Goal: Task Accomplishment & Management: Manage account settings

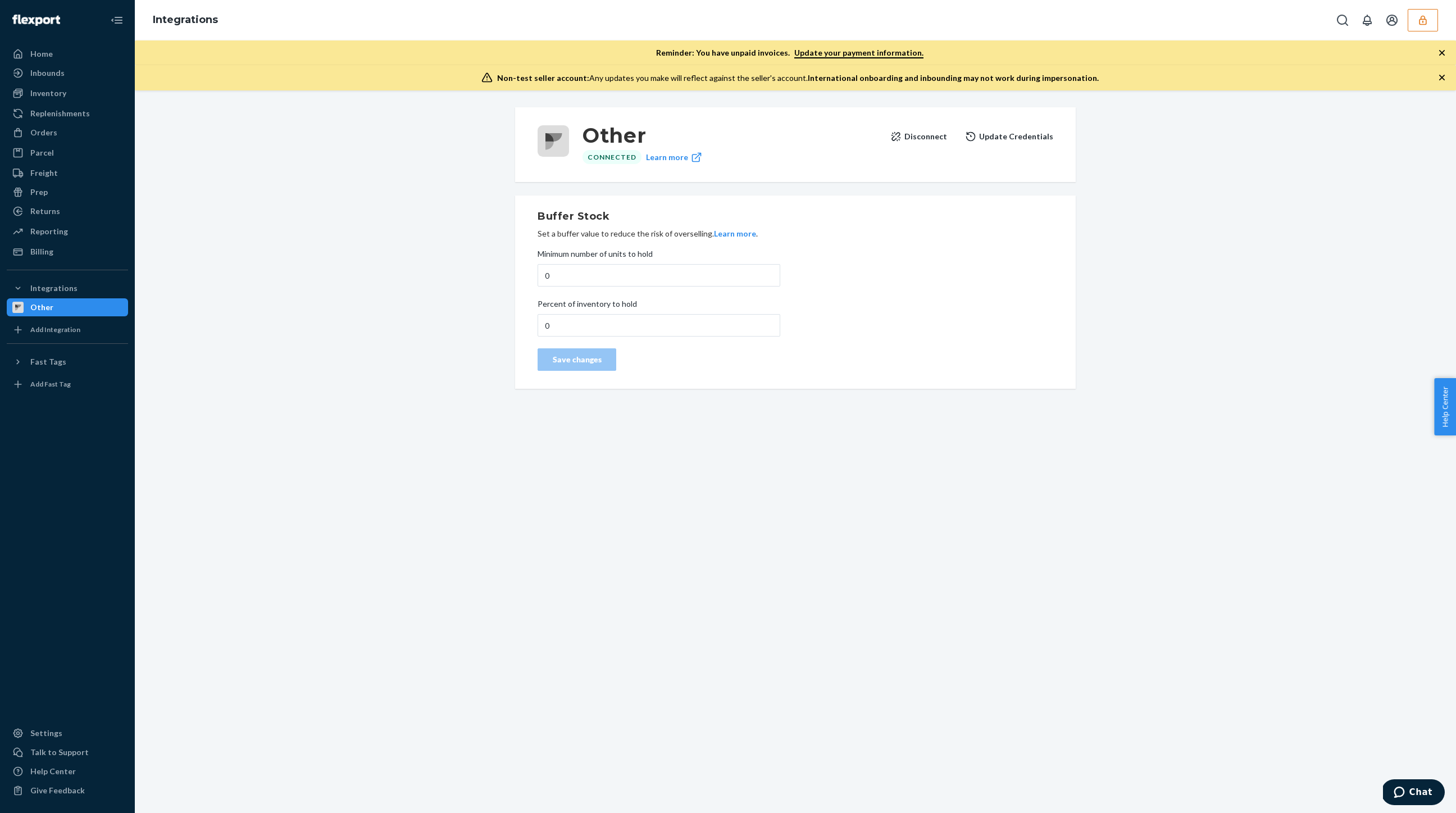
click at [1434, 16] on button "button" at bounding box center [1423, 20] width 31 height 23
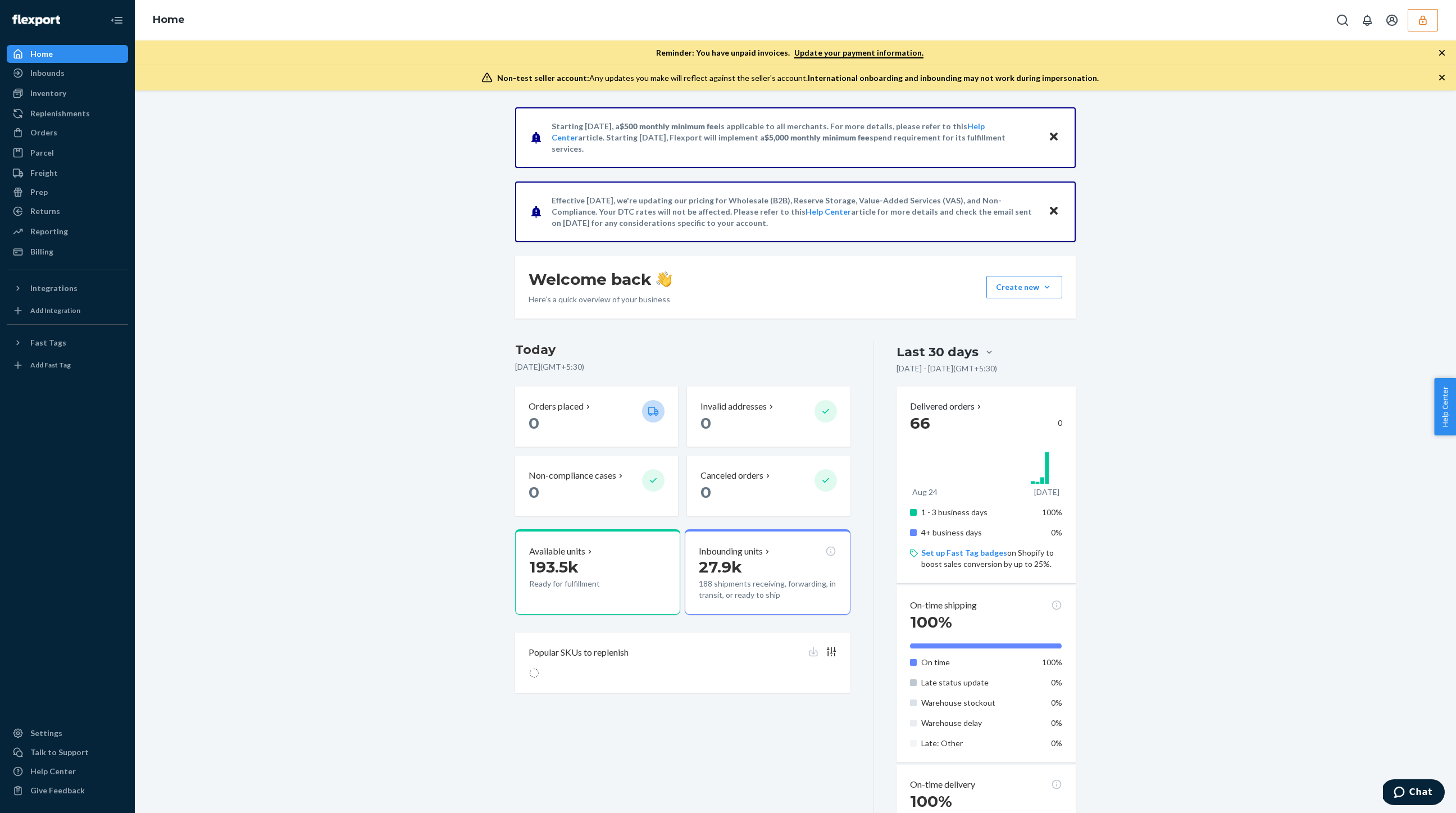
click at [1424, 22] on icon "button" at bounding box center [1422, 20] width 11 height 11
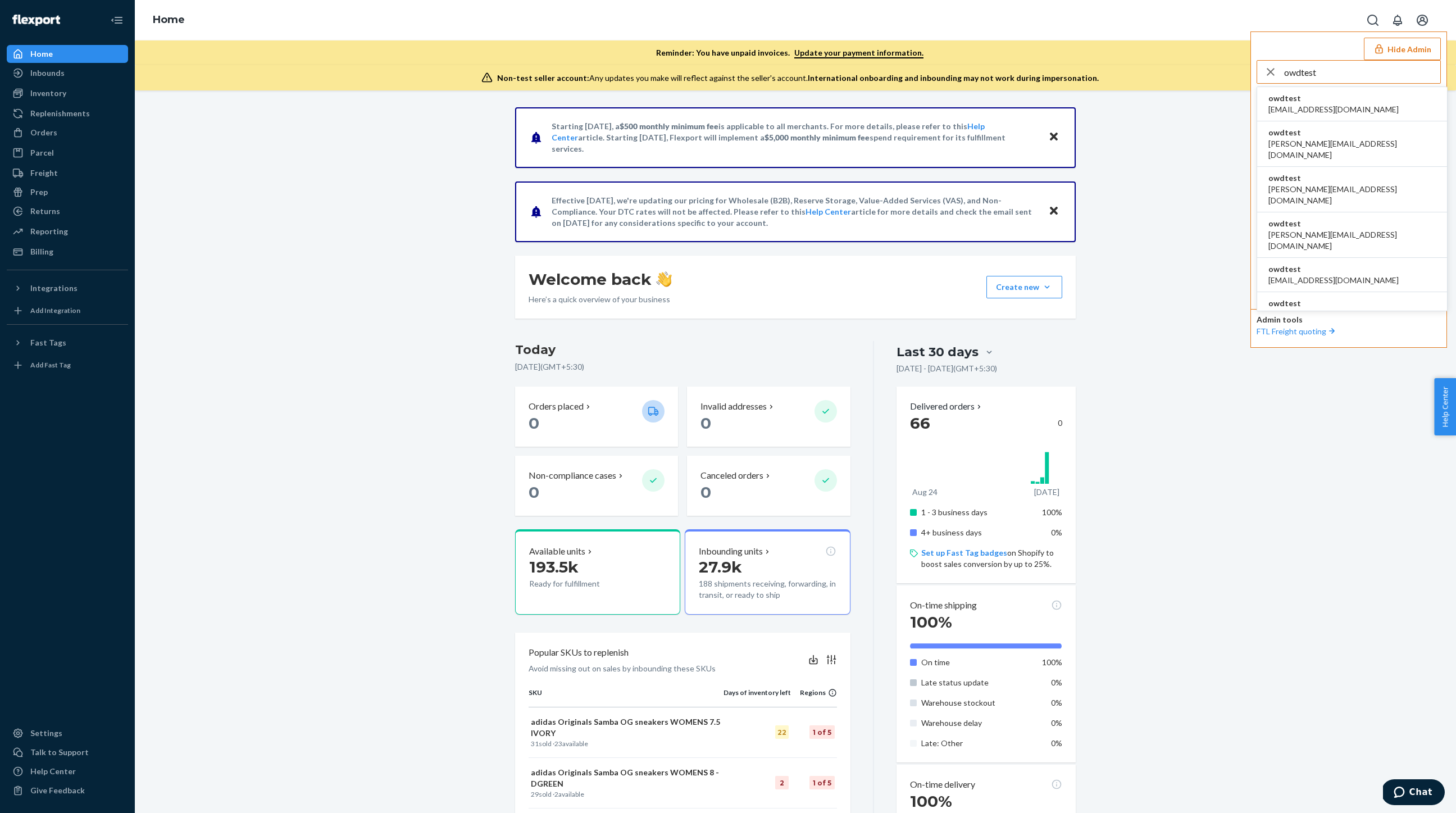
type input "owdtest"
click at [1289, 108] on span "[EMAIL_ADDRESS][DOMAIN_NAME]" at bounding box center [1333, 109] width 130 height 11
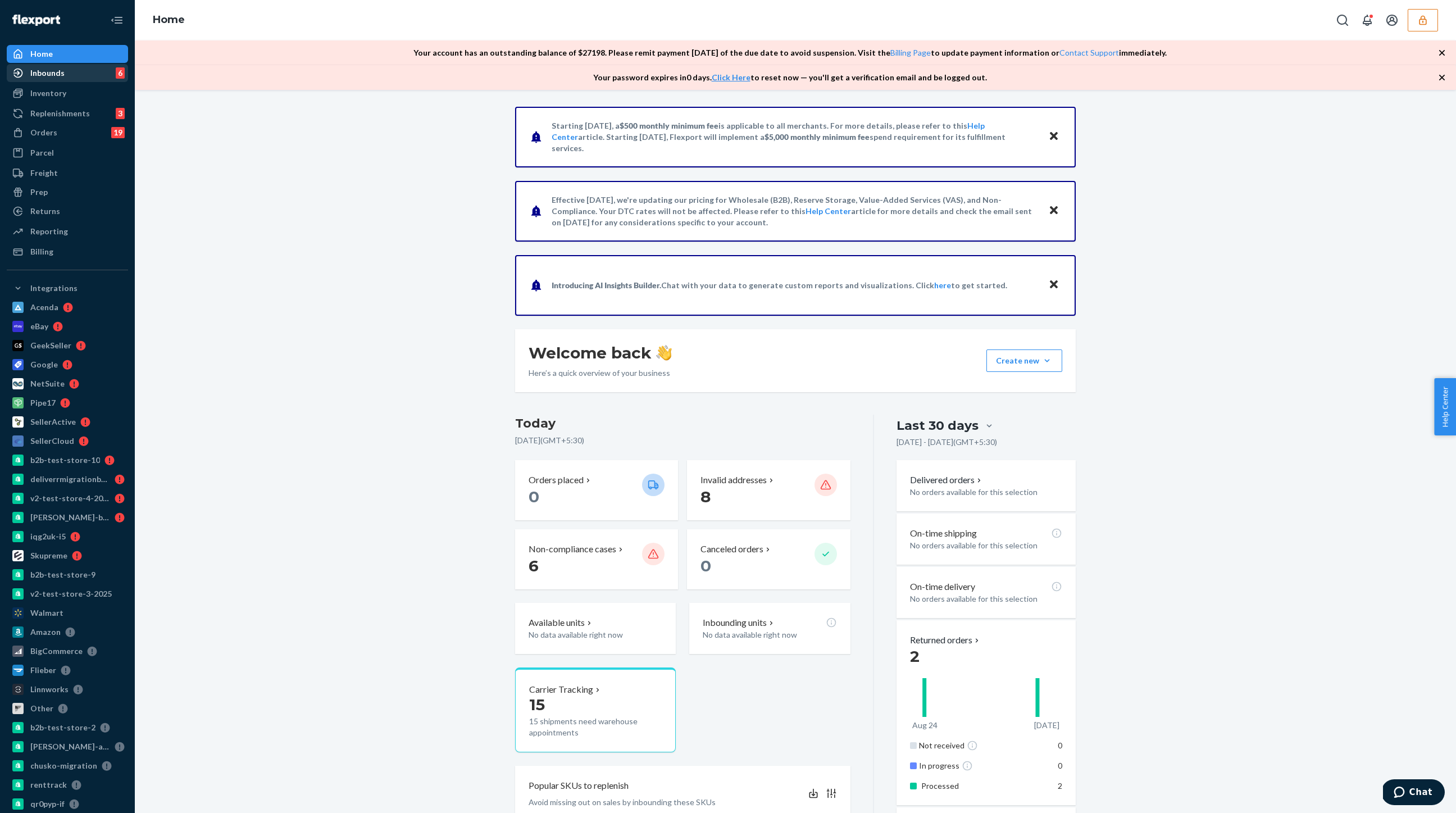
click at [38, 76] on div "Inbounds" at bounding box center [47, 72] width 34 height 11
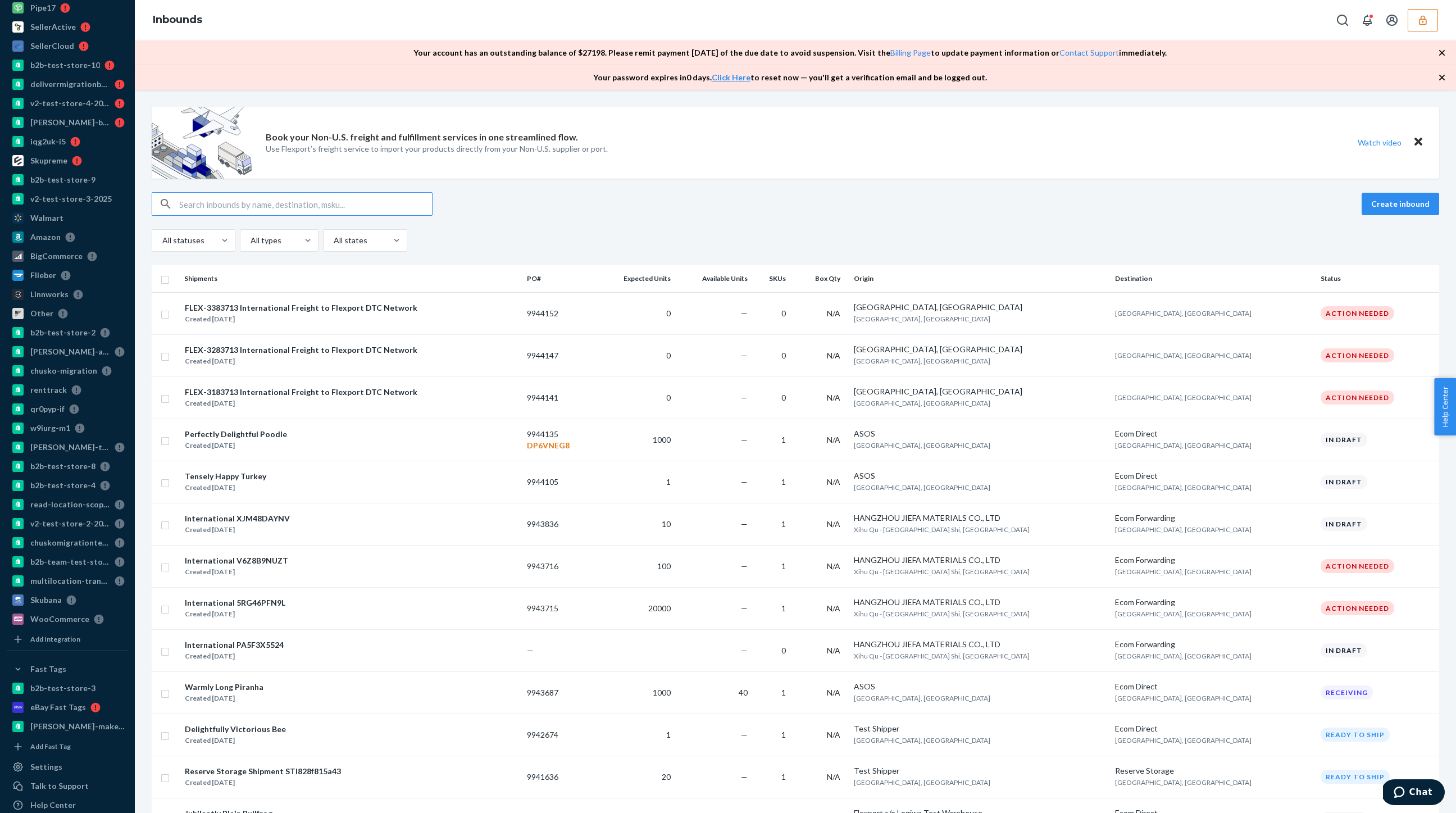
scroll to position [464, 0]
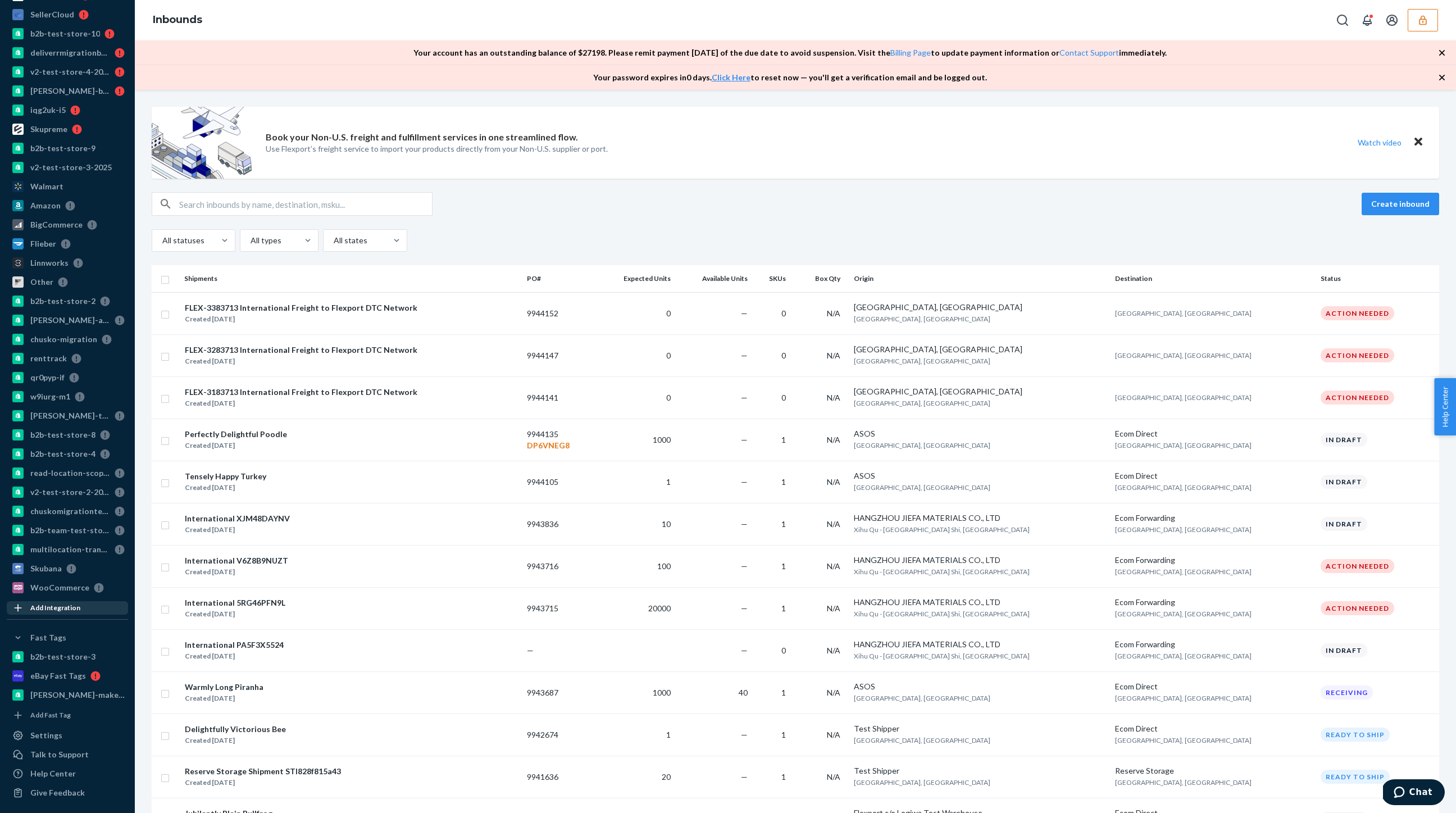
click at [71, 608] on div "Add Integration" at bounding box center [55, 607] width 50 height 10
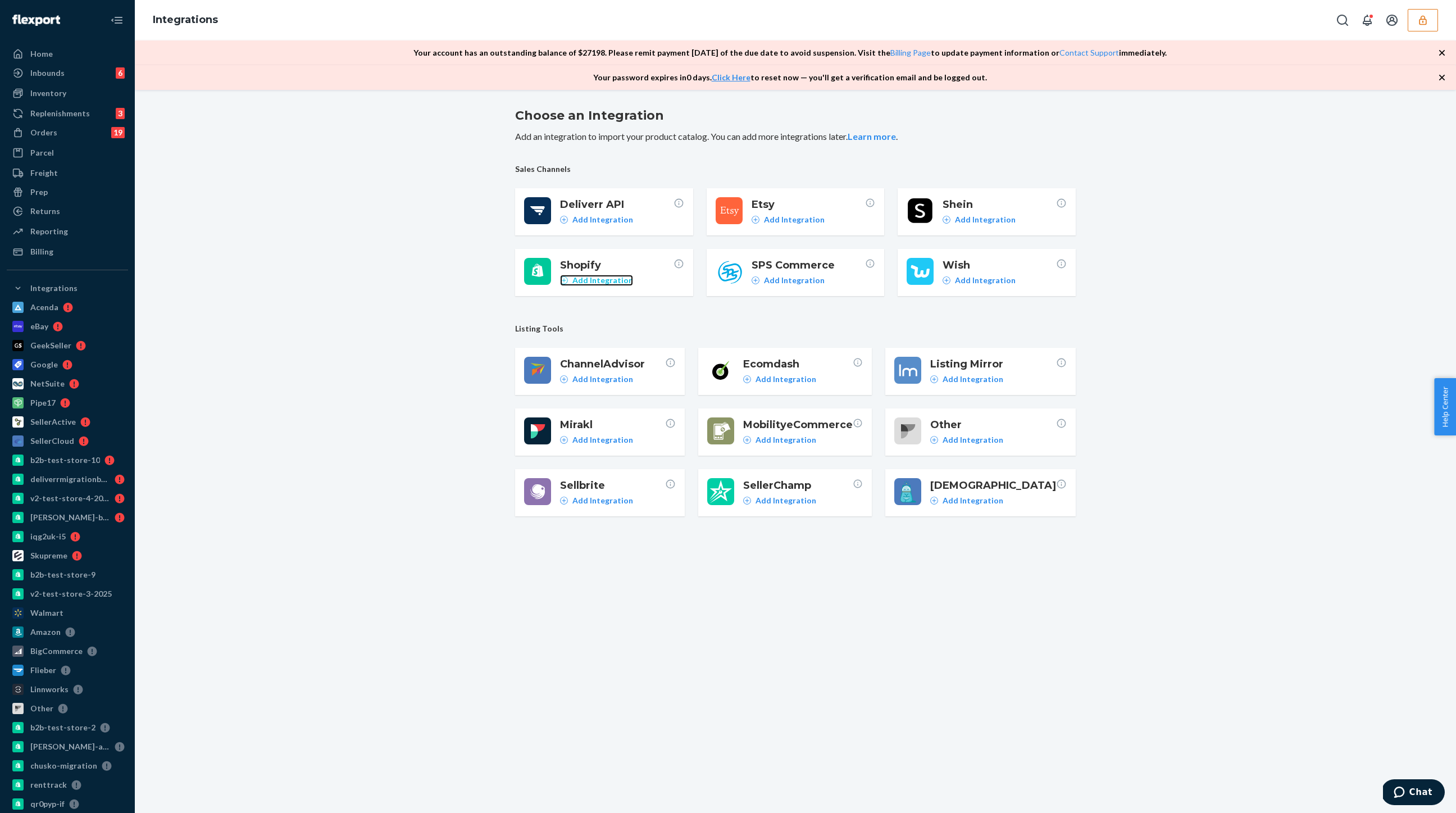
click at [593, 283] on p "Add Integration" at bounding box center [602, 280] width 61 height 11
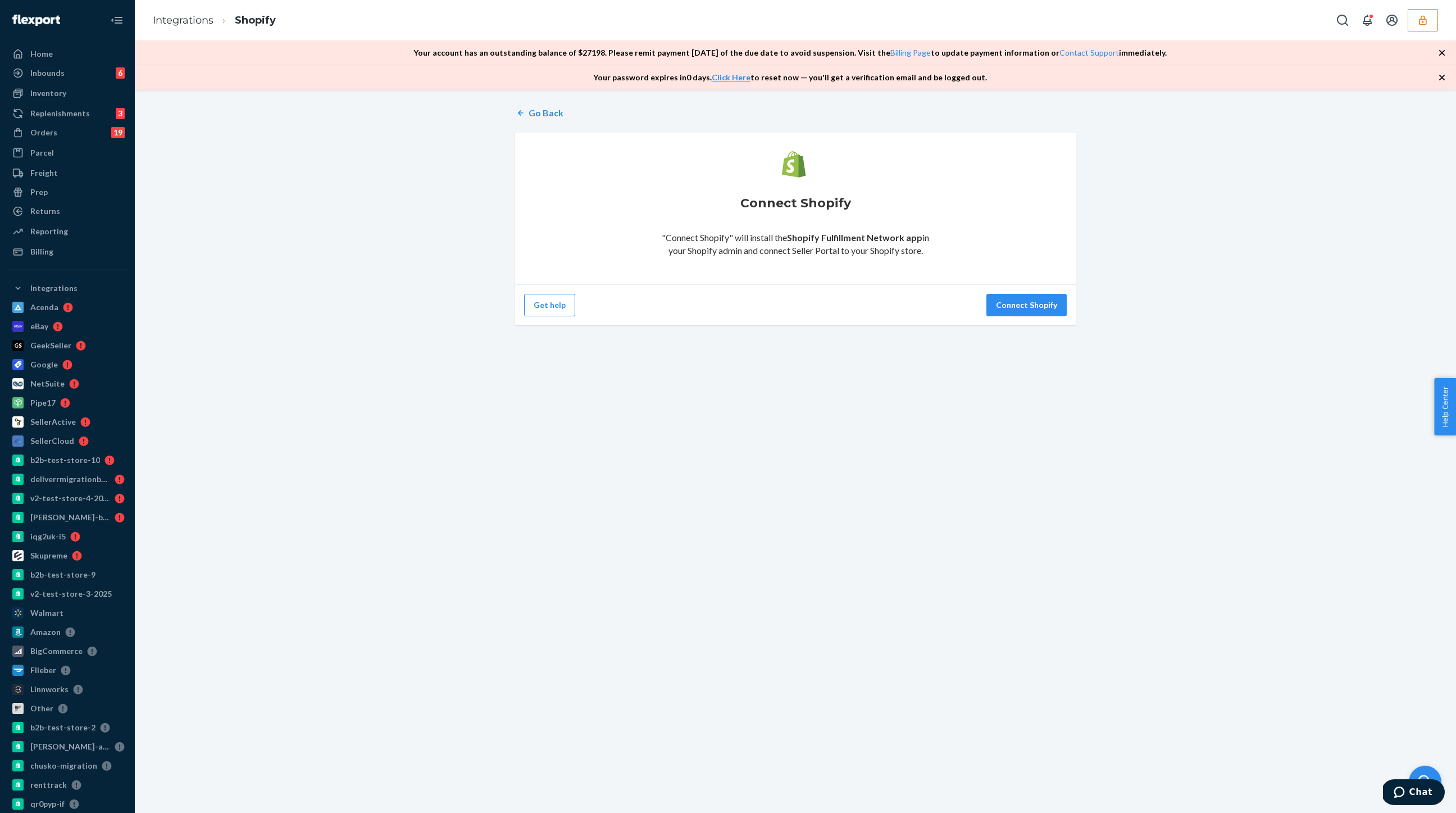
click at [1424, 22] on icon "button" at bounding box center [1422, 20] width 11 height 11
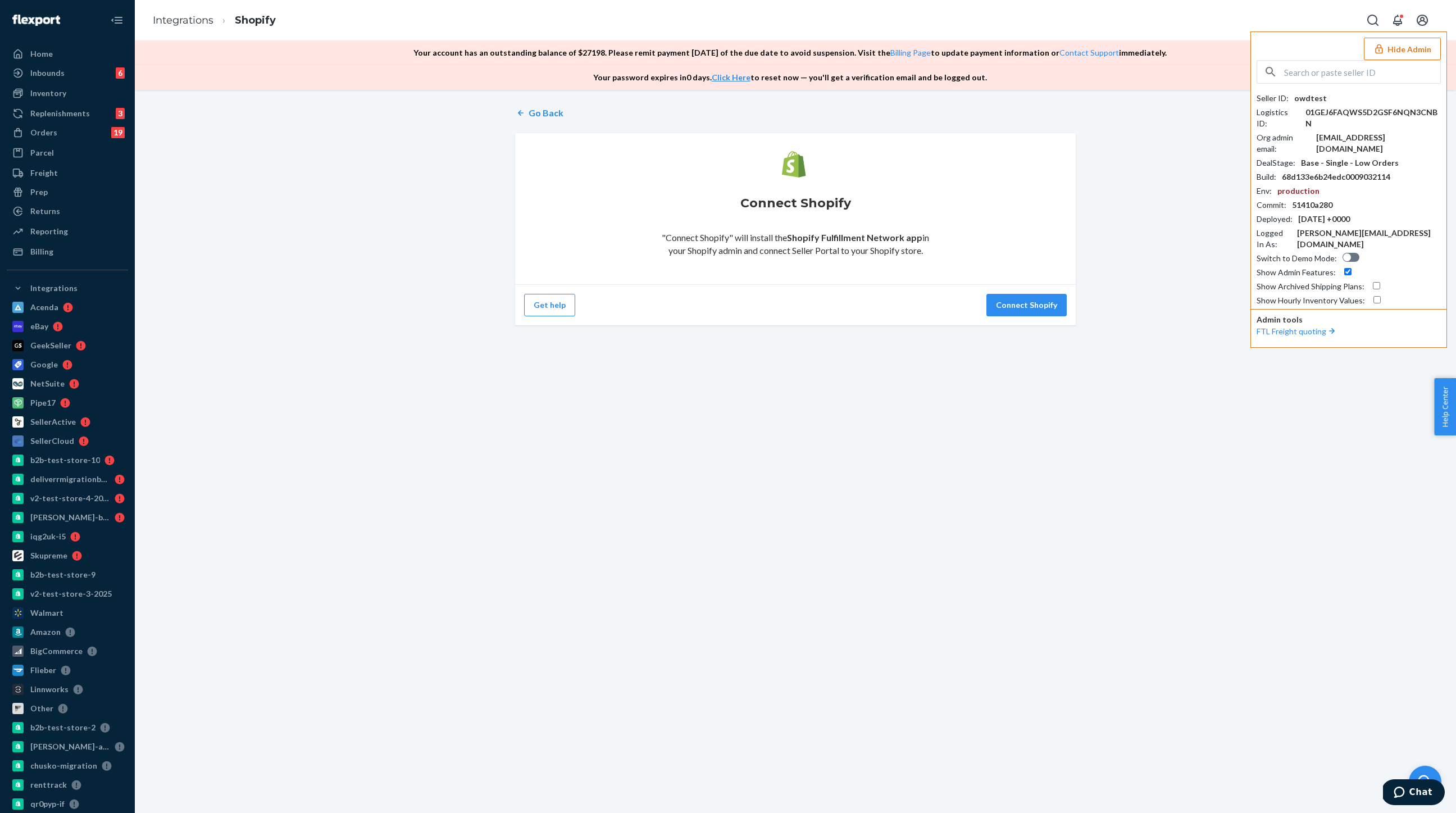
click at [1158, 390] on div "Go Back Connect Shopify "Connect Shopify" will install the Shopify Fulfillment …" at bounding box center [795, 451] width 1321 height 722
click at [45, 287] on div "Integrations" at bounding box center [54, 287] width 47 height 11
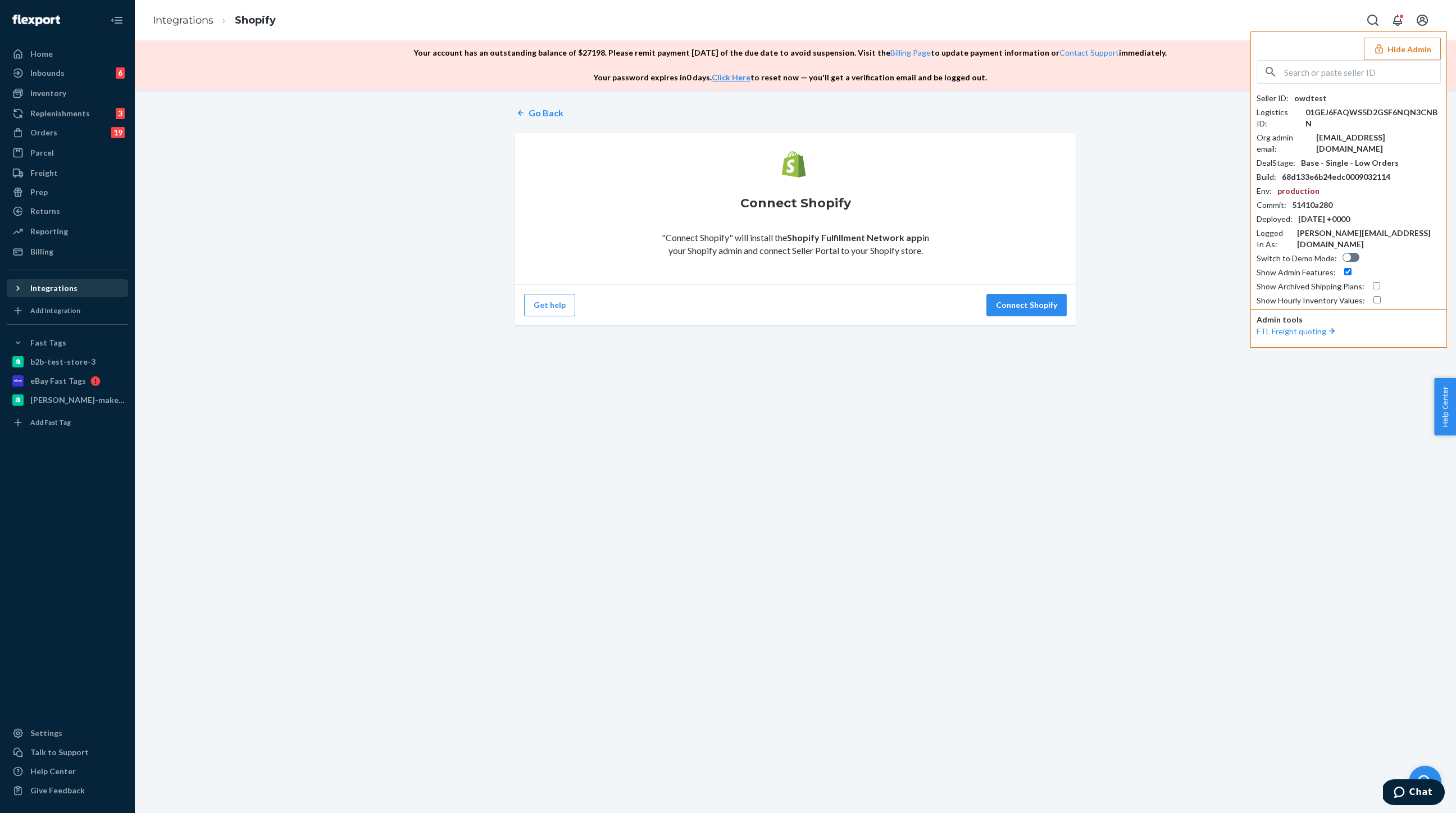
click at [45, 287] on div "Integrations" at bounding box center [54, 287] width 47 height 11
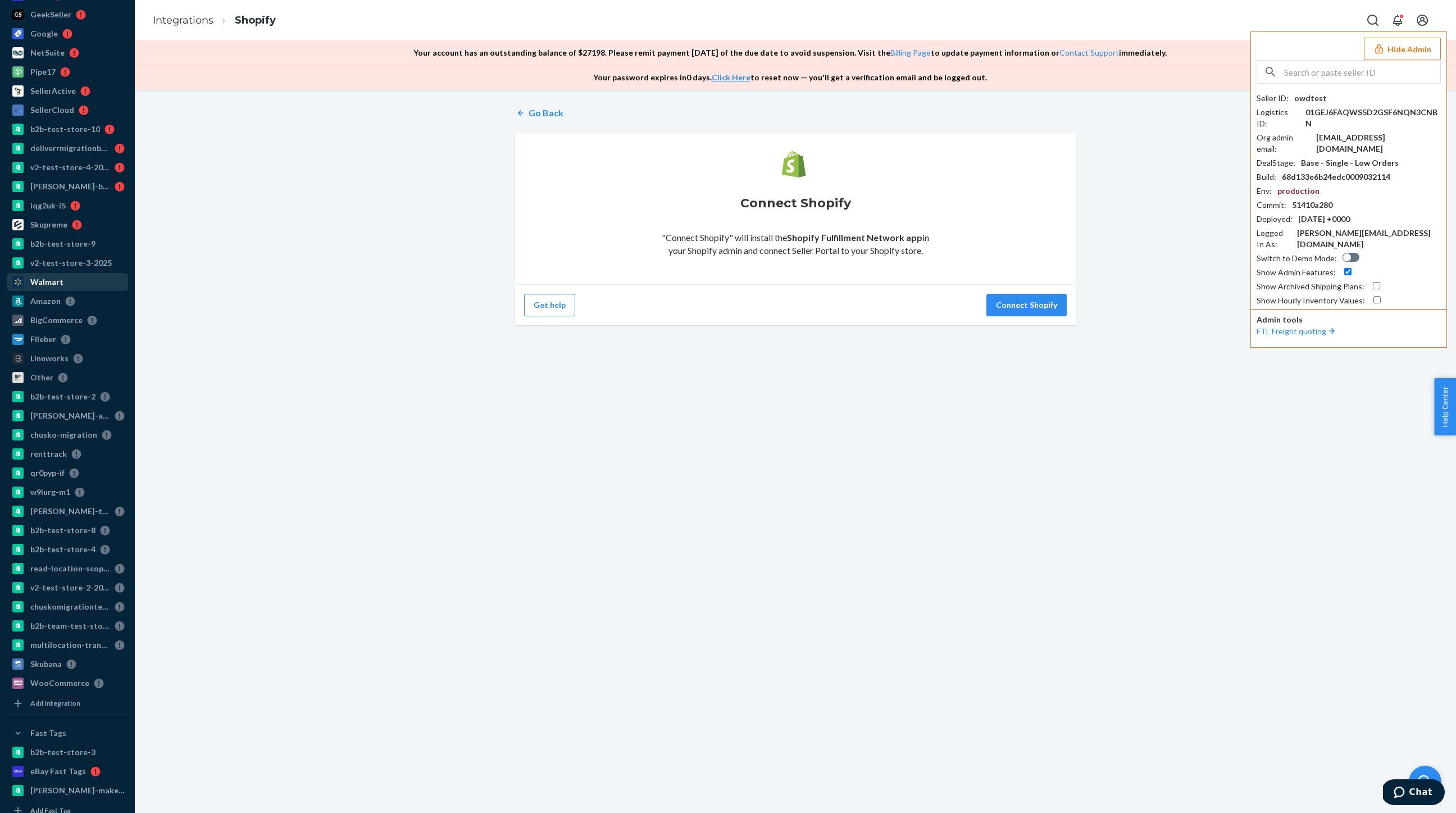
scroll to position [426, 0]
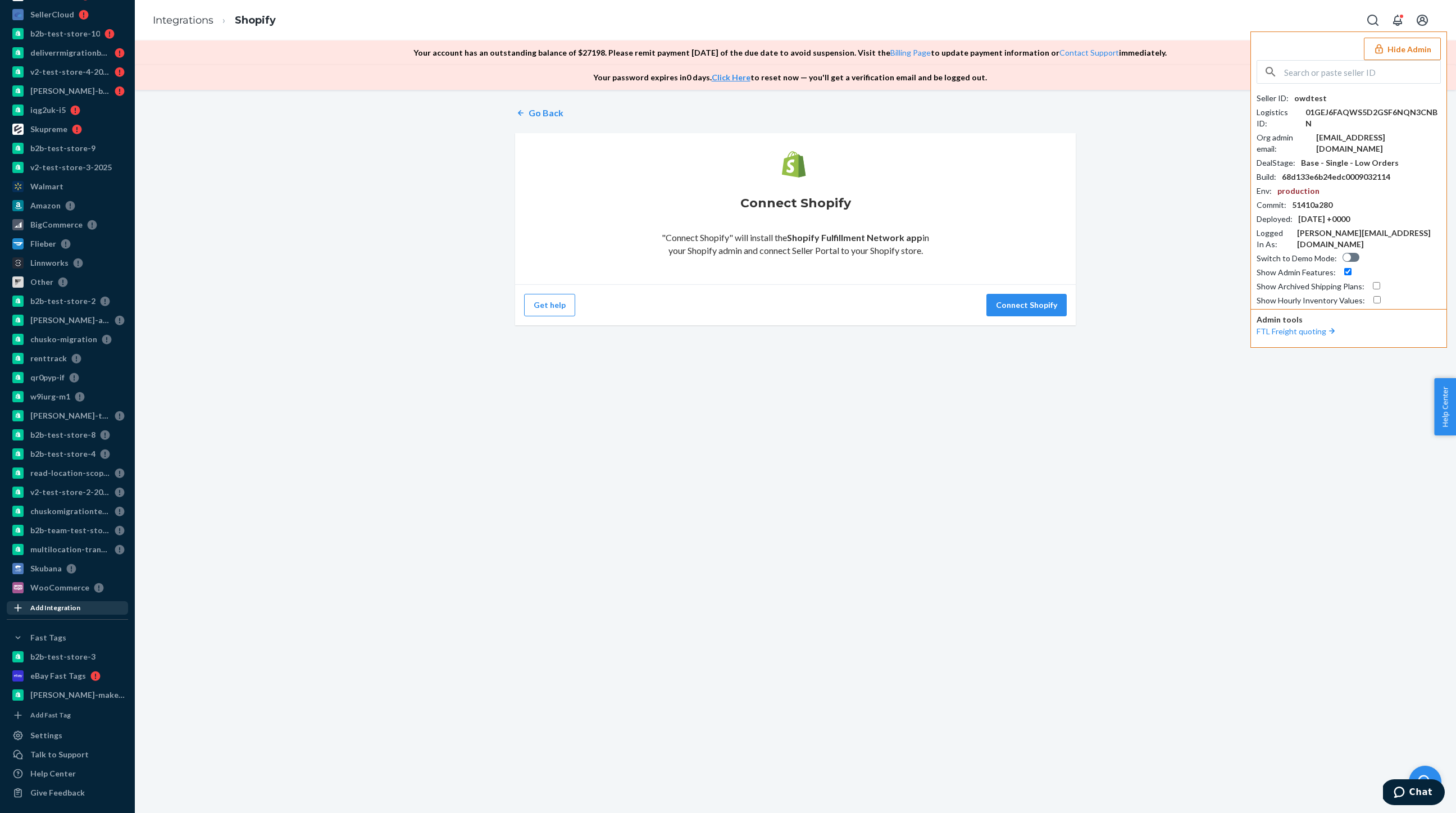
click at [31, 608] on div "Add Integration" at bounding box center [55, 607] width 50 height 10
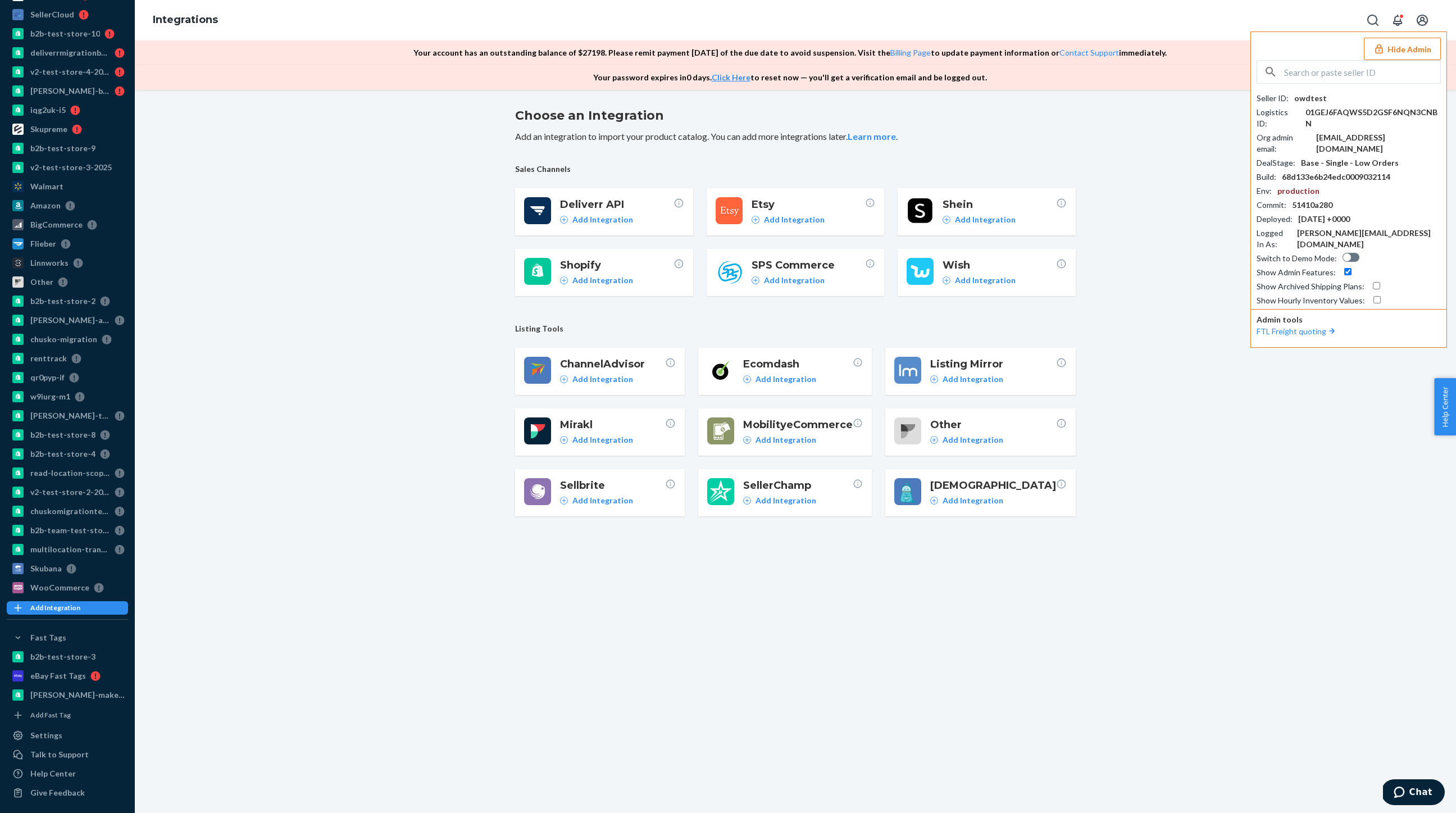
click at [1396, 47] on button "Hide Admin" at bounding box center [1402, 48] width 77 height 23
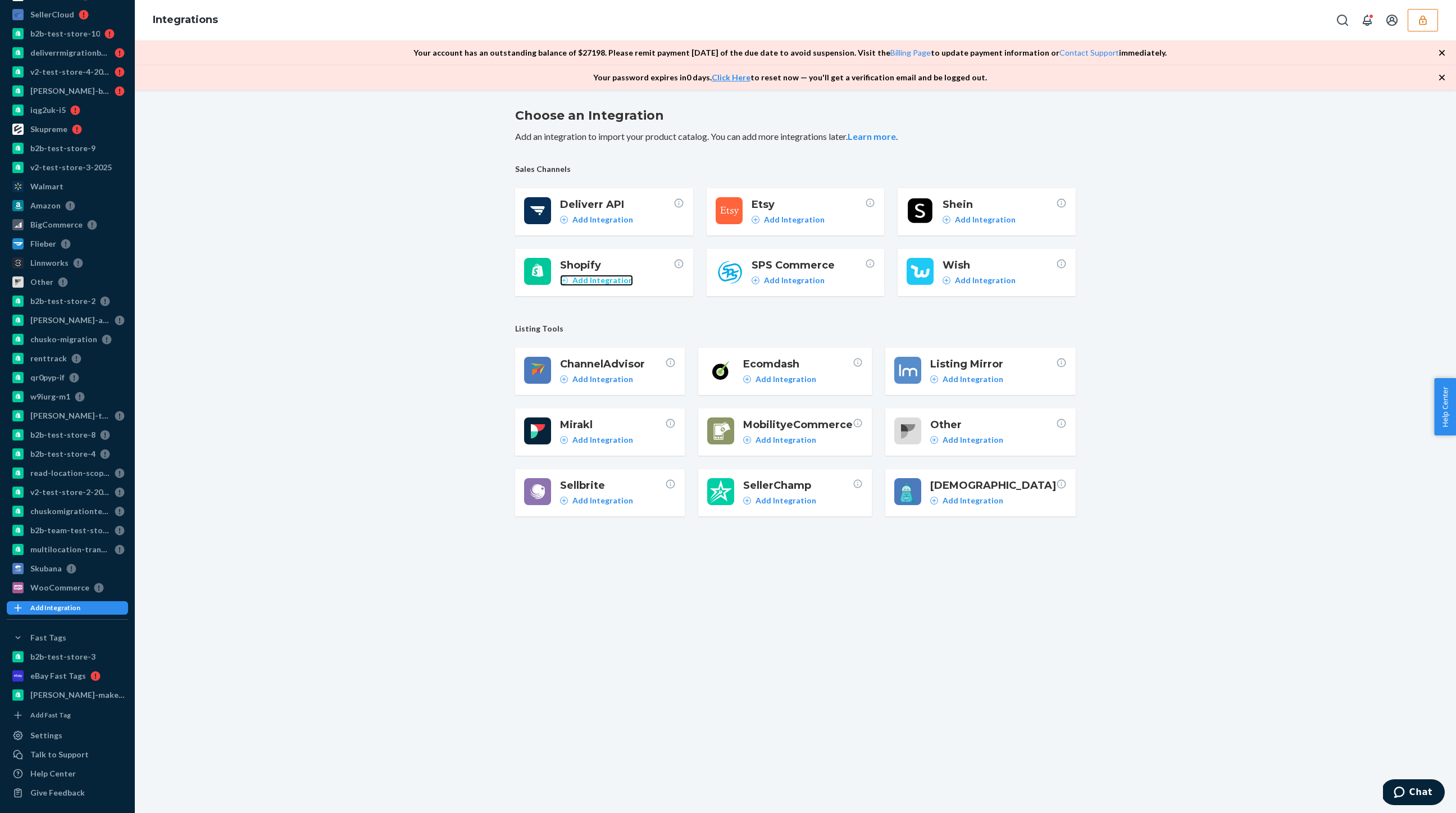
click at [593, 278] on p "Add Integration" at bounding box center [602, 280] width 61 height 11
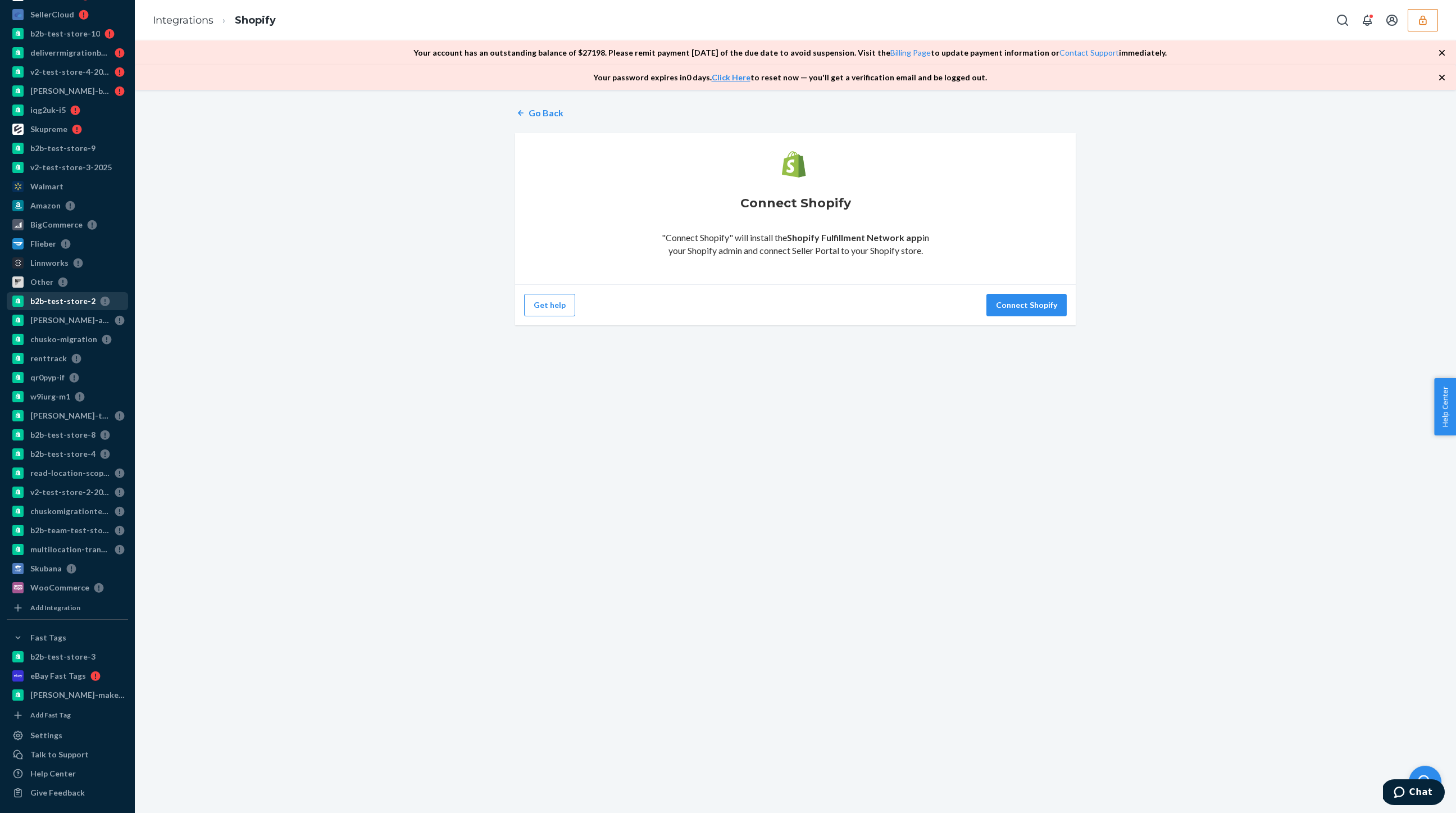
click at [50, 296] on div "b2b-test-store-2" at bounding box center [63, 300] width 65 height 11
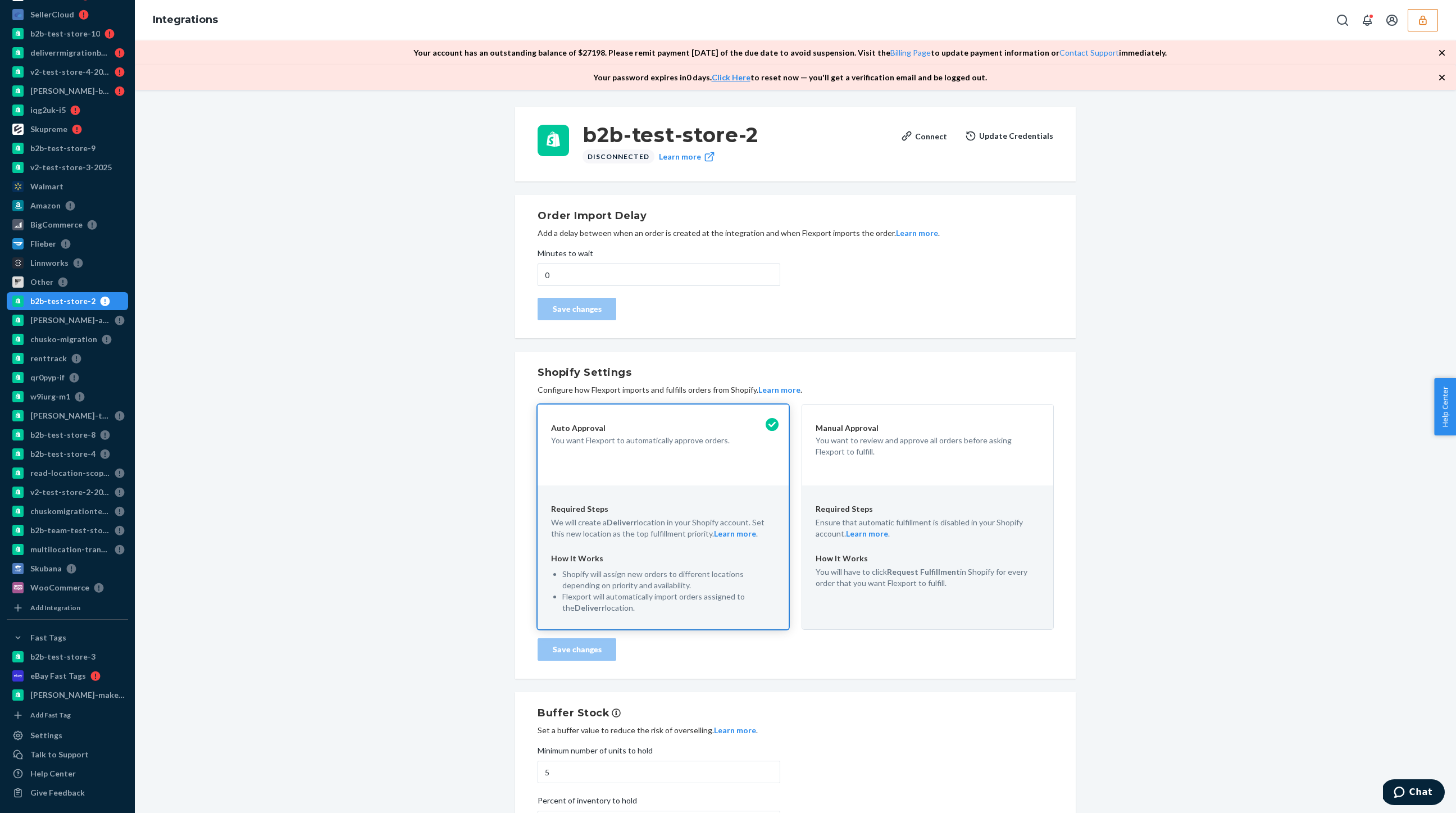
scroll to position [133, 0]
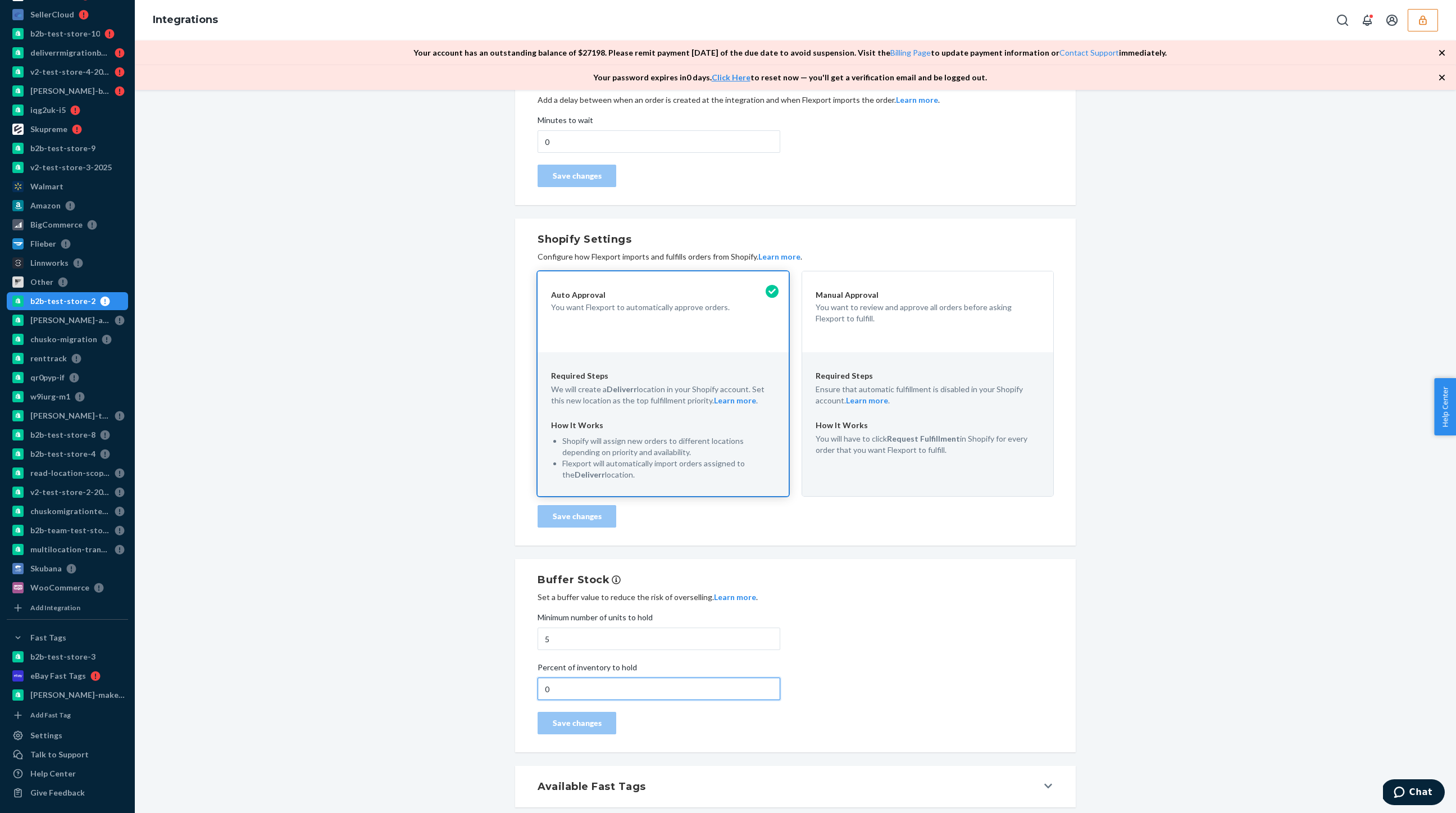
click at [585, 689] on input "0" at bounding box center [659, 688] width 242 height 23
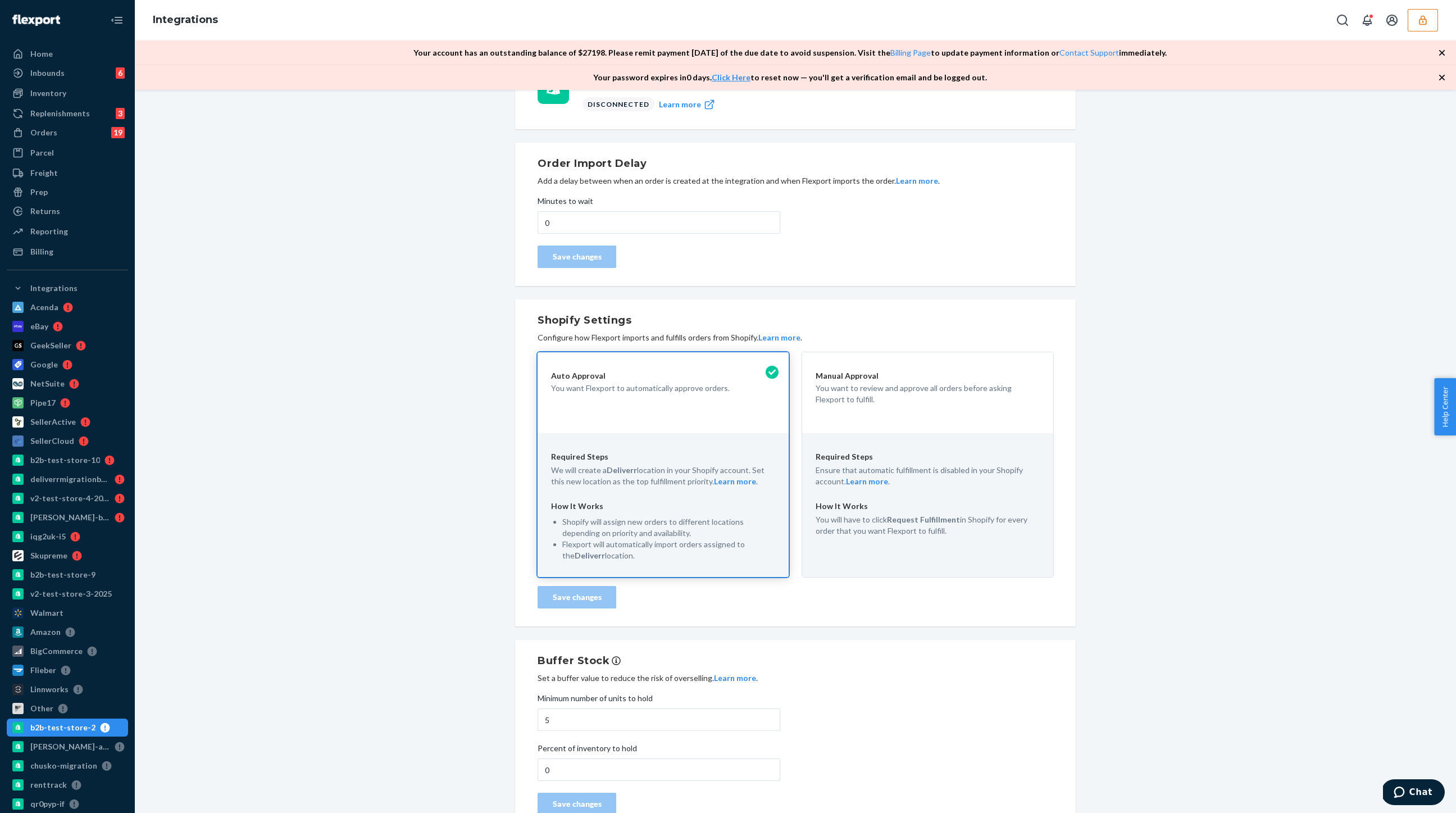
scroll to position [35, 0]
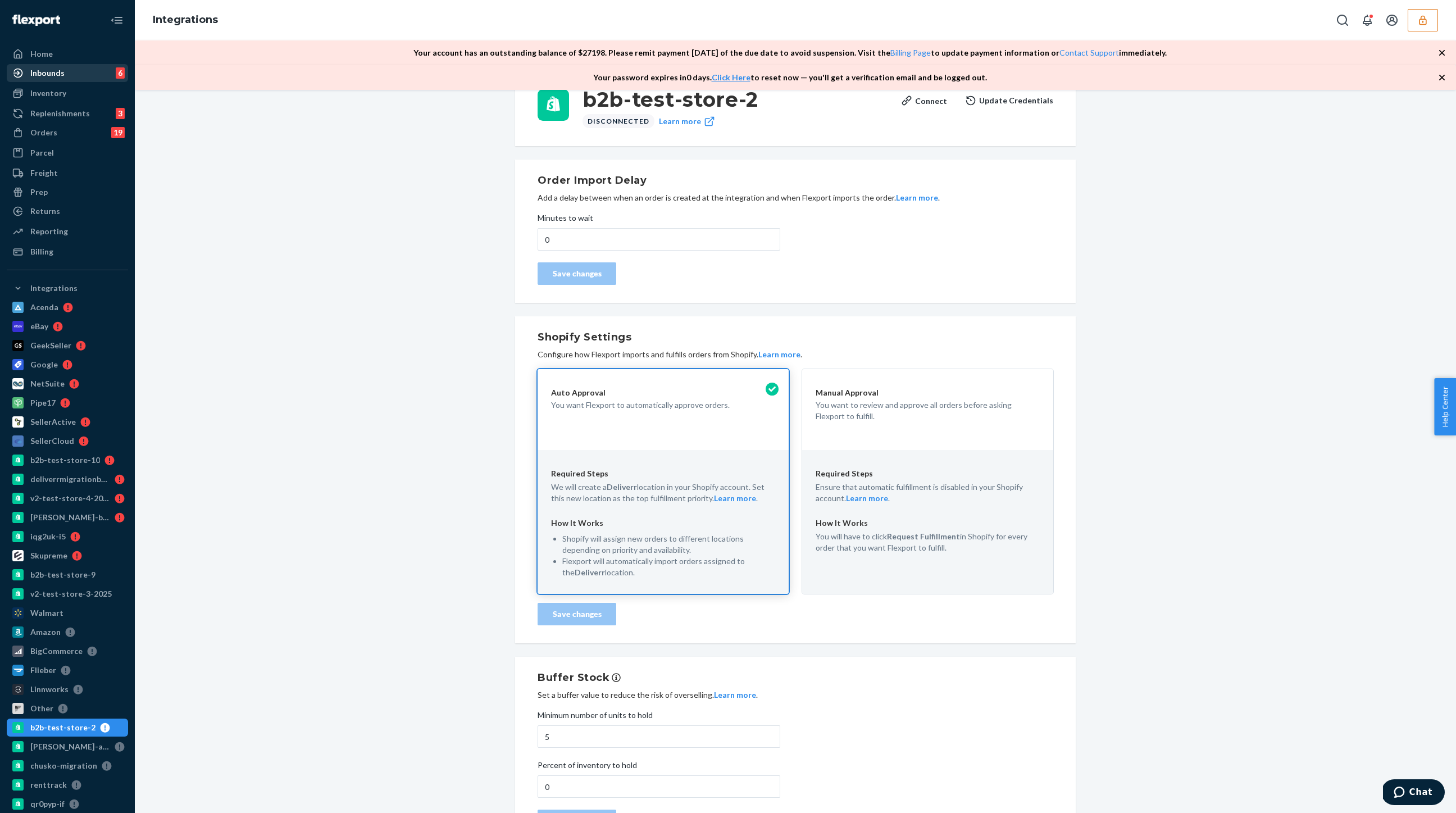
click at [44, 73] on div "Inbounds" at bounding box center [47, 72] width 34 height 11
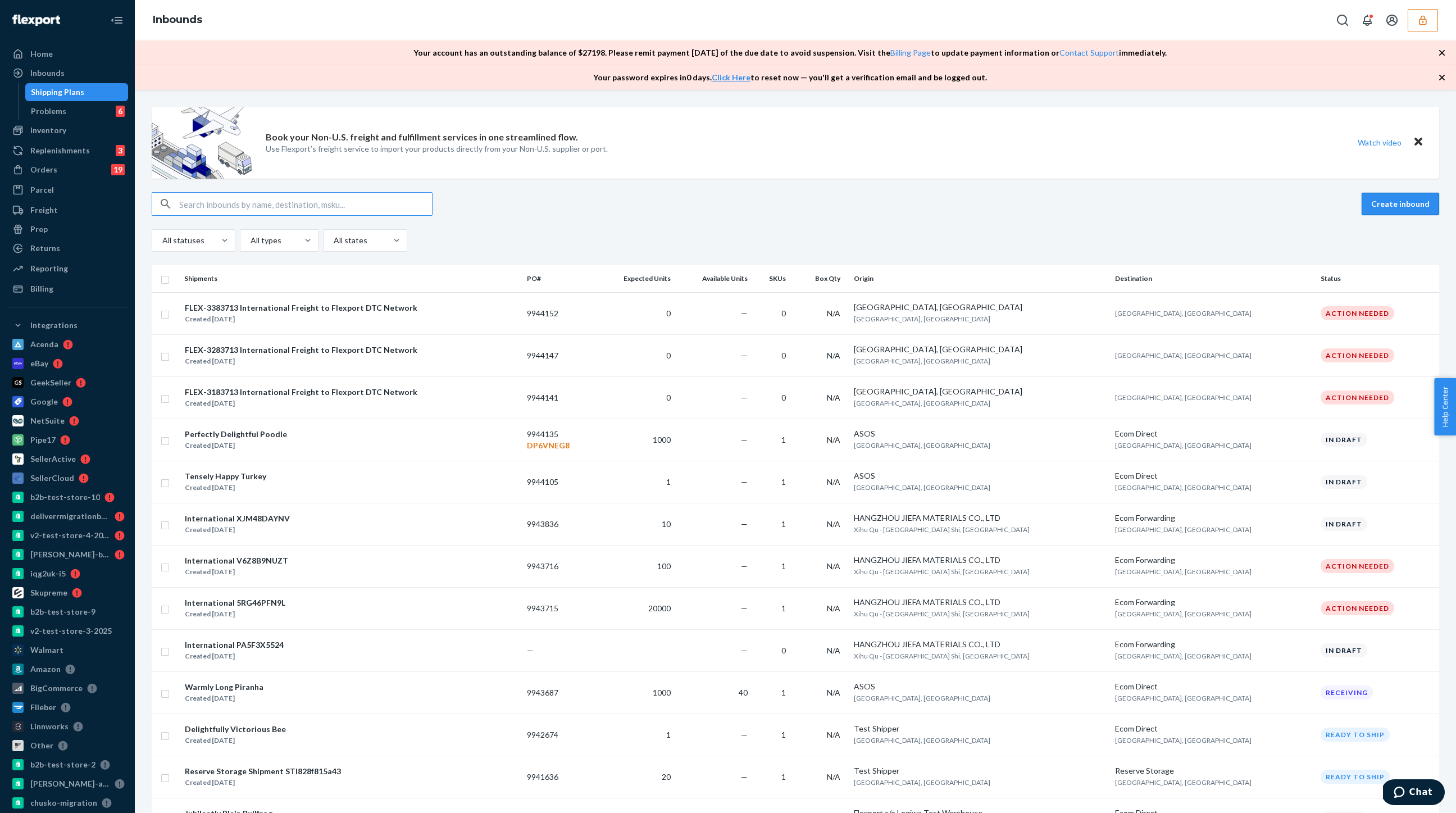
click at [1388, 206] on button "Create inbound" at bounding box center [1400, 204] width 78 height 23
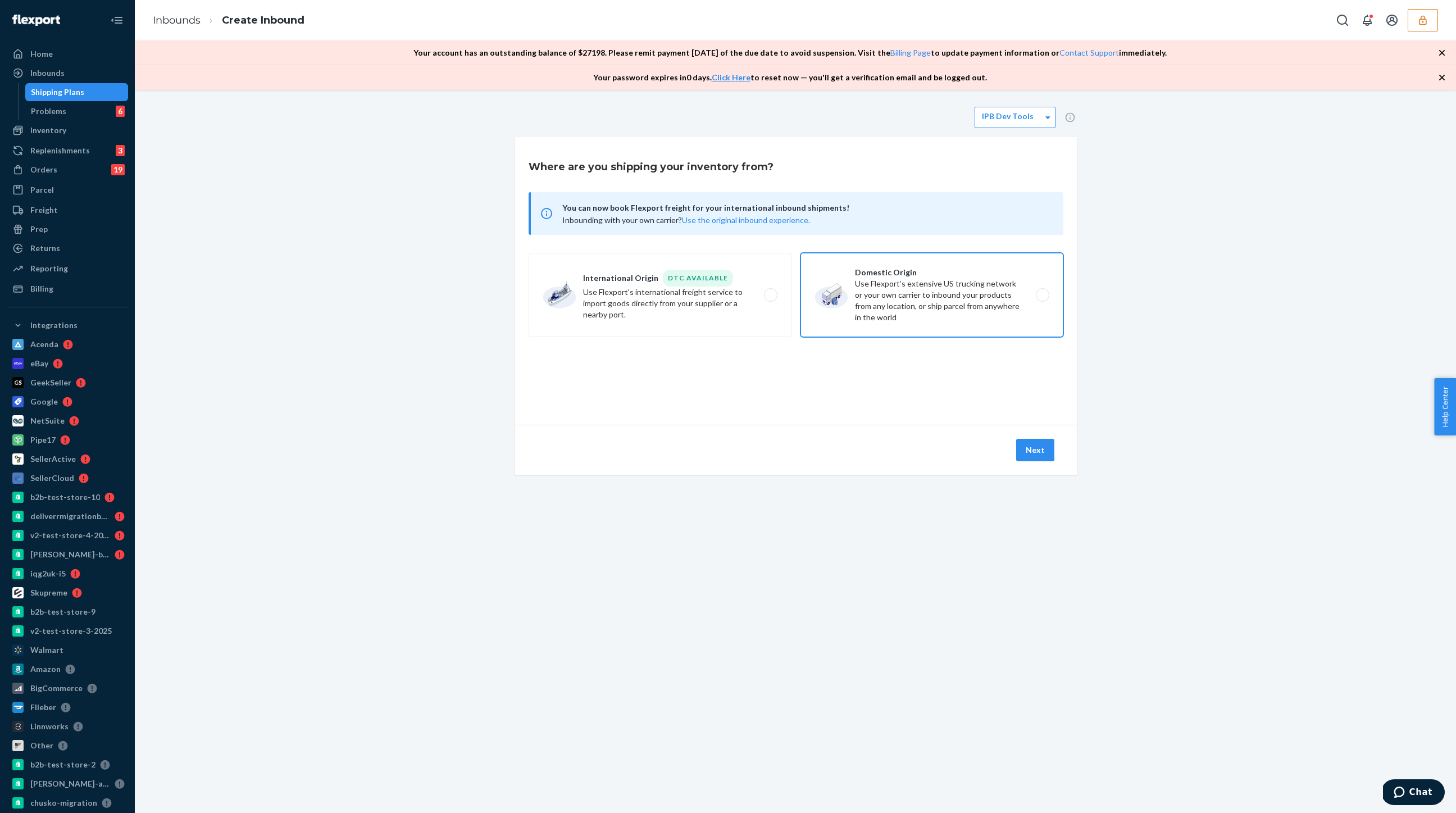
click at [929, 297] on label "Domestic Origin Use Flexport’s extensive US trucking network or your own carrie…" at bounding box center [931, 295] width 263 height 85
click at [1042, 297] on input "Domestic Origin Use Flexport’s extensive US trucking network or your own carrie…" at bounding box center [1045, 294] width 7 height 7
radio input "true"
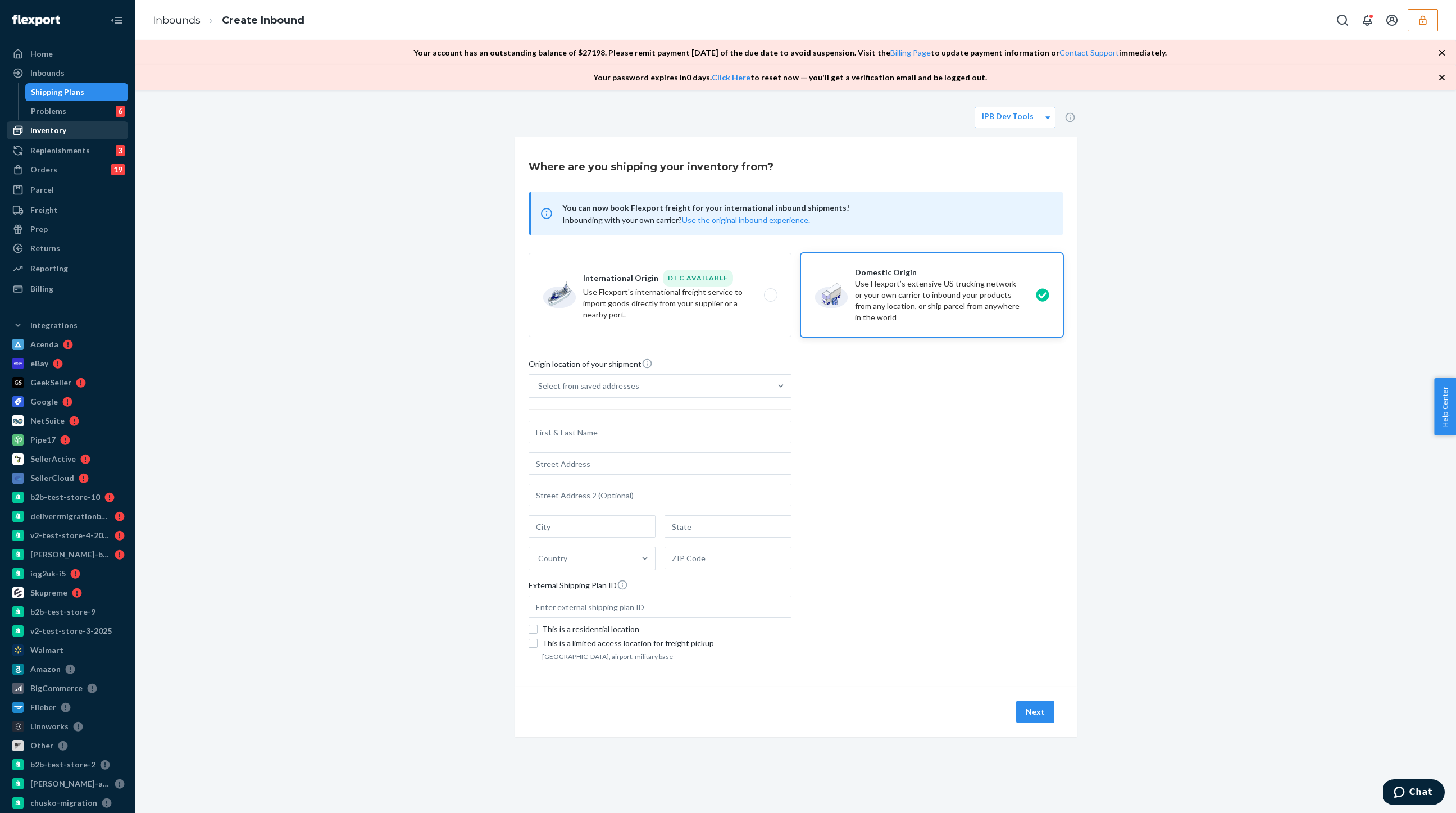
click at [41, 122] on div "Inventory" at bounding box center [67, 130] width 119 height 16
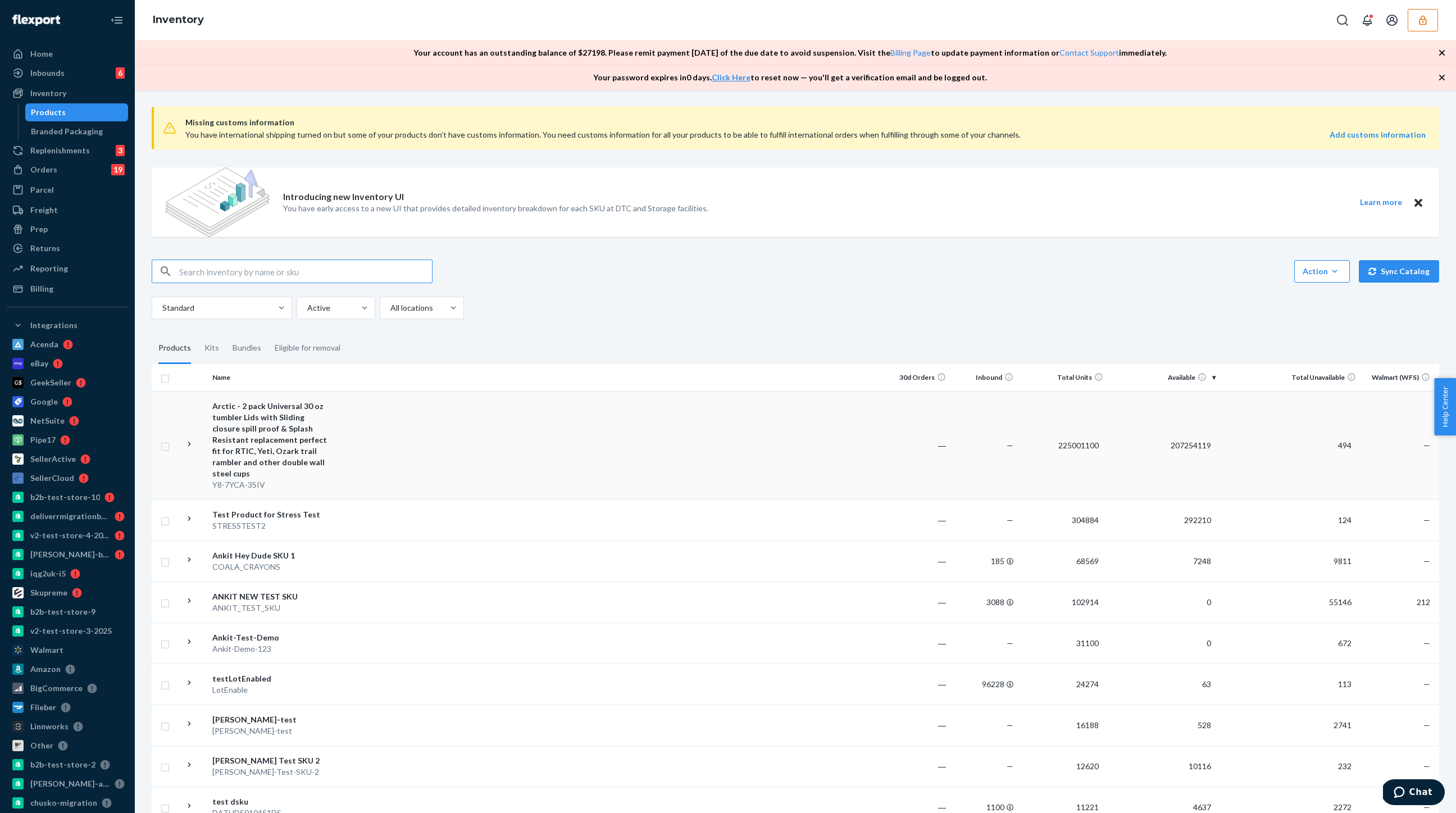
click at [309, 442] on div "Arctic - 2 pack Universal 30 oz tumbler Lids with Sliding closure spill proof &…" at bounding box center [271, 440] width 117 height 79
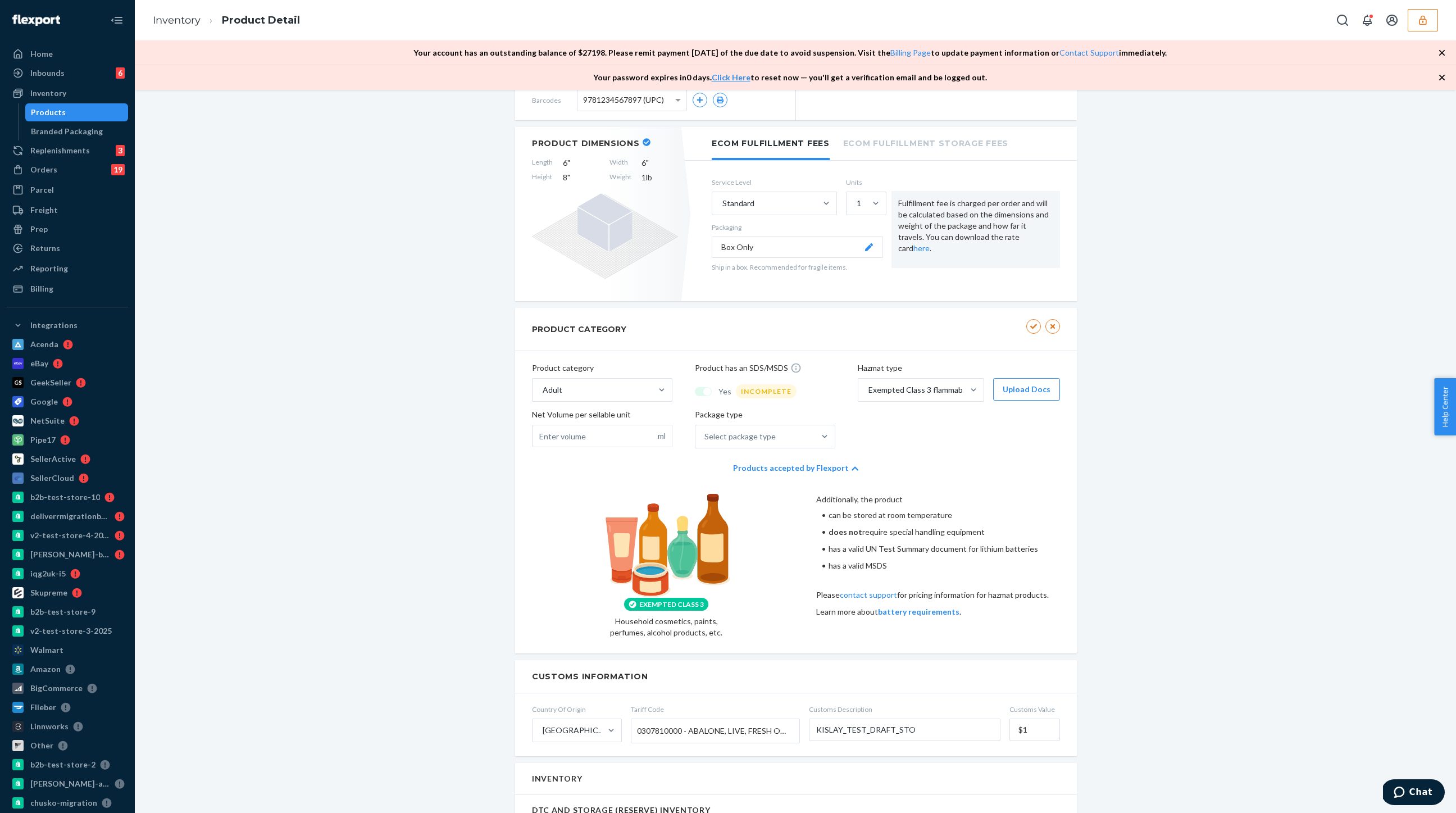
scroll to position [258, 0]
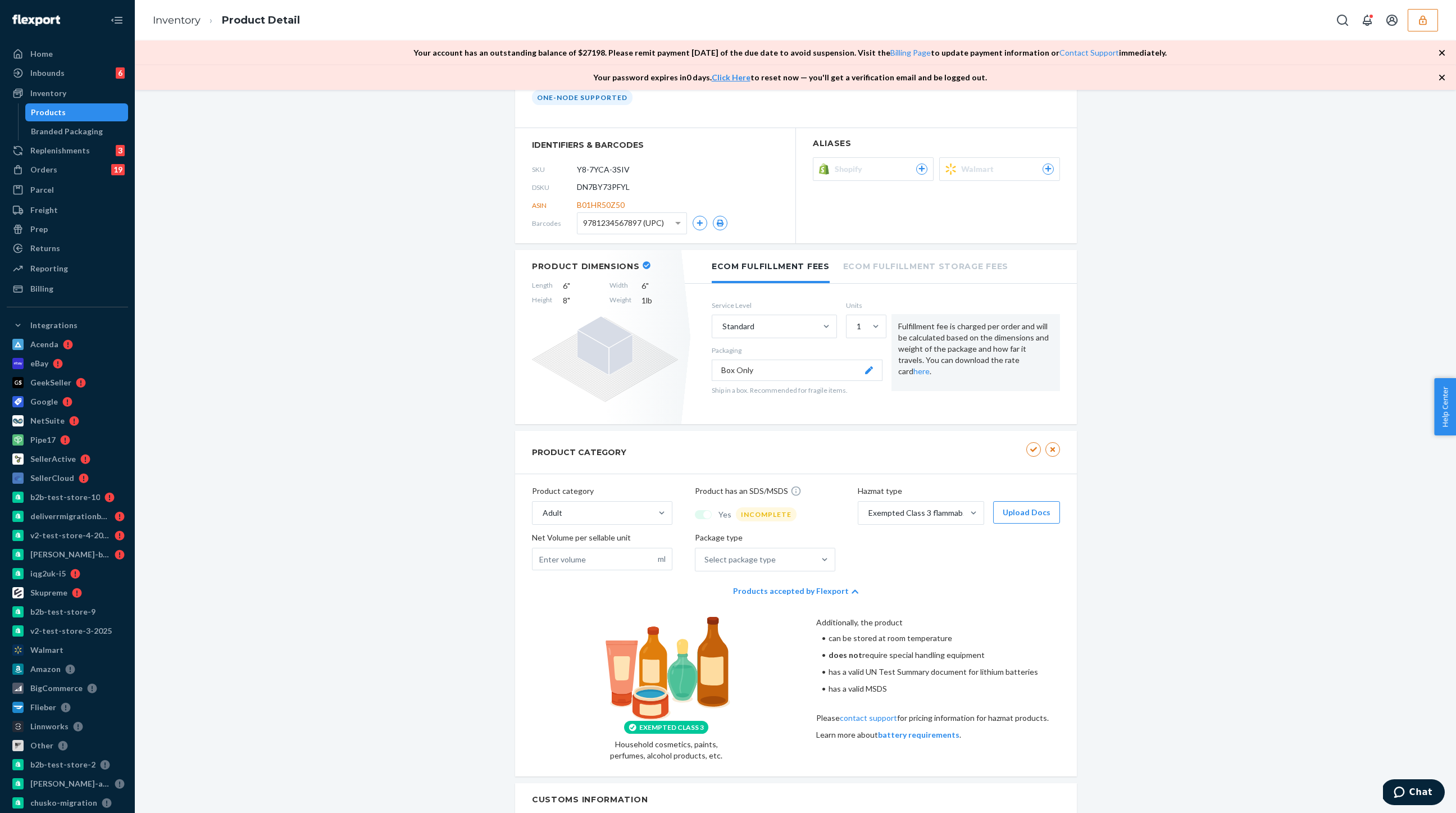
click at [1424, 20] on icon "button" at bounding box center [1422, 20] width 11 height 11
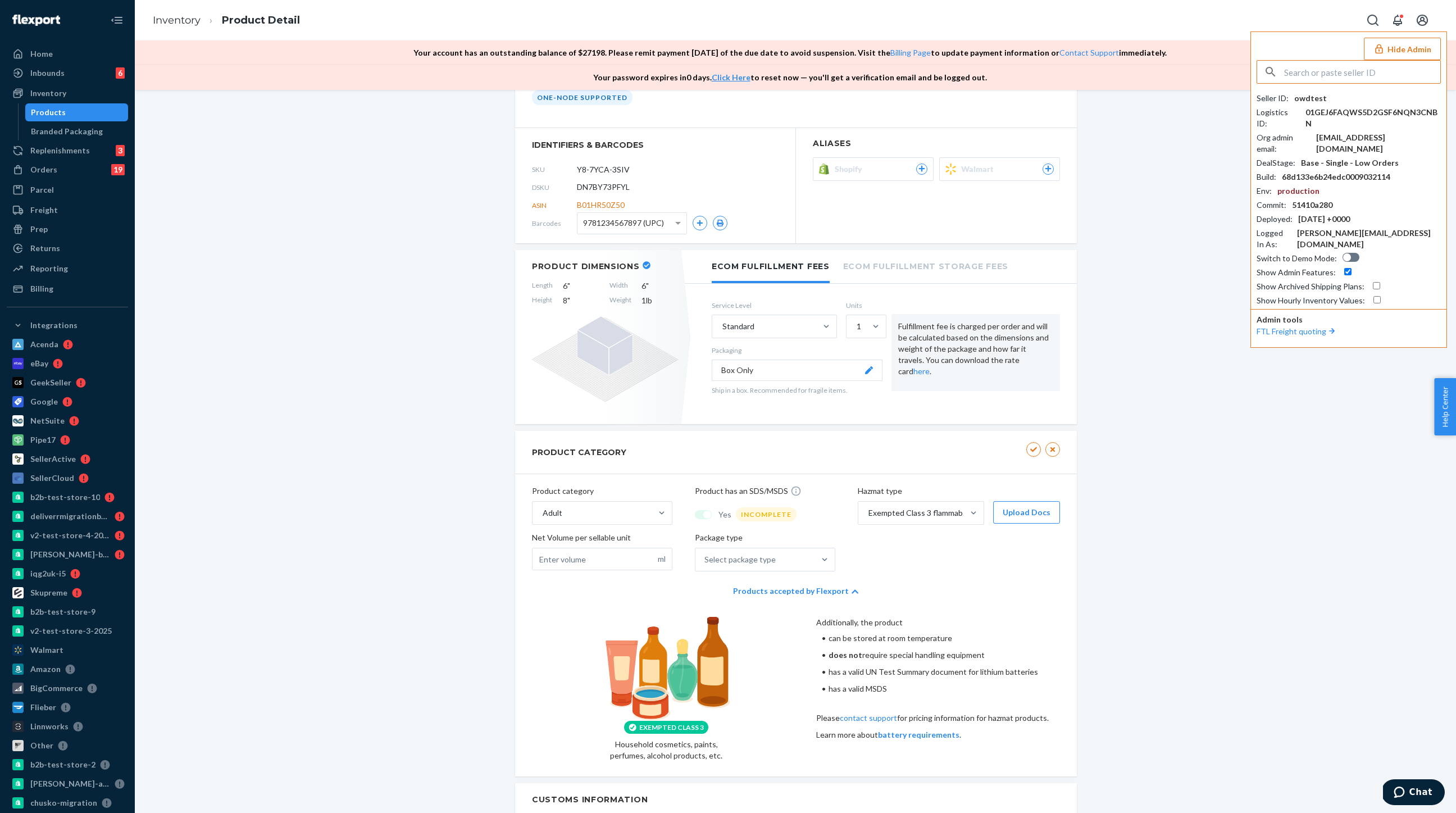
click at [1343, 253] on div at bounding box center [1347, 257] width 8 height 8
click at [1357, 253] on div "Switch to Demo Mode :" at bounding box center [1348, 258] width 184 height 11
click at [1350, 253] on div at bounding box center [1351, 257] width 17 height 9
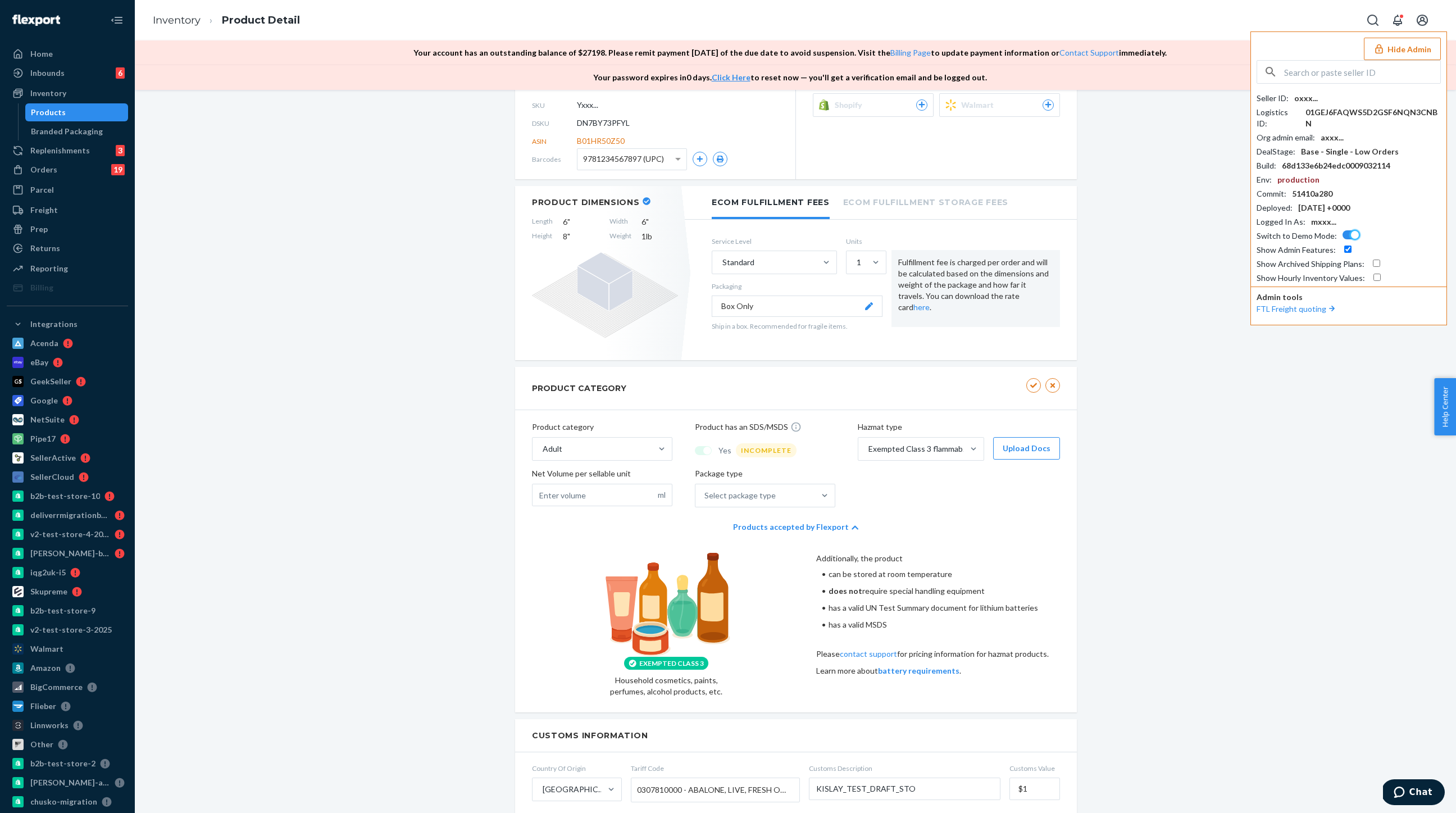
click at [1351, 230] on div at bounding box center [1355, 234] width 8 height 8
checkbox input "false"
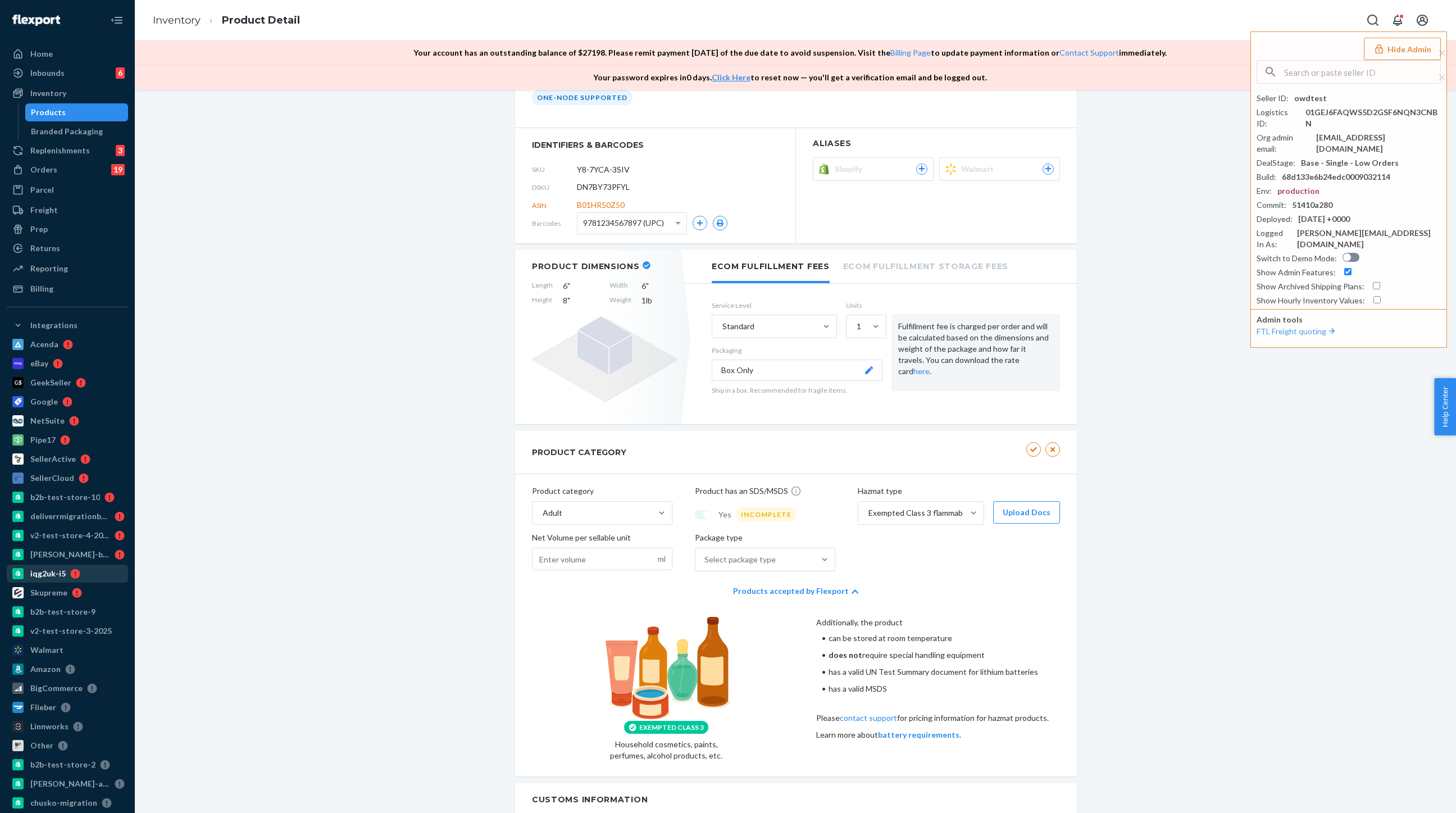
click at [57, 572] on div "iqg2uk-i5" at bounding box center [48, 573] width 35 height 11
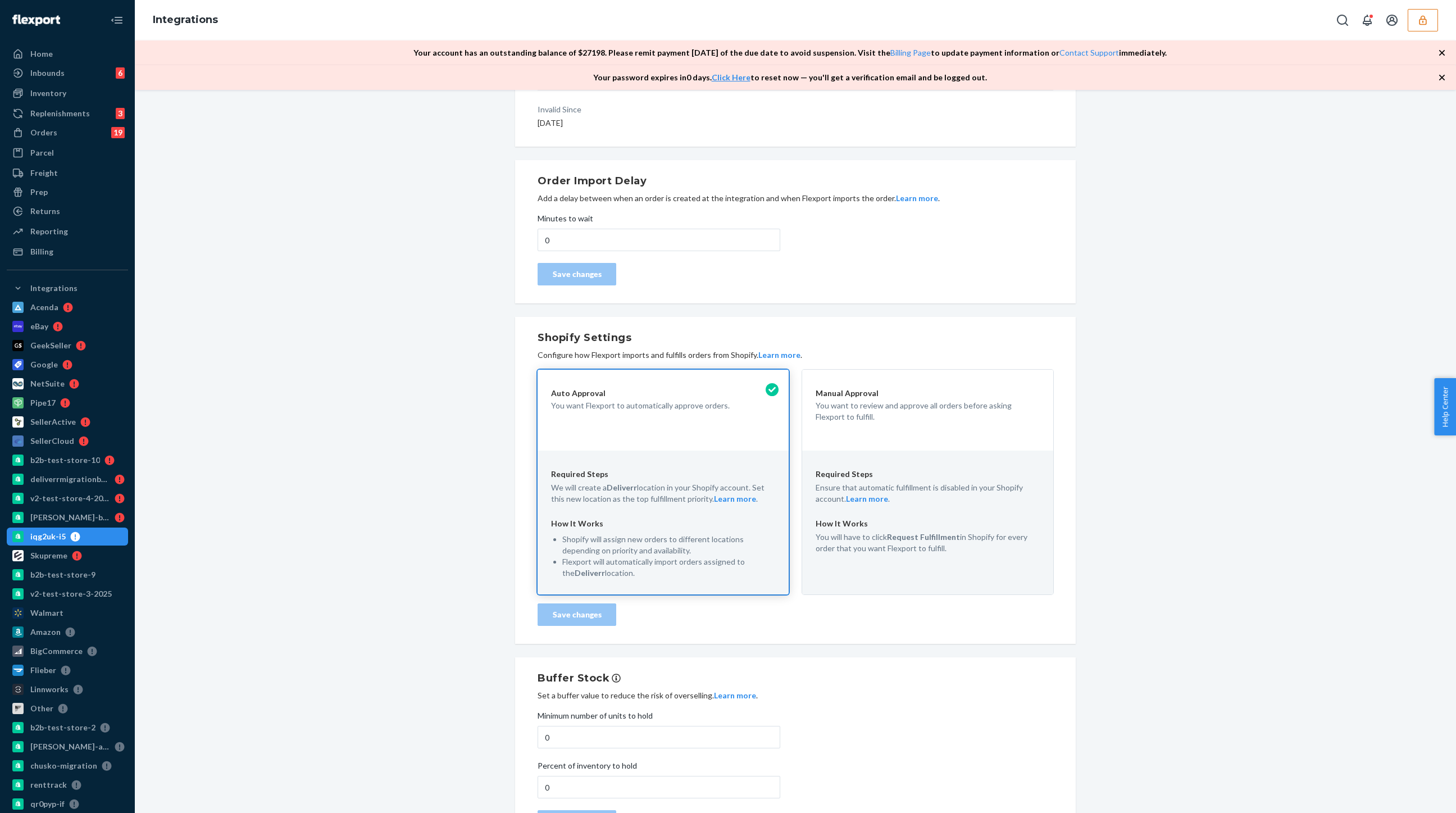
scroll to position [146, 0]
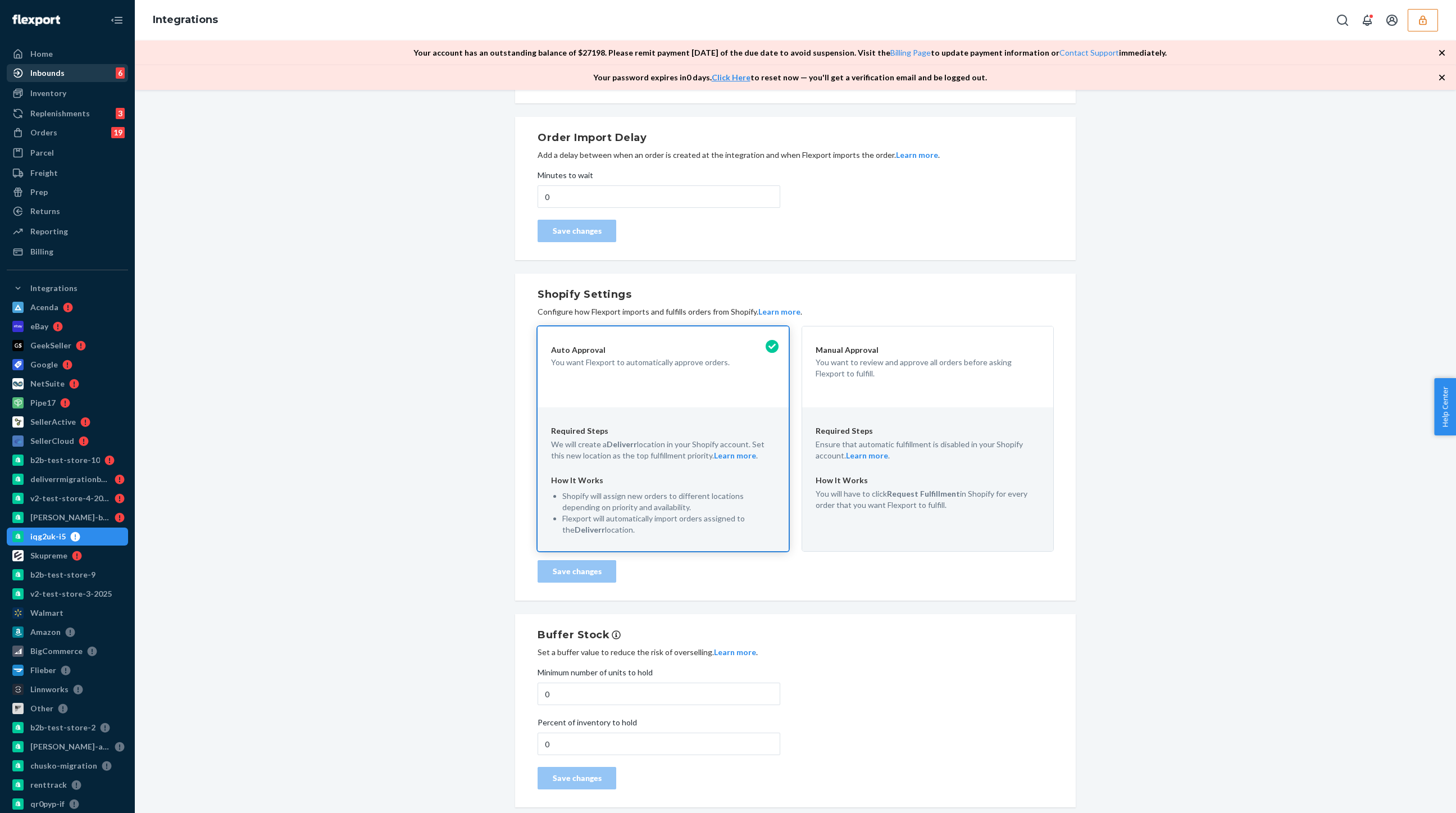
click at [82, 78] on div "Inbounds 6" at bounding box center [67, 73] width 119 height 16
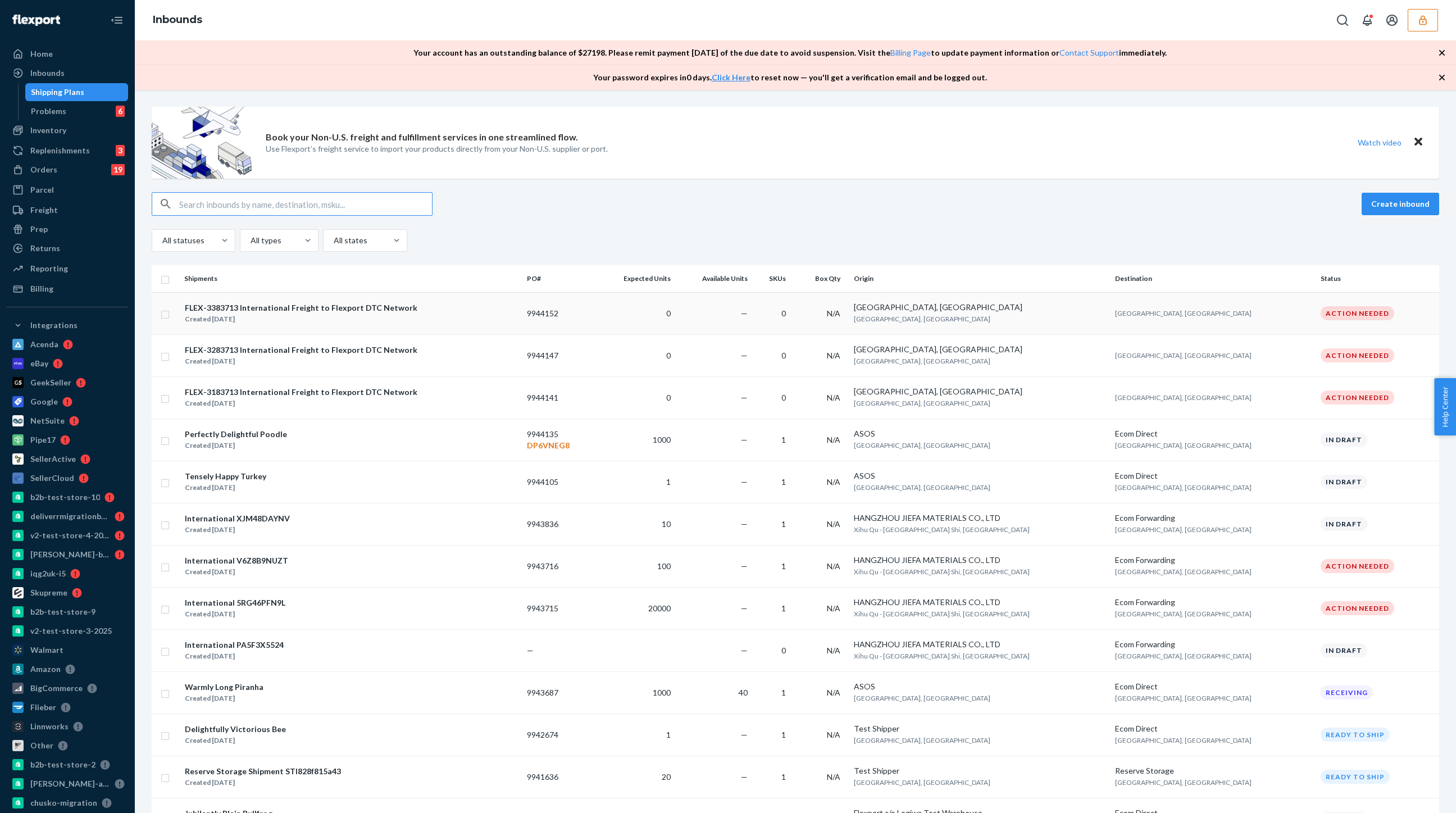
click at [255, 297] on td "FLEX-3383713 International Freight to Flexport DTC Network Created [DATE]" at bounding box center [351, 313] width 343 height 42
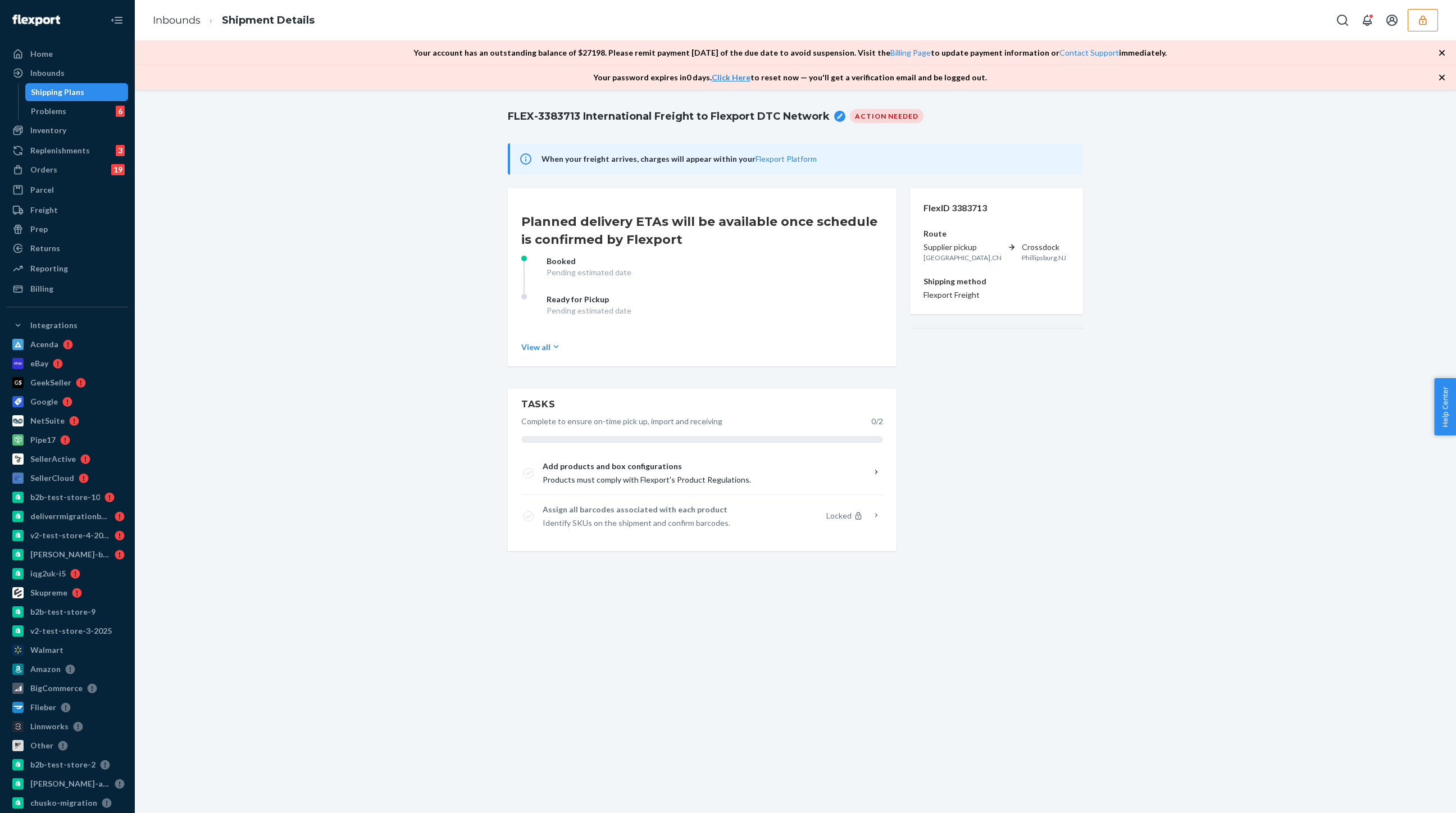
click at [61, 90] on div "Shipping Plans" at bounding box center [57, 92] width 53 height 11
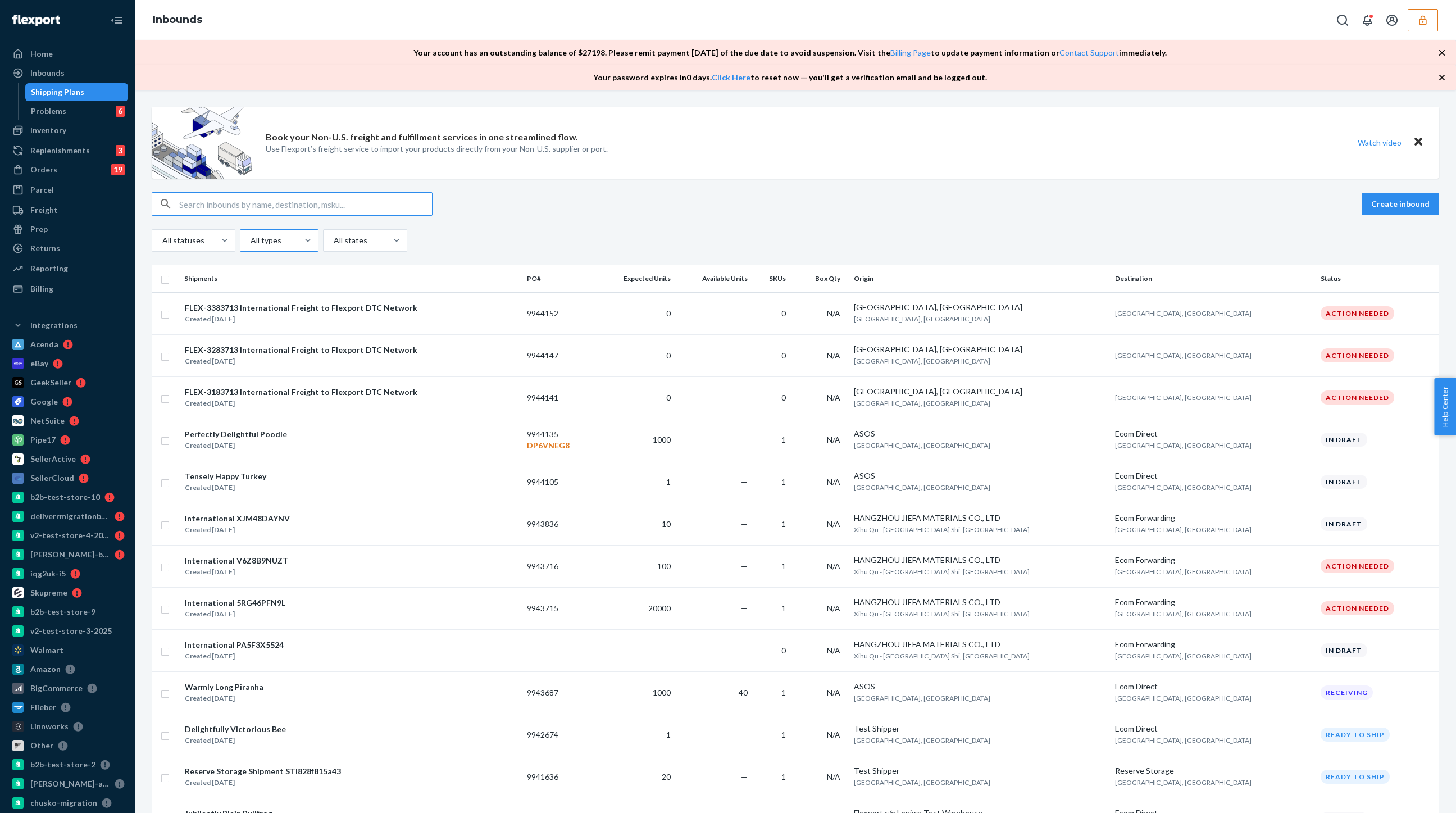
click at [258, 239] on div at bounding box center [278, 240] width 57 height 14
click at [250, 239] on input "All types" at bounding box center [249, 239] width 1 height 11
click at [279, 309] on div "Forwarding" at bounding box center [279, 312] width 74 height 23
click at [250, 246] on input "option Forwarding focused, 3 of 4. 4 results available. Use Up and Down to choo…" at bounding box center [249, 239] width 1 height 11
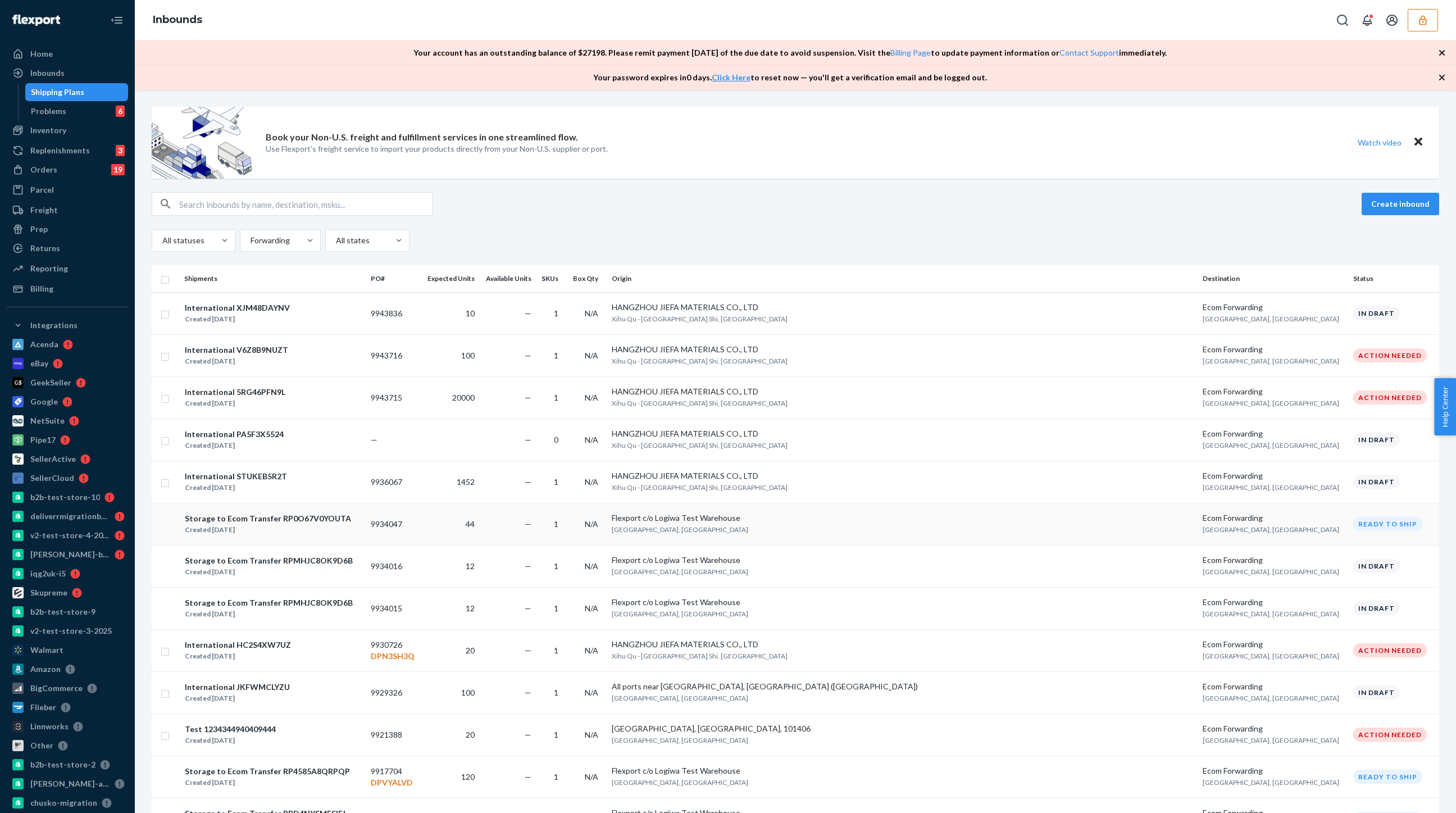
click at [360, 525] on div "Storage to Ecom Transfer RP0O67V0YOUTA Created [DATE]" at bounding box center [273, 524] width 177 height 24
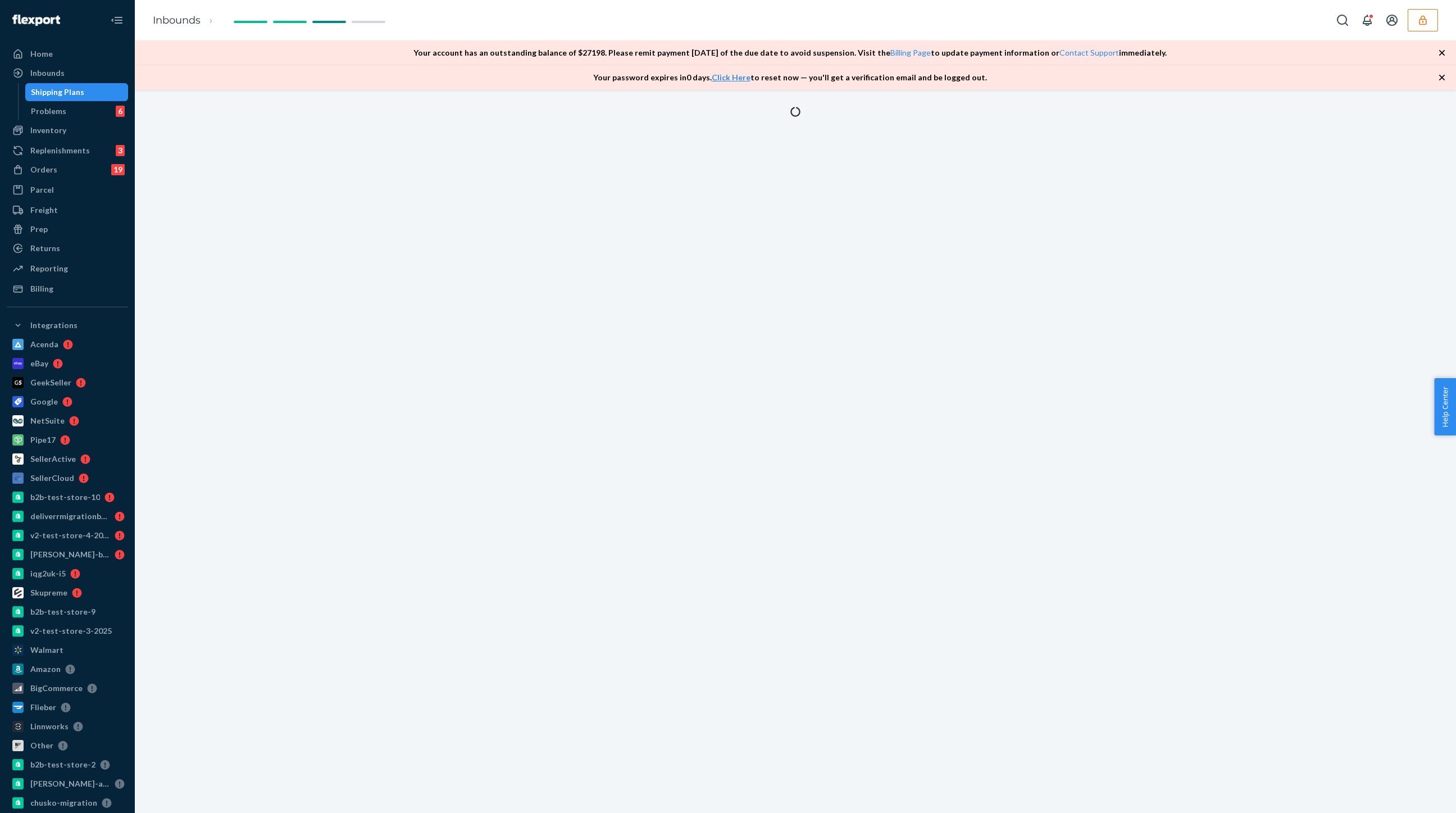
click at [80, 92] on div "Shipping Plans" at bounding box center [57, 92] width 53 height 11
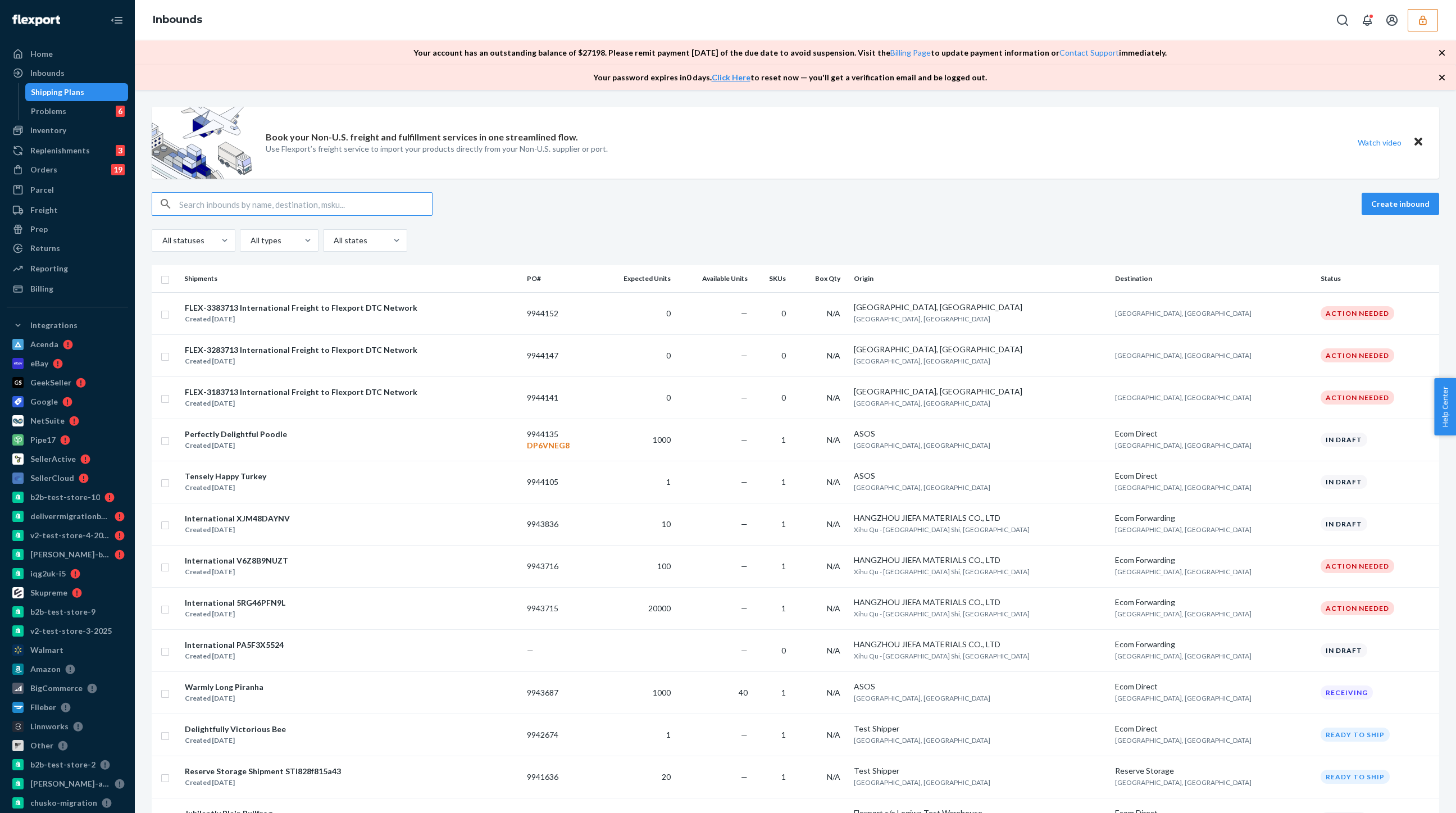
click at [1430, 28] on button "button" at bounding box center [1423, 20] width 31 height 23
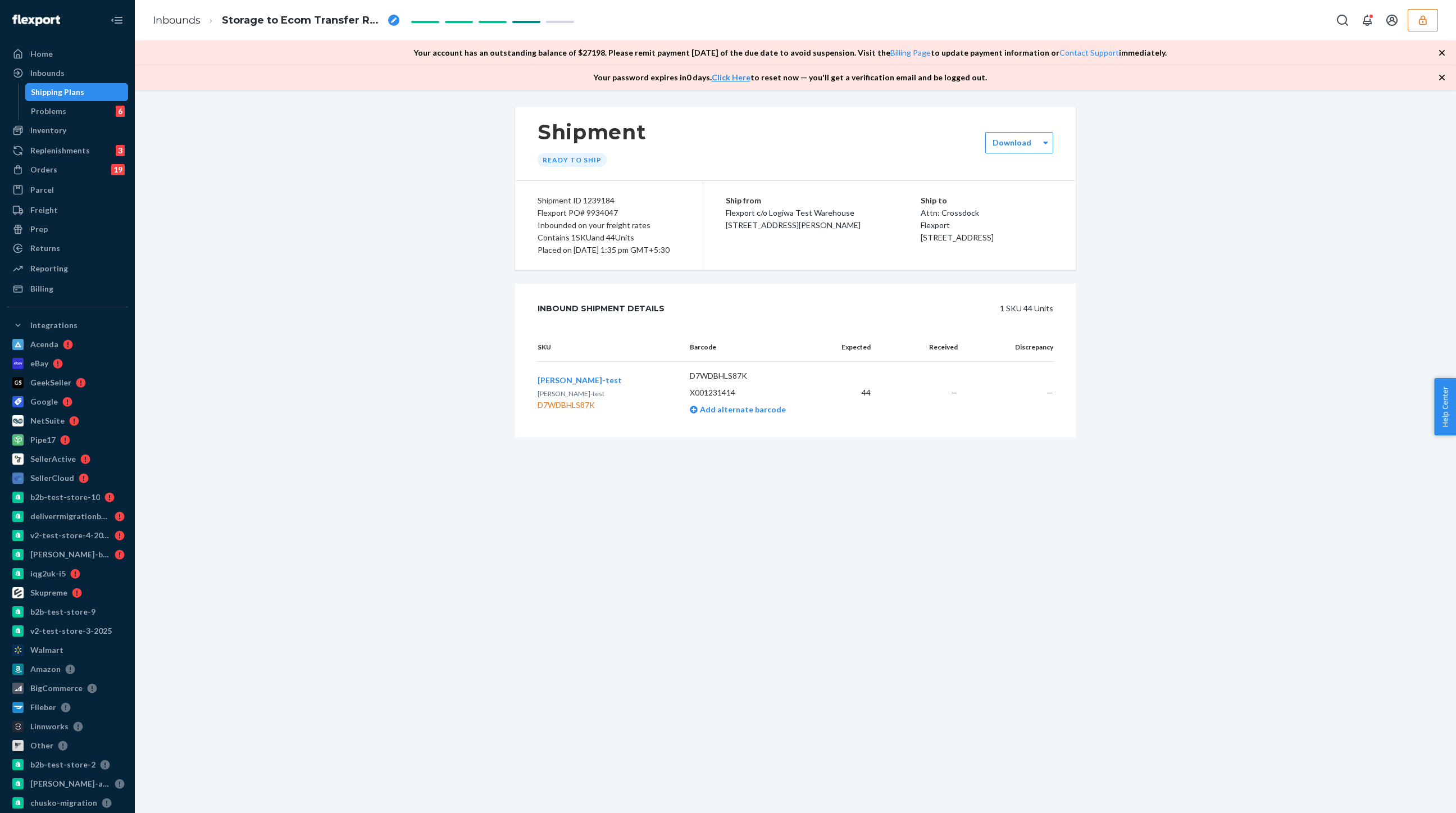
click at [1424, 22] on icon "button" at bounding box center [1422, 20] width 11 height 11
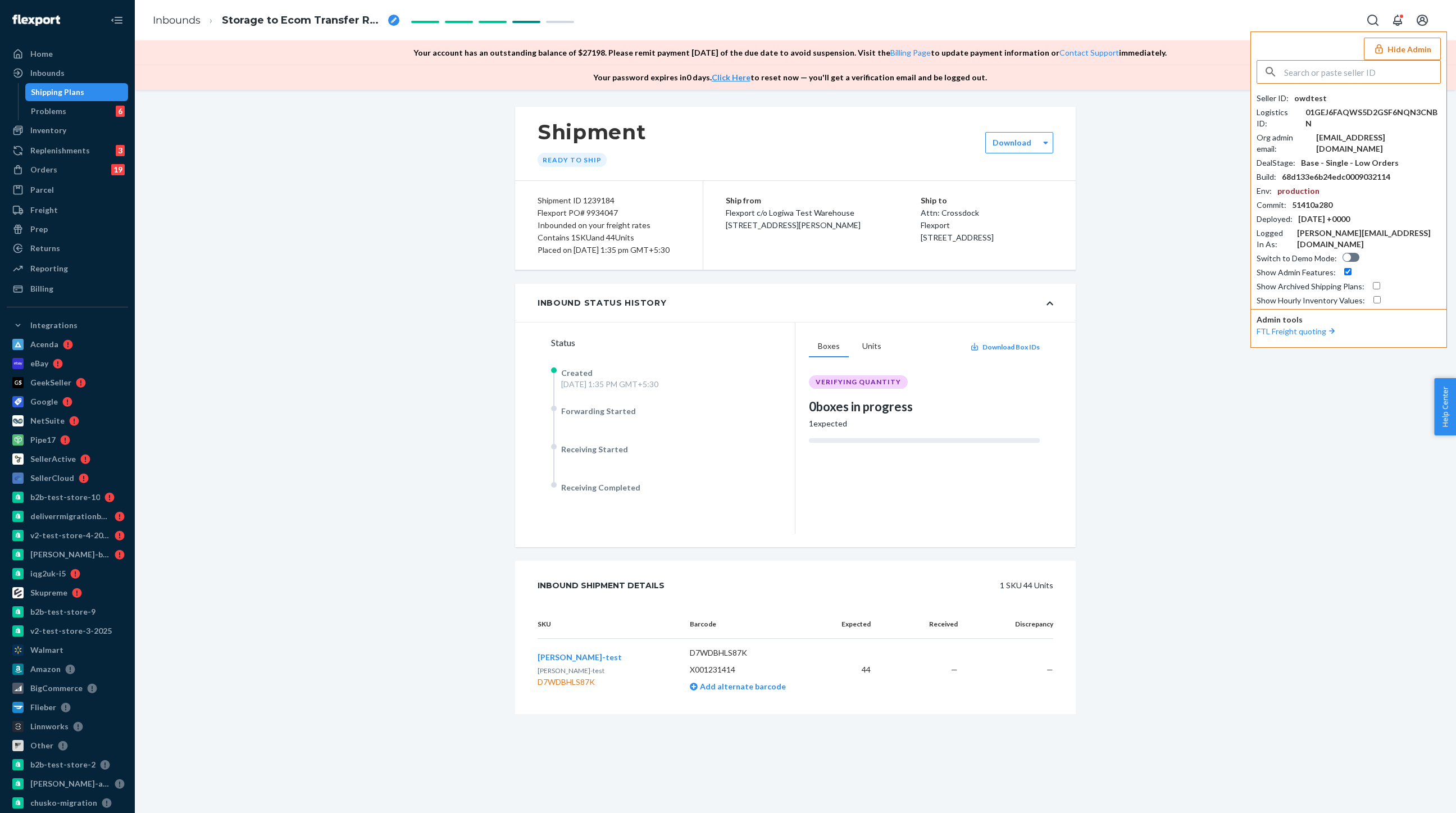
click at [73, 94] on div "Shipping Plans" at bounding box center [57, 92] width 53 height 11
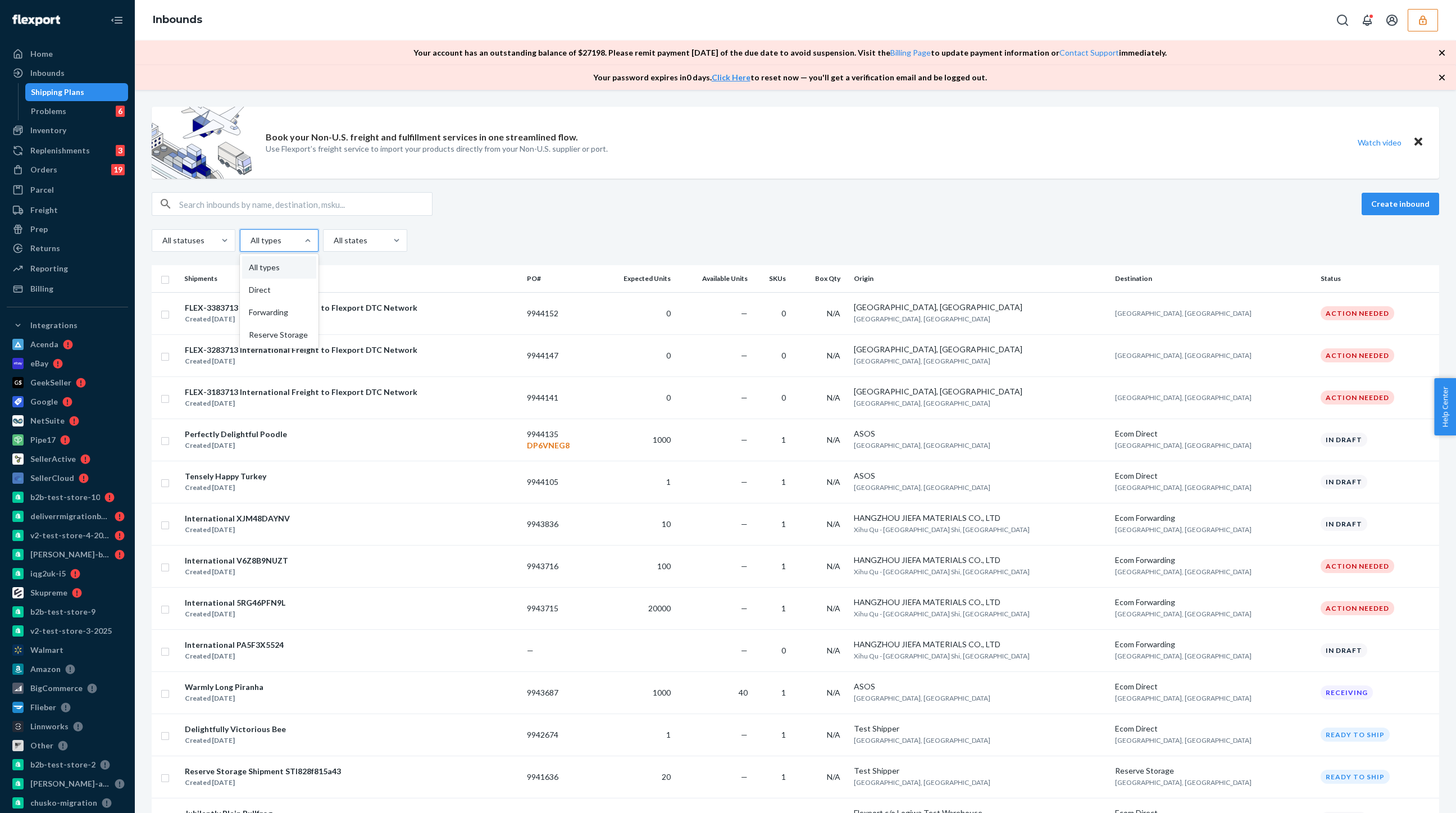
click at [267, 239] on div at bounding box center [278, 240] width 57 height 14
click at [250, 239] on input "option All types focused, 1 of 4. 4 results available. Use Up and Down to choos…" at bounding box center [249, 239] width 1 height 11
click at [266, 292] on div "Direct" at bounding box center [279, 289] width 74 height 23
click at [250, 246] on input "option Direct focused, 2 of 4. 4 results available. Use Up and Down to choose o…" at bounding box center [249, 239] width 1 height 11
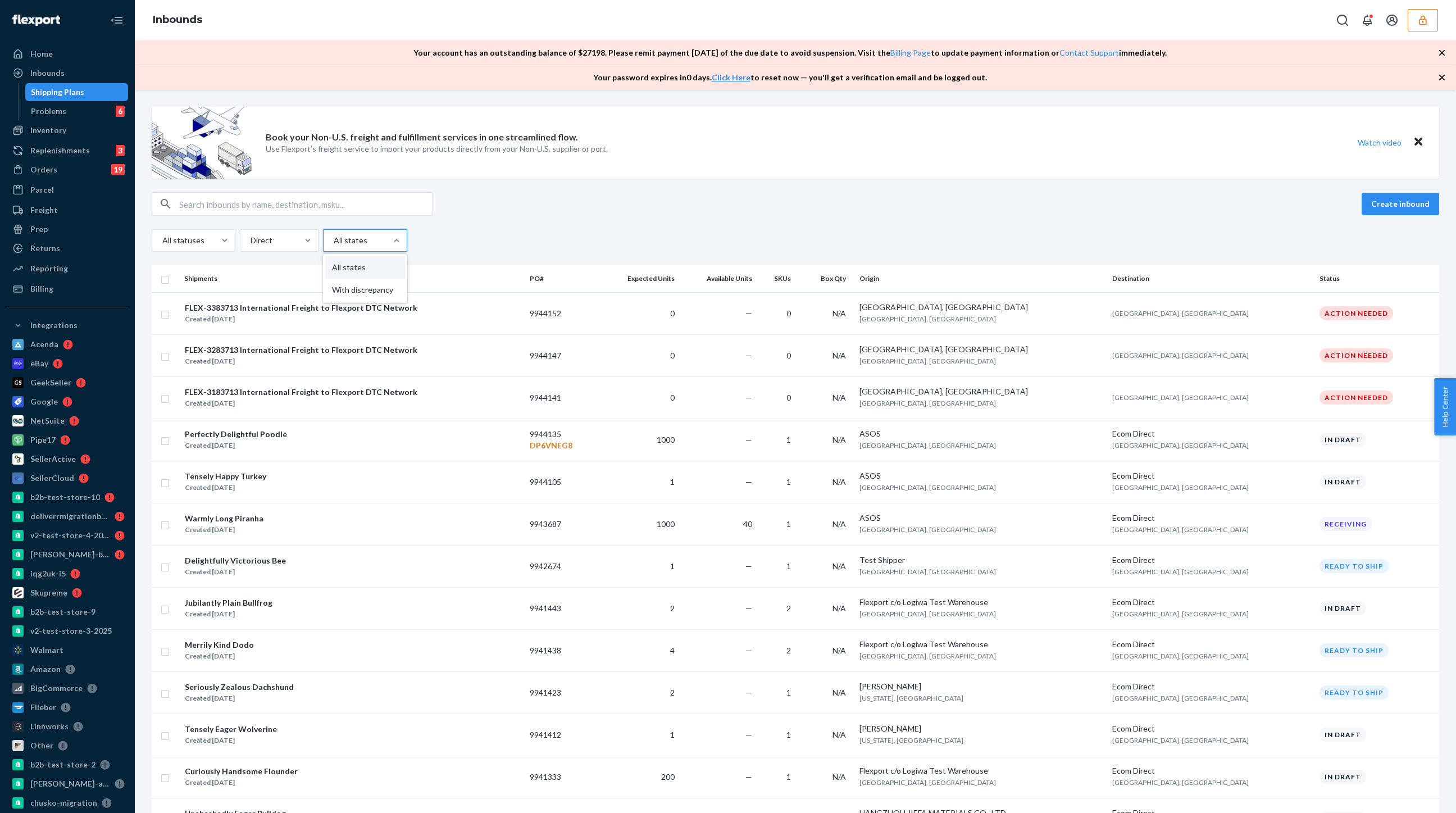
click at [350, 244] on div at bounding box center [364, 240] width 63 height 14
click at [334, 244] on input "option All states focused, 1 of 2. 2 results available. Use Up and Down to choo…" at bounding box center [333, 239] width 1 height 11
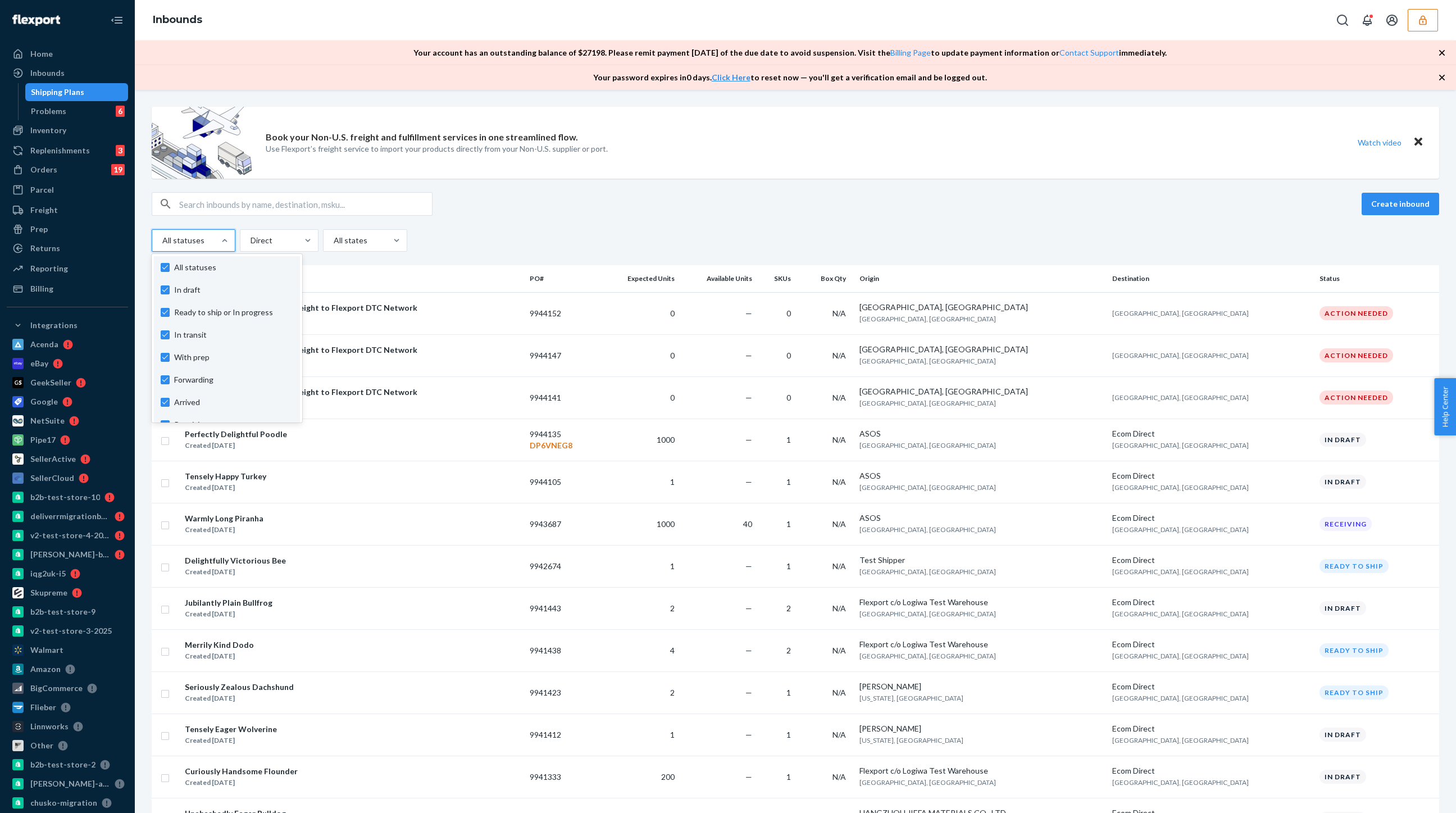
click at [200, 240] on div at bounding box center [192, 240] width 62 height 14
click at [162, 240] on input "option In draft focused, 1 of 10. 10 results available. Use Up and Down to choo…" at bounding box center [161, 239] width 1 height 11
click at [163, 269] on label "All statuses" at bounding box center [226, 267] width 133 height 11
checkbox input "false"
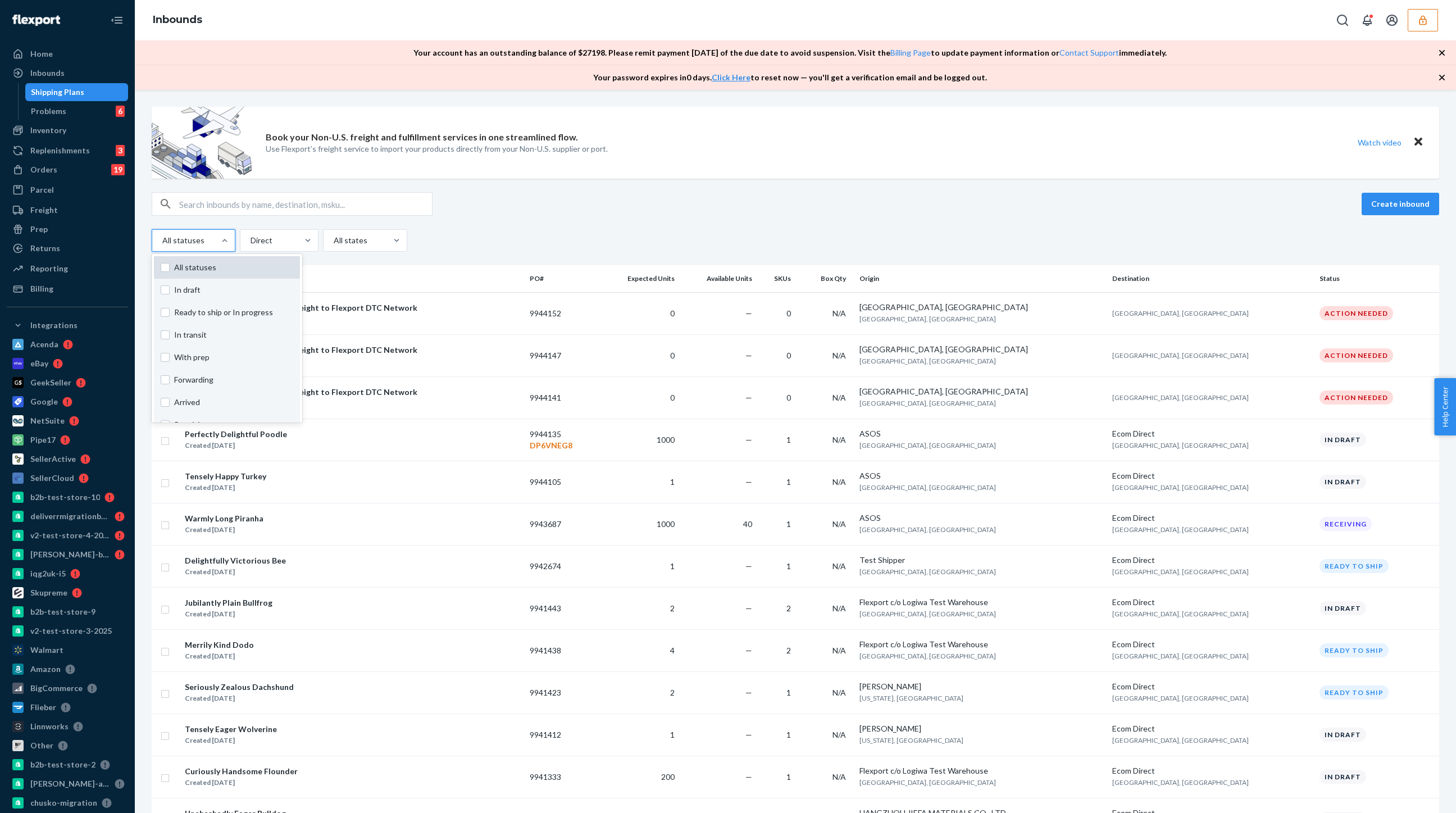
checkbox input "false"
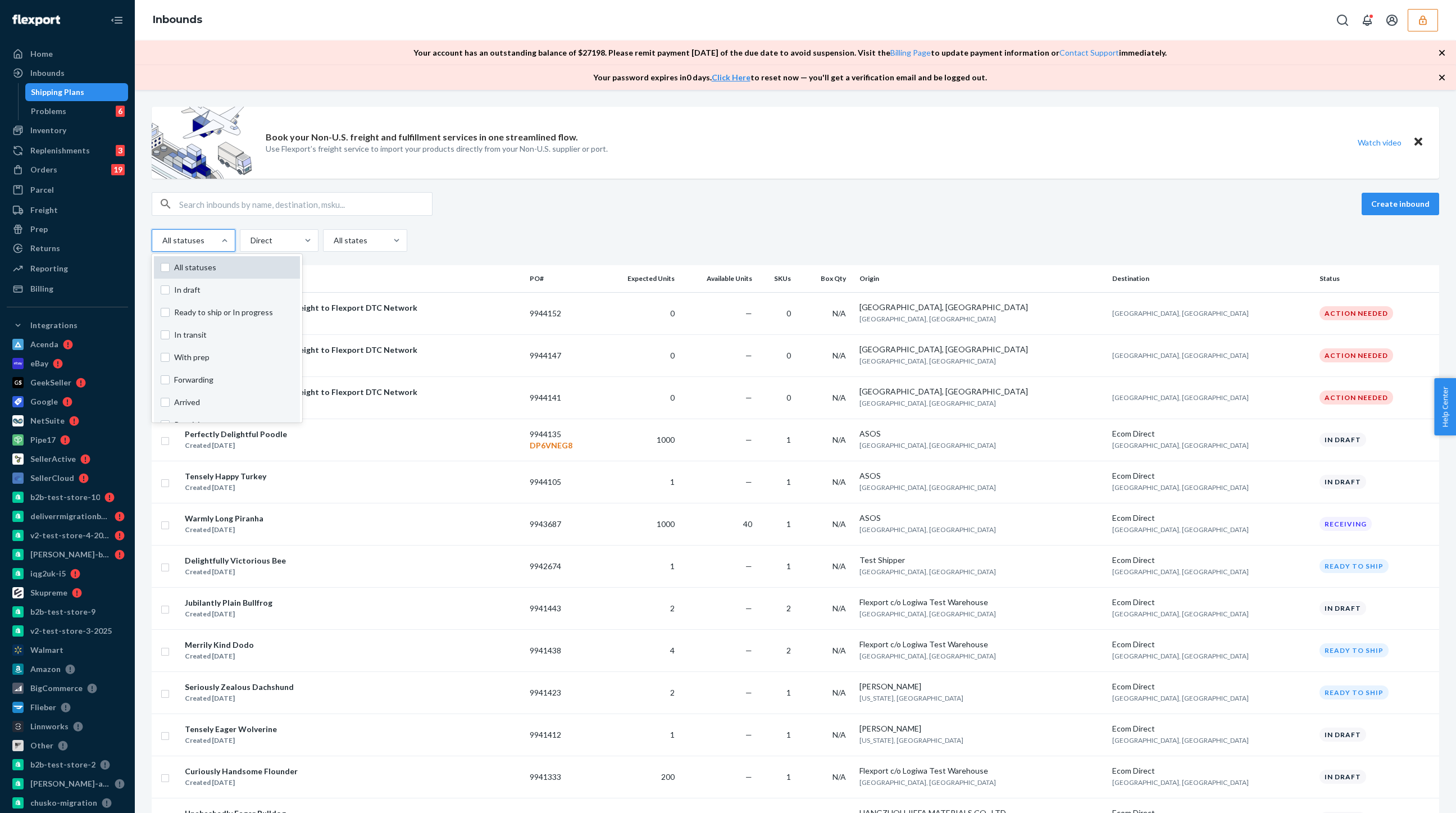
checkbox input "false"
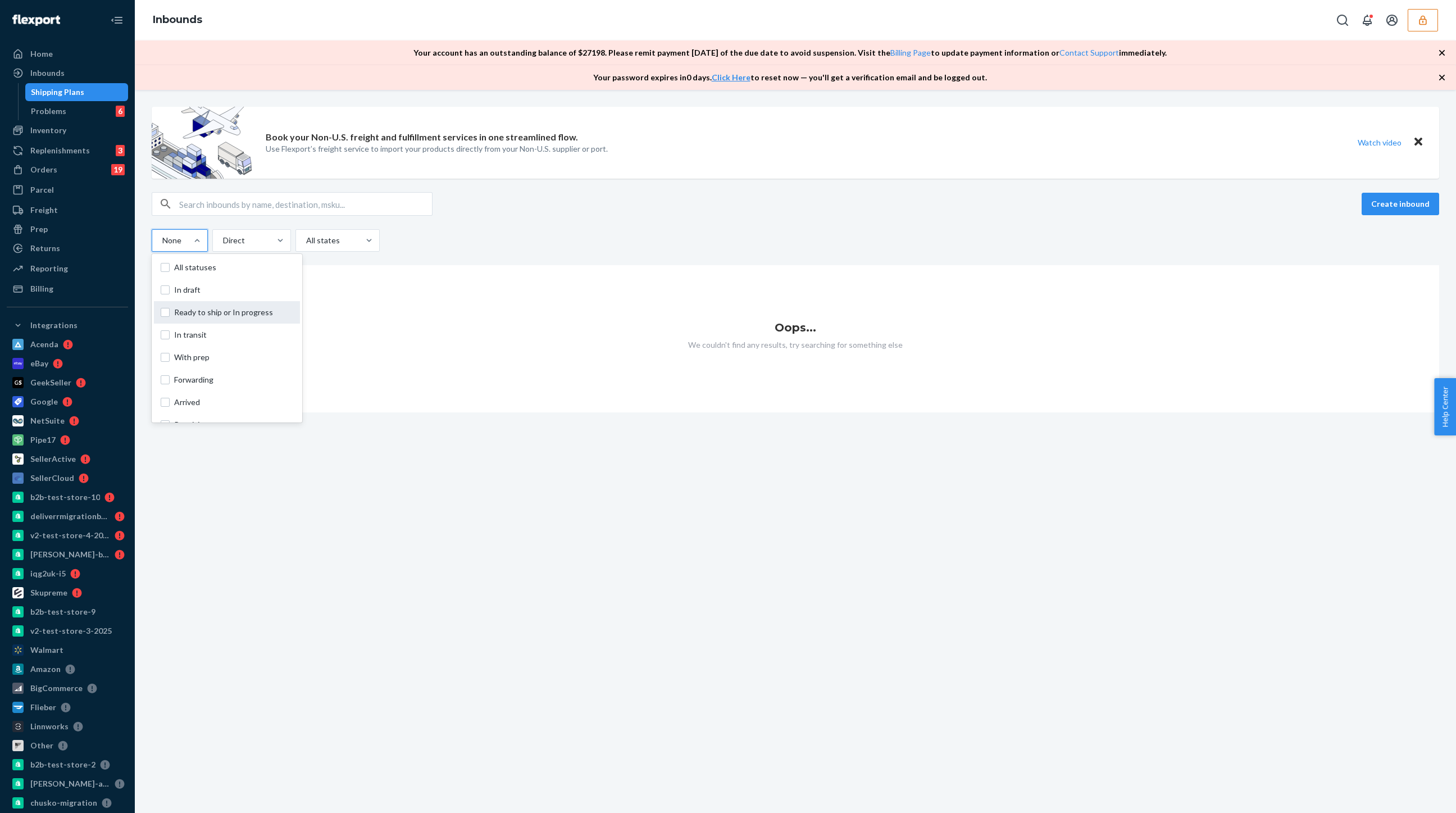
click at [166, 307] on label "Ready to ship or In progress" at bounding box center [226, 312] width 133 height 11
checkbox input "true"
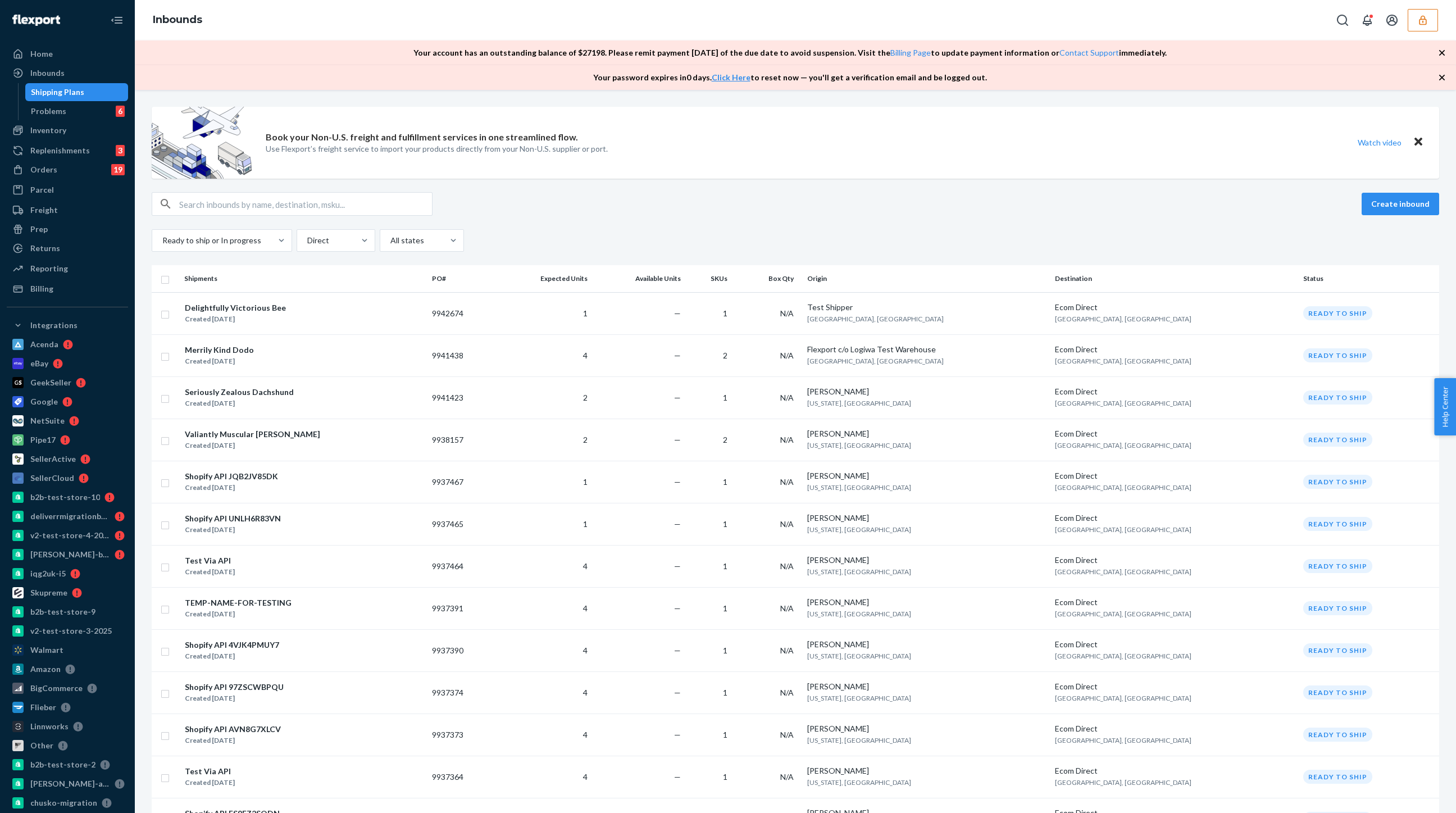
click at [607, 177] on div "Book your Non-U.S. freight and fulfillment services in one streamlined flow. Us…" at bounding box center [795, 142] width 1288 height 72
click at [236, 313] on div "Created [DATE]" at bounding box center [235, 318] width 101 height 11
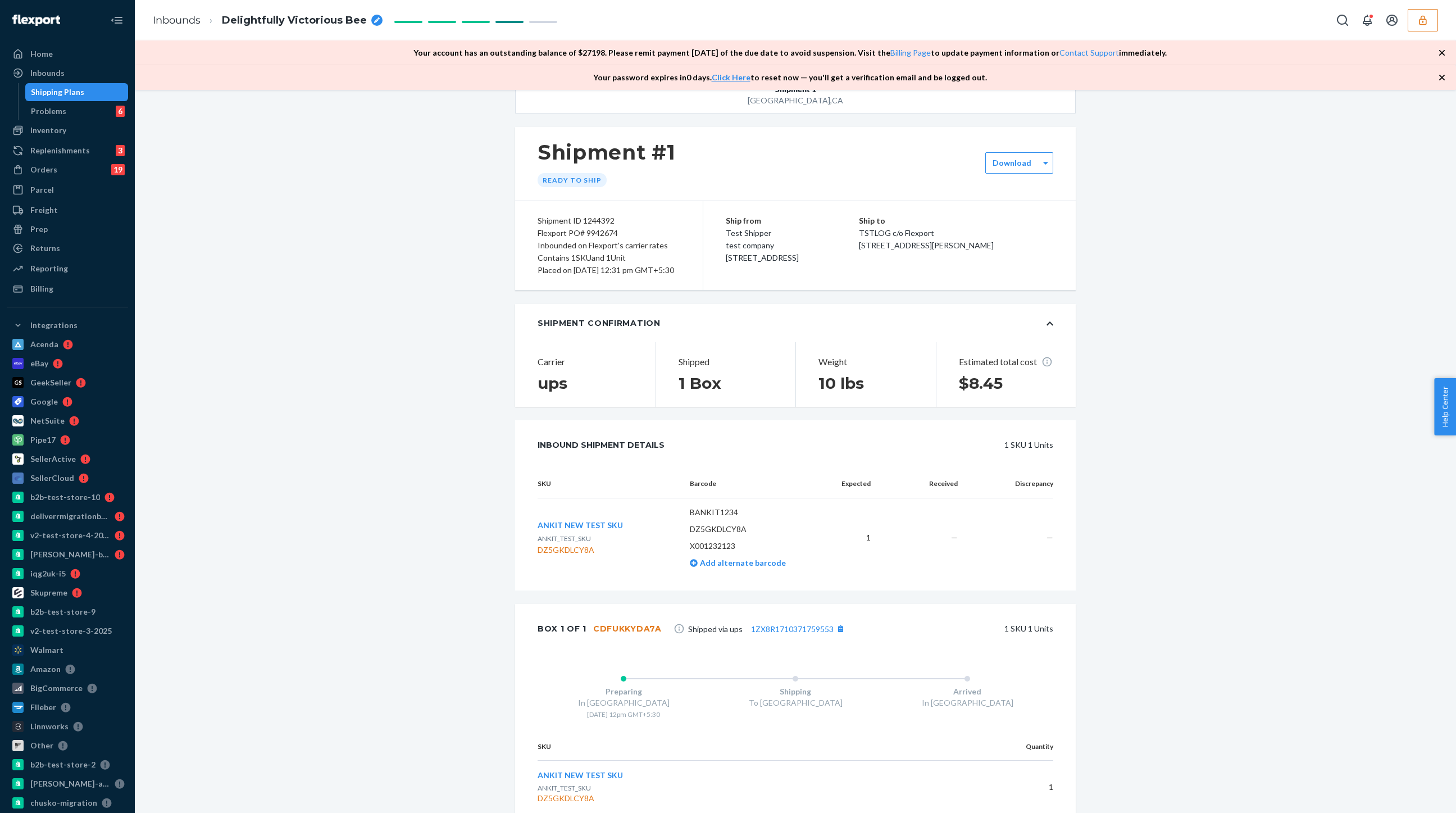
scroll to position [91, 0]
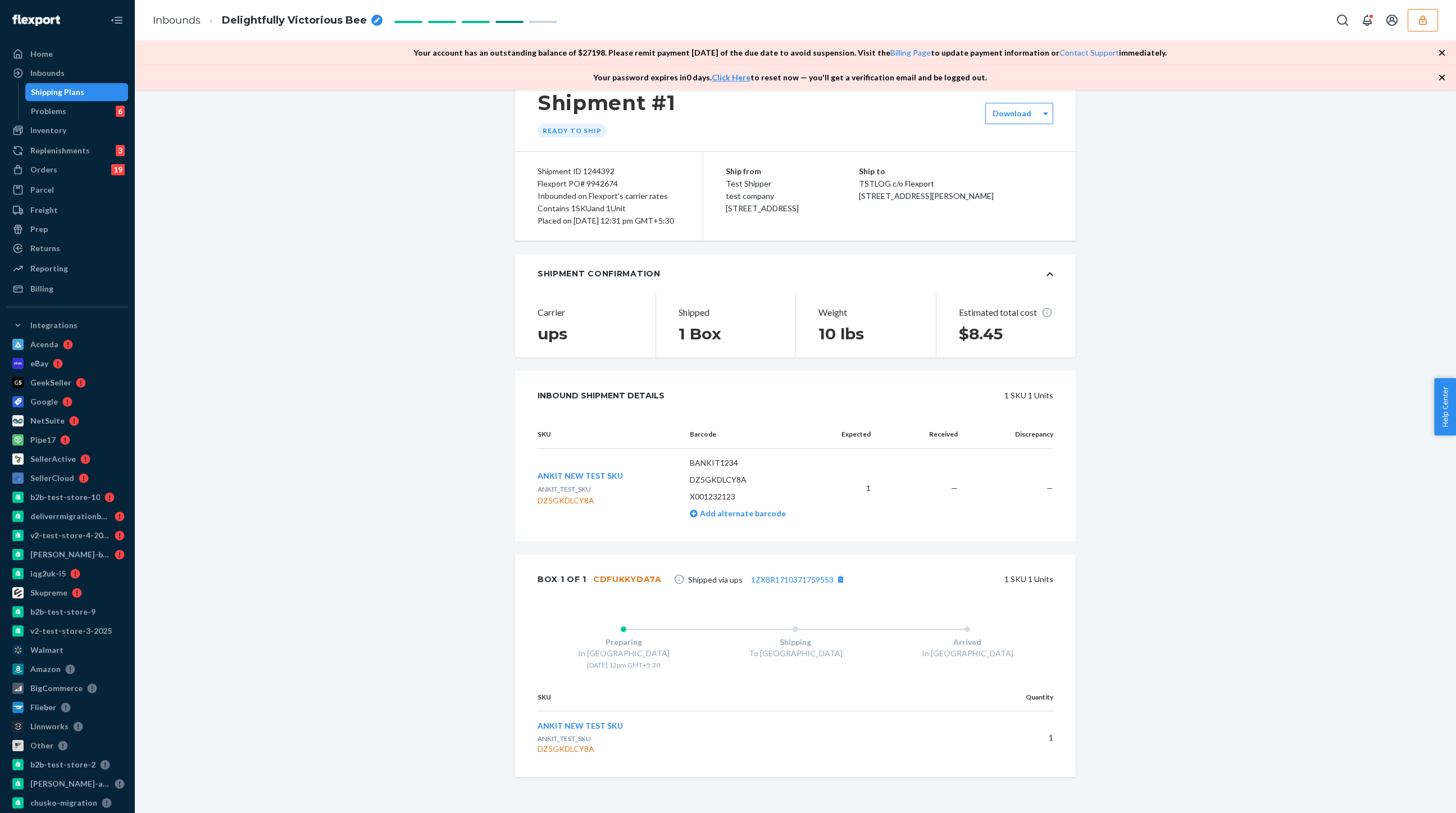
click at [606, 177] on div "Flexport PO# 9942674" at bounding box center [608, 183] width 143 height 13
click at [604, 177] on div "Flexport PO# 9942674" at bounding box center [608, 183] width 143 height 13
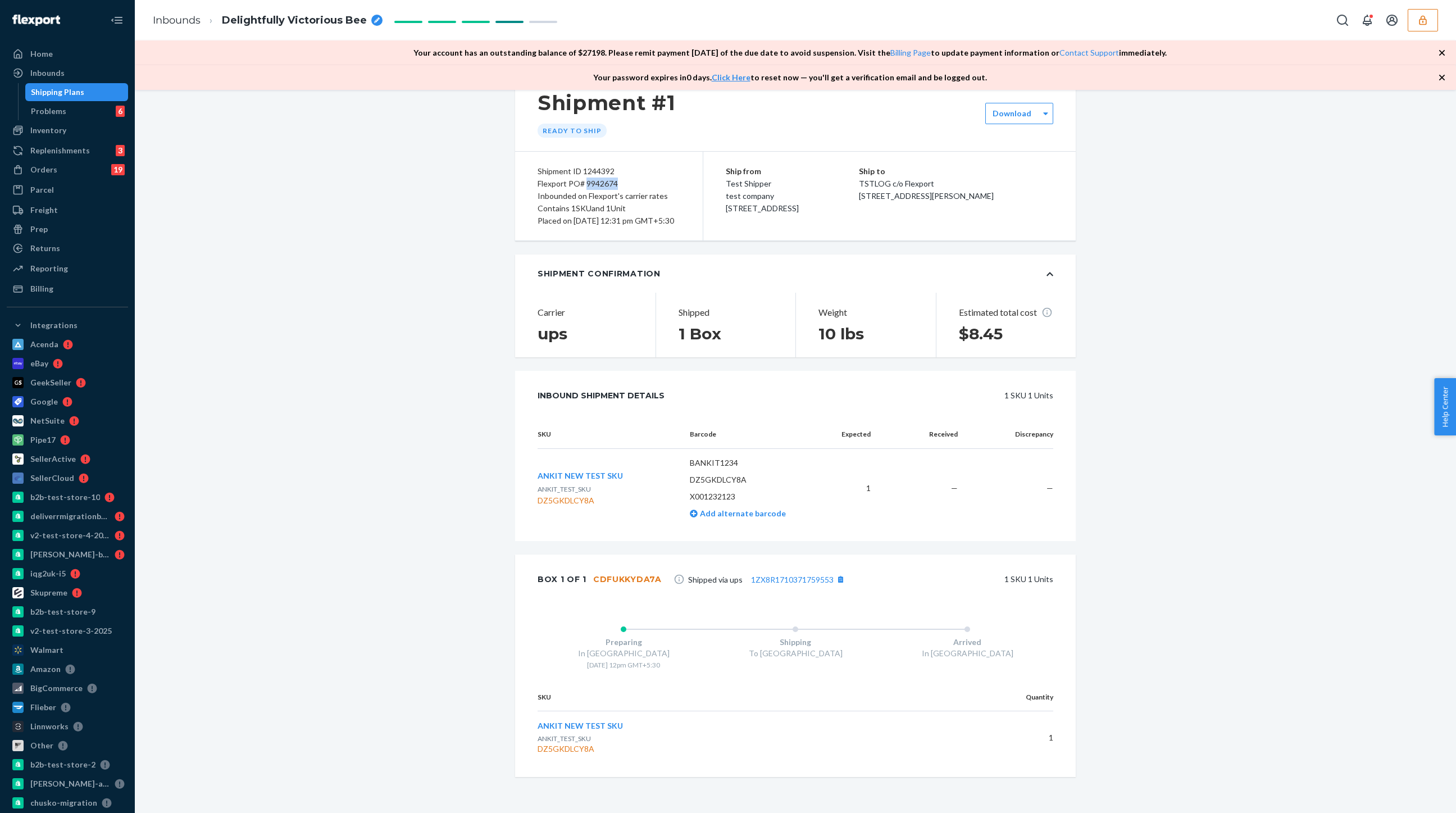
click at [594, 177] on div "Flexport PO# 9942674" at bounding box center [608, 183] width 143 height 13
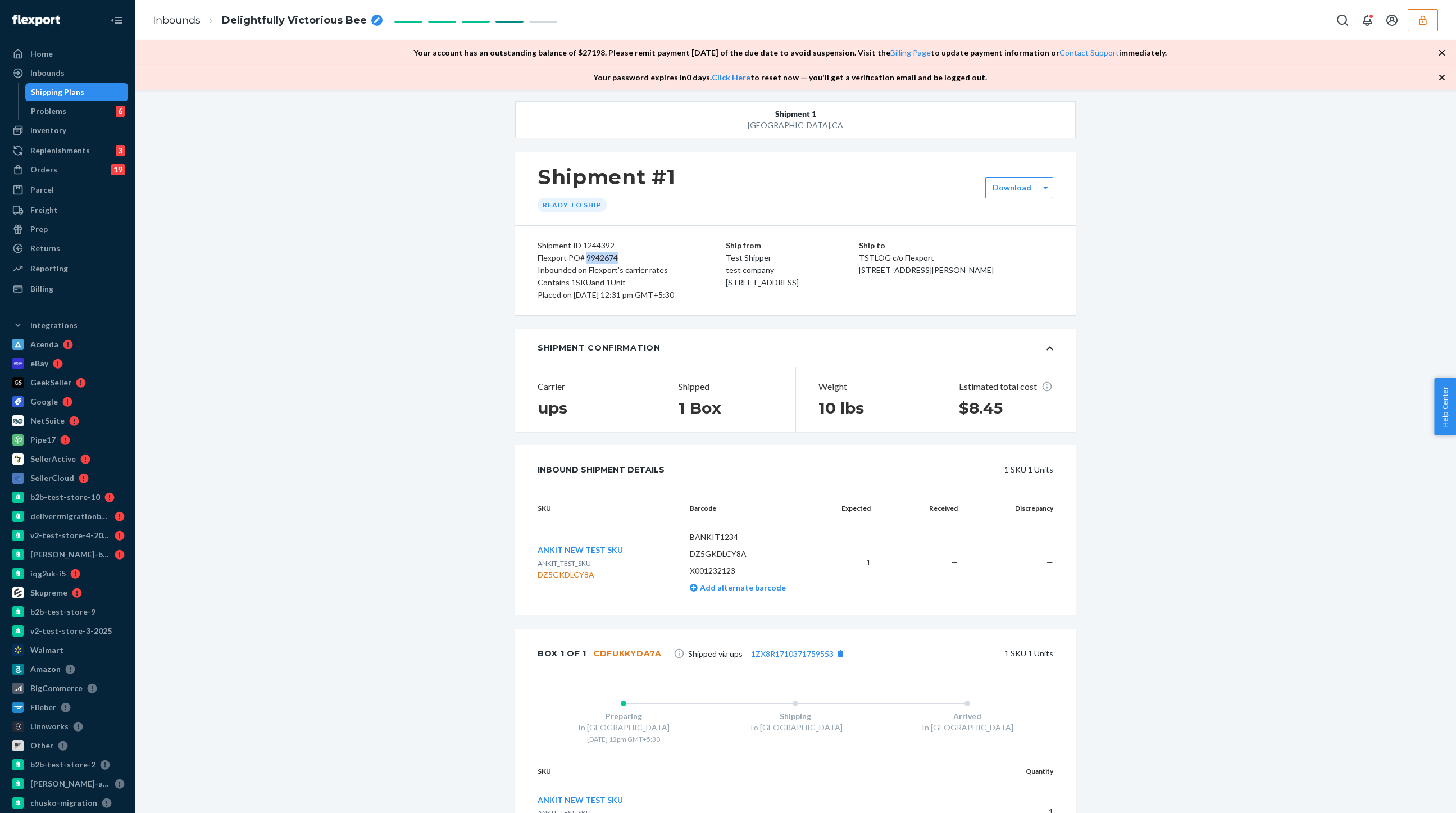
scroll to position [0, 0]
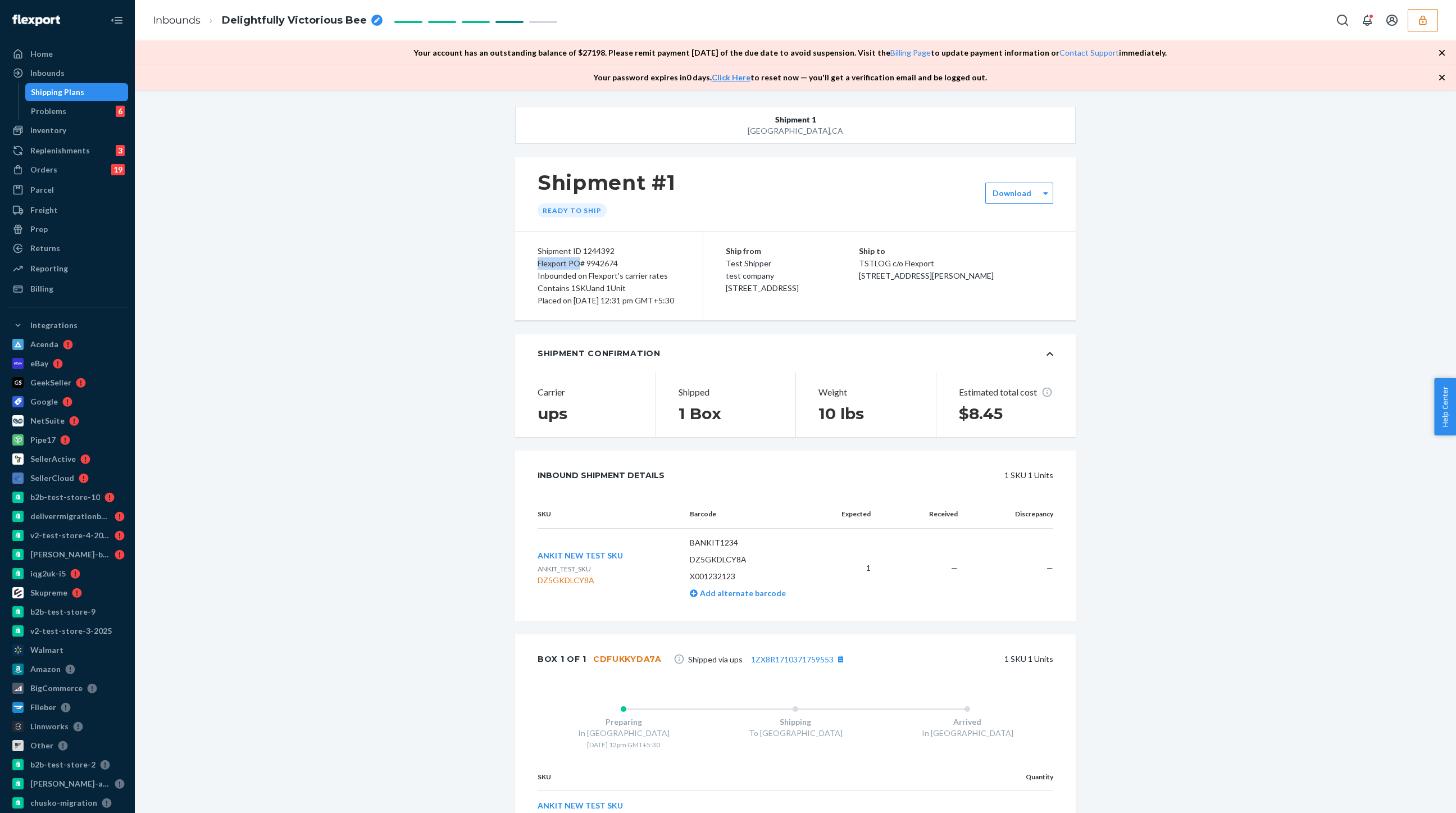
drag, startPoint x: 538, startPoint y: 262, endPoint x: 580, endPoint y: 260, distance: 42.0
click at [580, 260] on div "Flexport PO# 9942674" at bounding box center [608, 263] width 143 height 13
copy div "Flexport PO"
click at [599, 264] on div "Flexport PO# 9942674" at bounding box center [608, 263] width 143 height 13
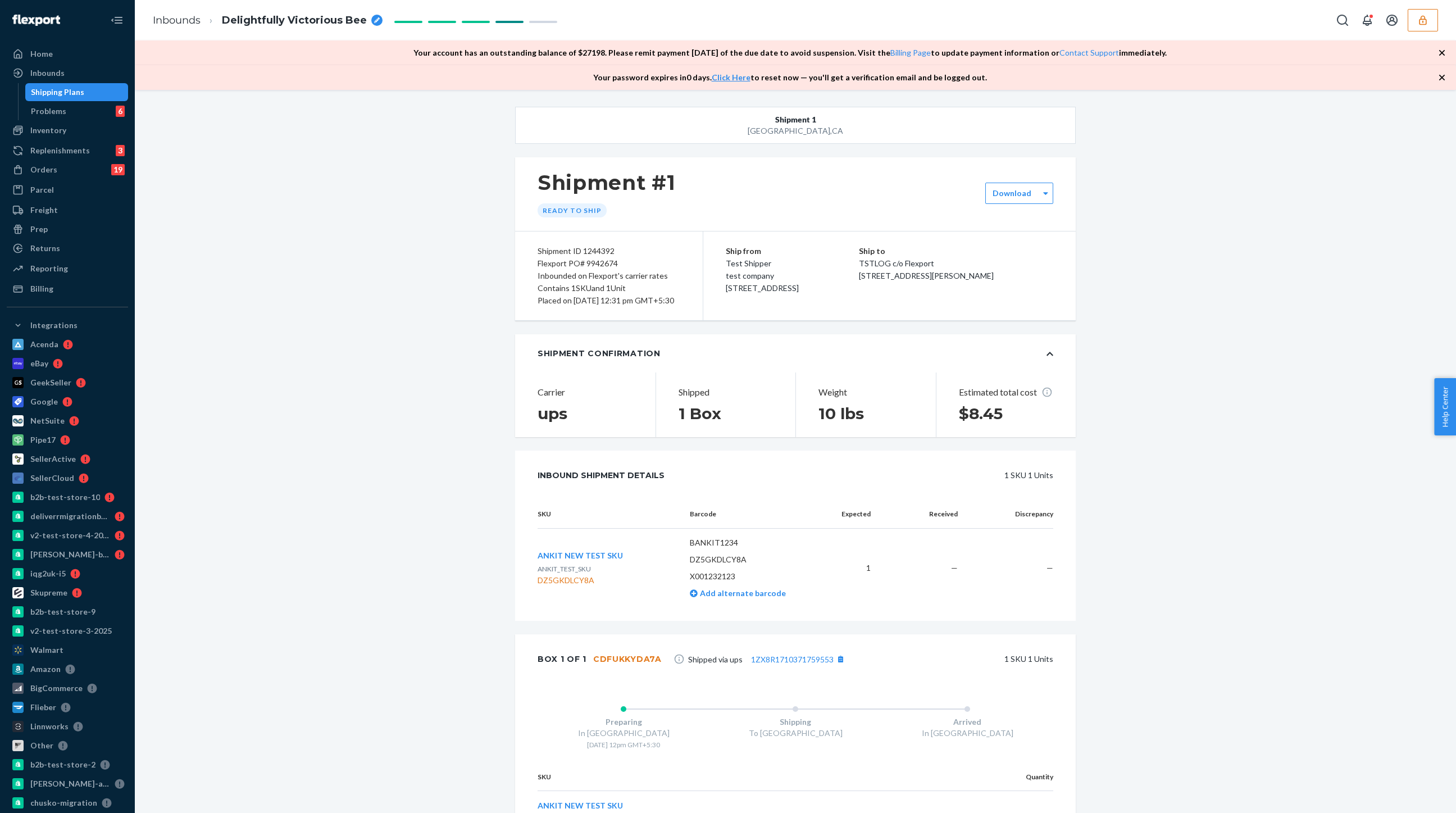
click at [537, 290] on div "Shipment ID 1244392 Flexport PO# 9942674 Inbounded on Flexport's carrier rates …" at bounding box center [608, 276] width 188 height 89
click at [39, 86] on div "Shipping Plans" at bounding box center [77, 93] width 101 height 16
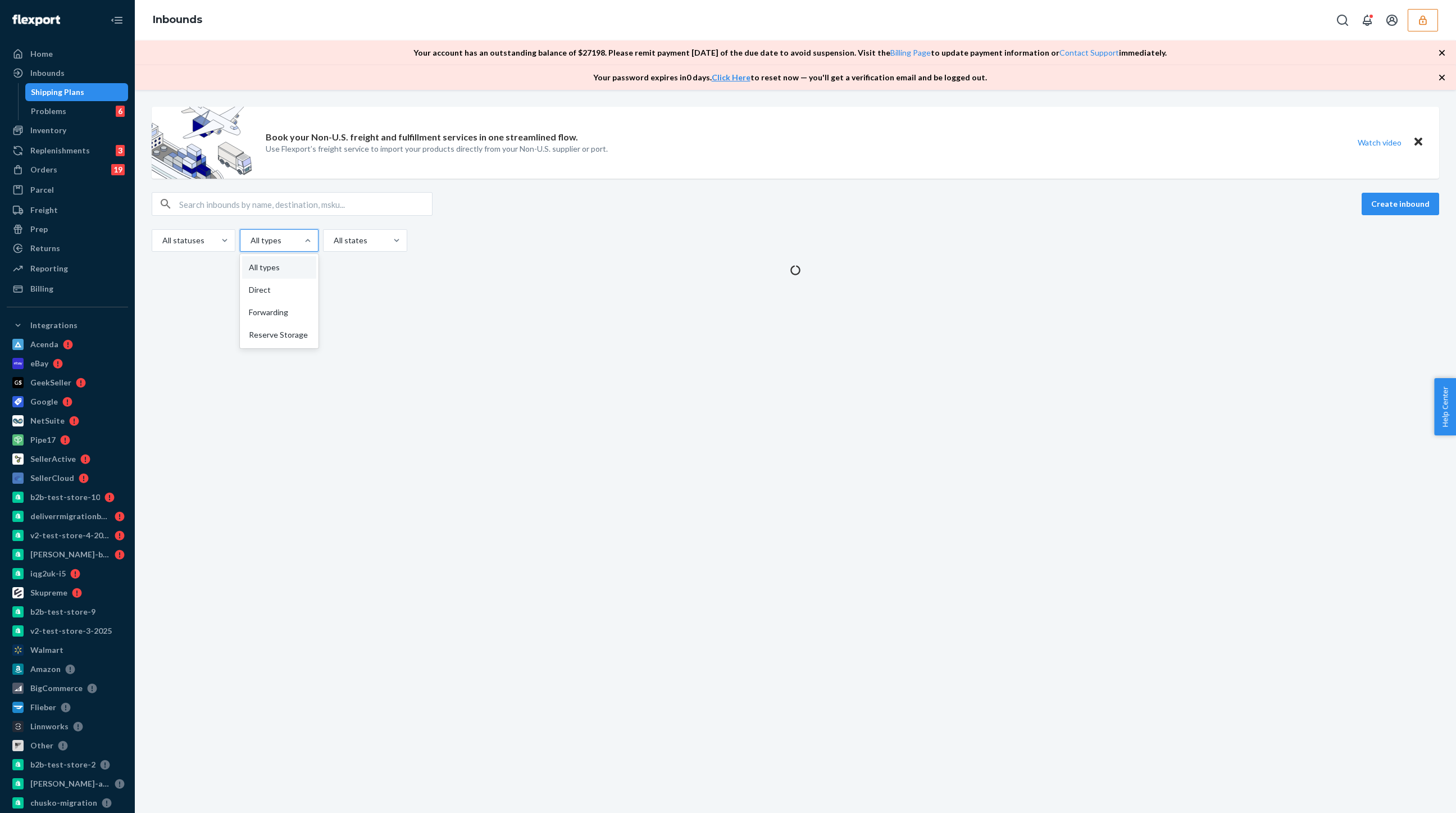
click at [273, 240] on div at bounding box center [278, 240] width 57 height 14
click at [250, 240] on input "option All types focused, 1 of 4. 4 results available. Use Up and Down to choos…" at bounding box center [249, 239] width 1 height 11
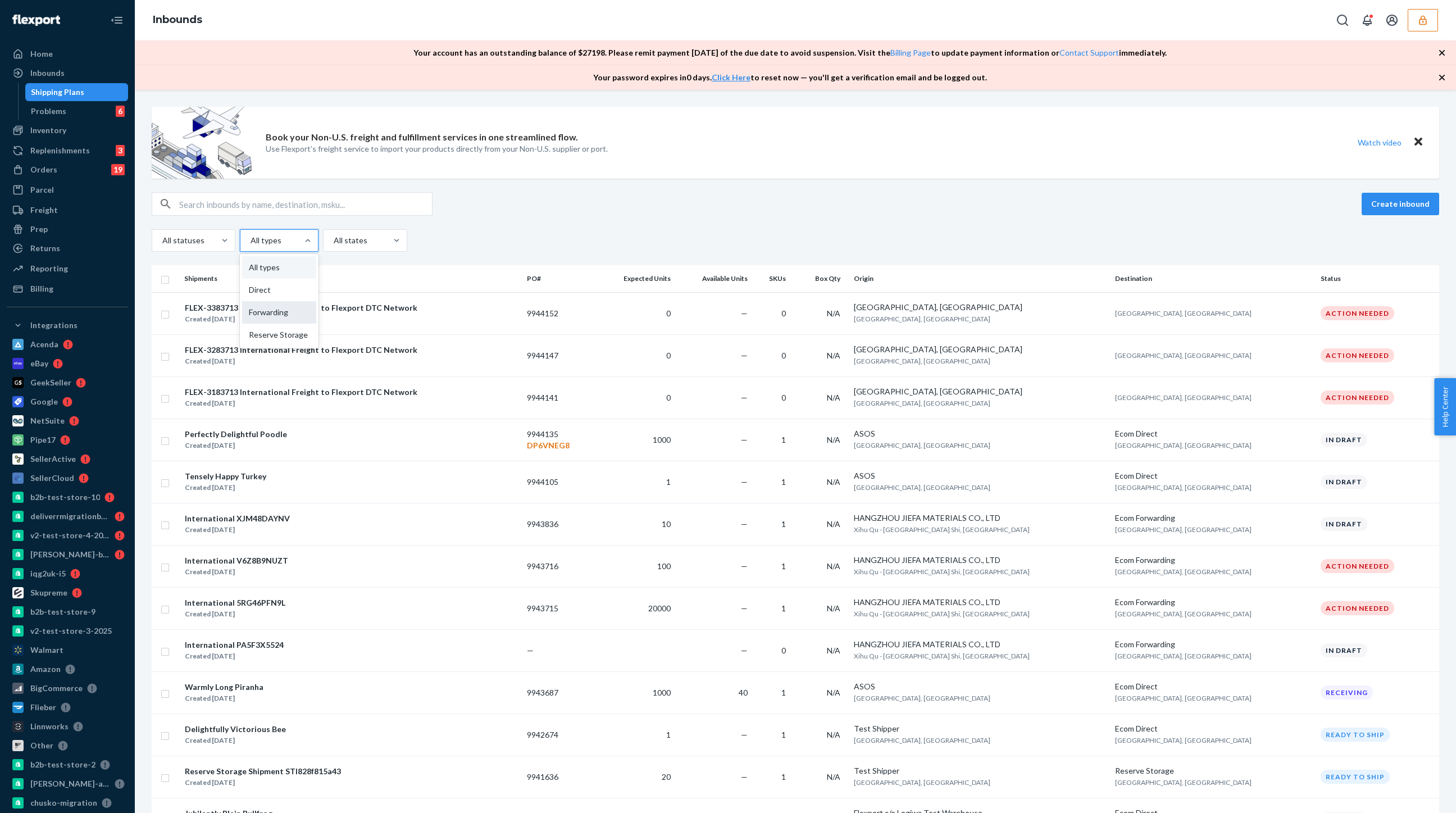
click at [266, 314] on div "Forwarding" at bounding box center [279, 312] width 74 height 23
click at [250, 246] on input "option Forwarding focused, 0 of 4. 4 results available. Use Up and Down to choo…" at bounding box center [249, 239] width 1 height 11
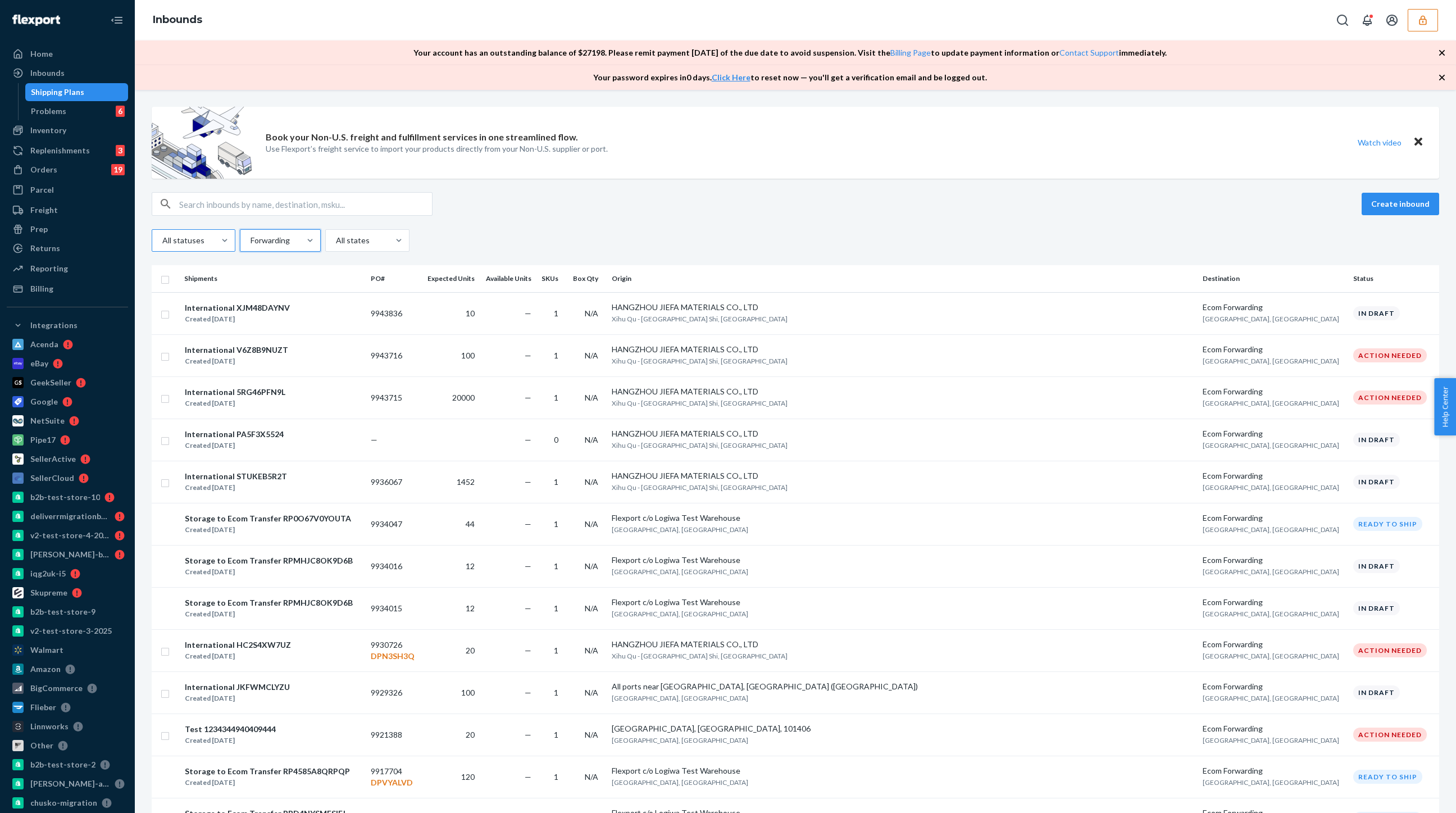
click at [191, 248] on div "All statuses" at bounding box center [183, 240] width 62 height 21
click at [162, 246] on input "All statuses" at bounding box center [161, 239] width 1 height 11
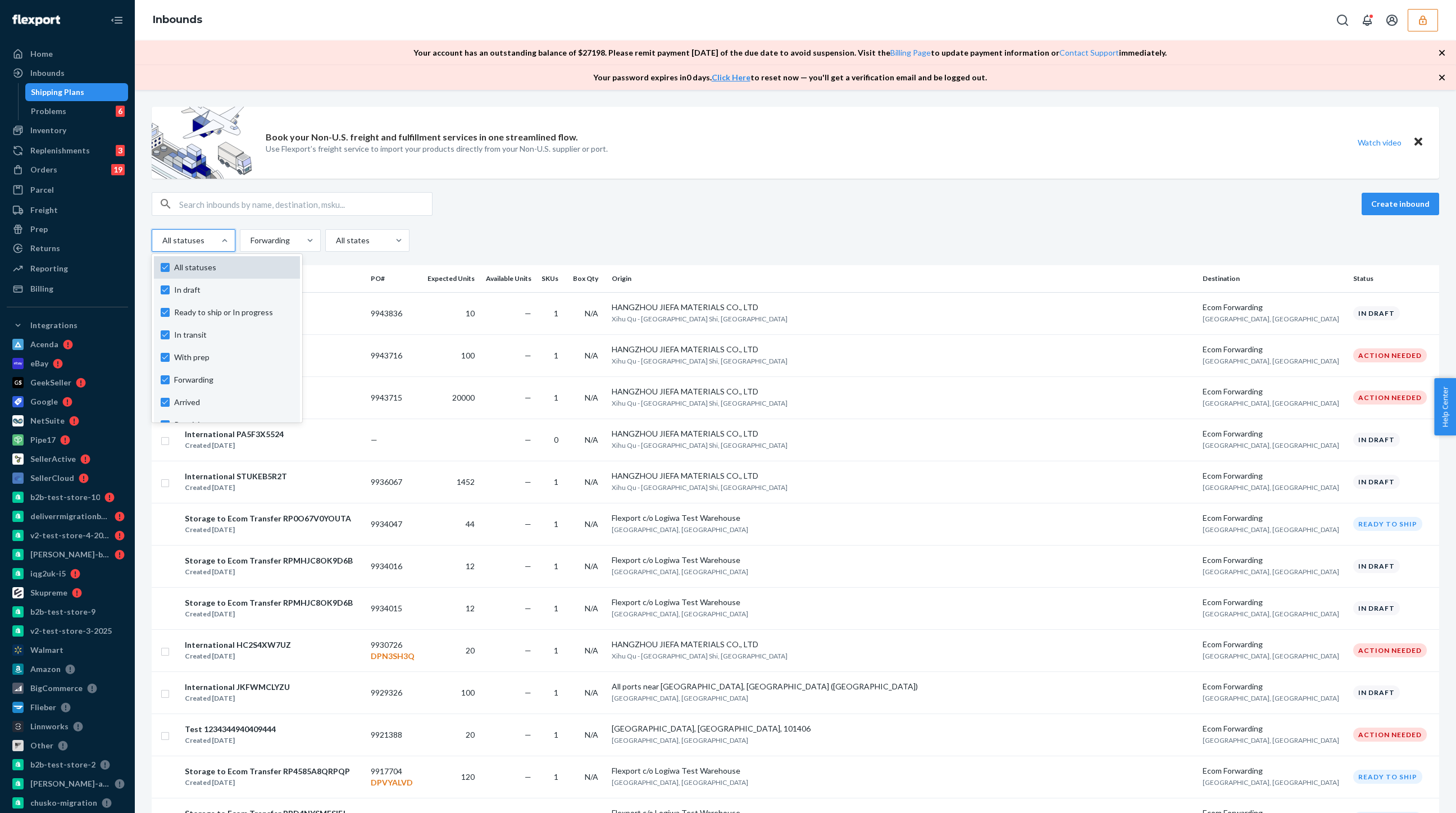
click at [158, 269] on div "All statuses" at bounding box center [226, 267] width 146 height 23
click at [161, 246] on input "option In draft focused, 1 of 10. 10 results available. Use Up and Down to choo…" at bounding box center [161, 239] width 1 height 11
checkbox input "false"
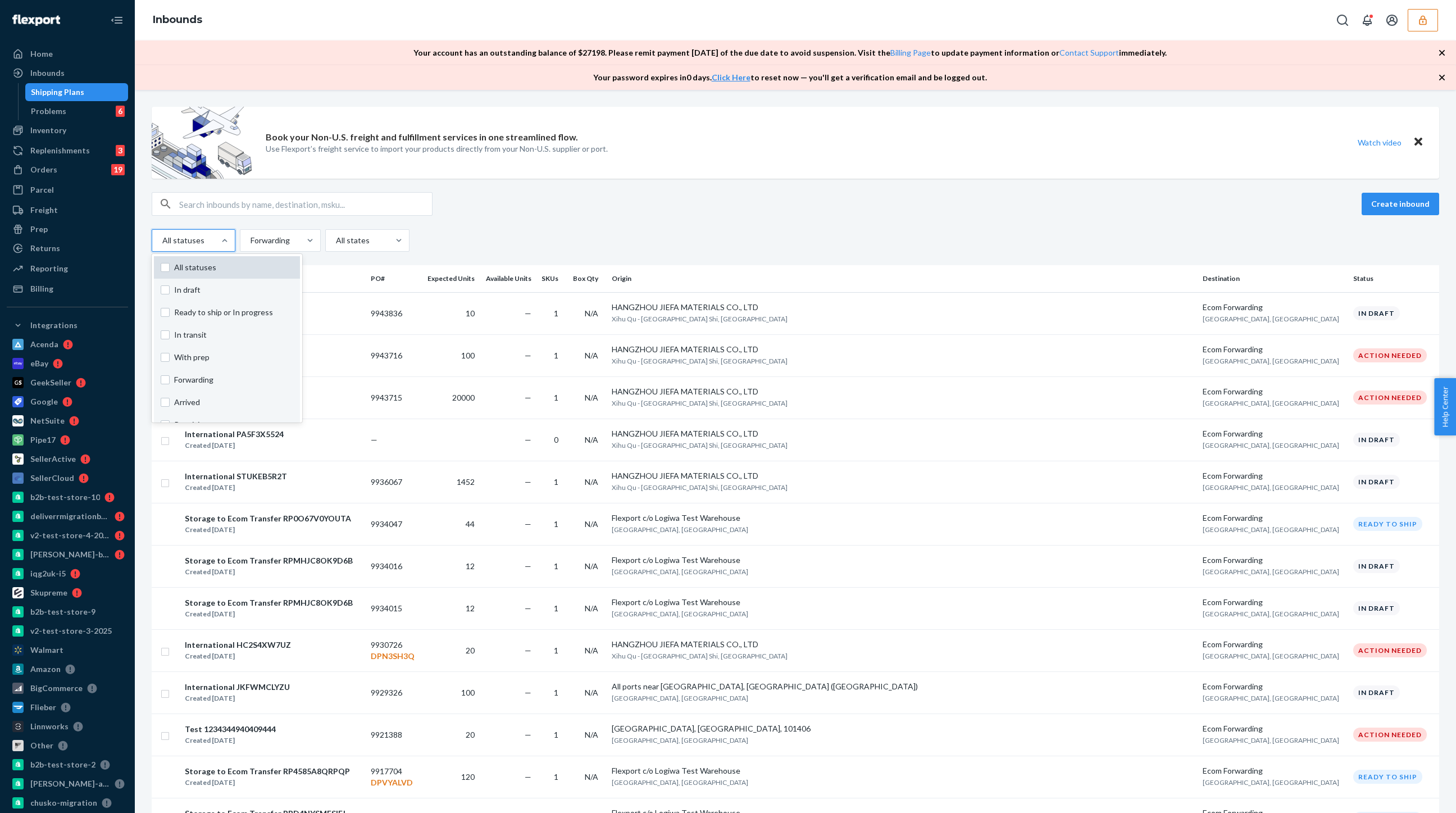
checkbox input "false"
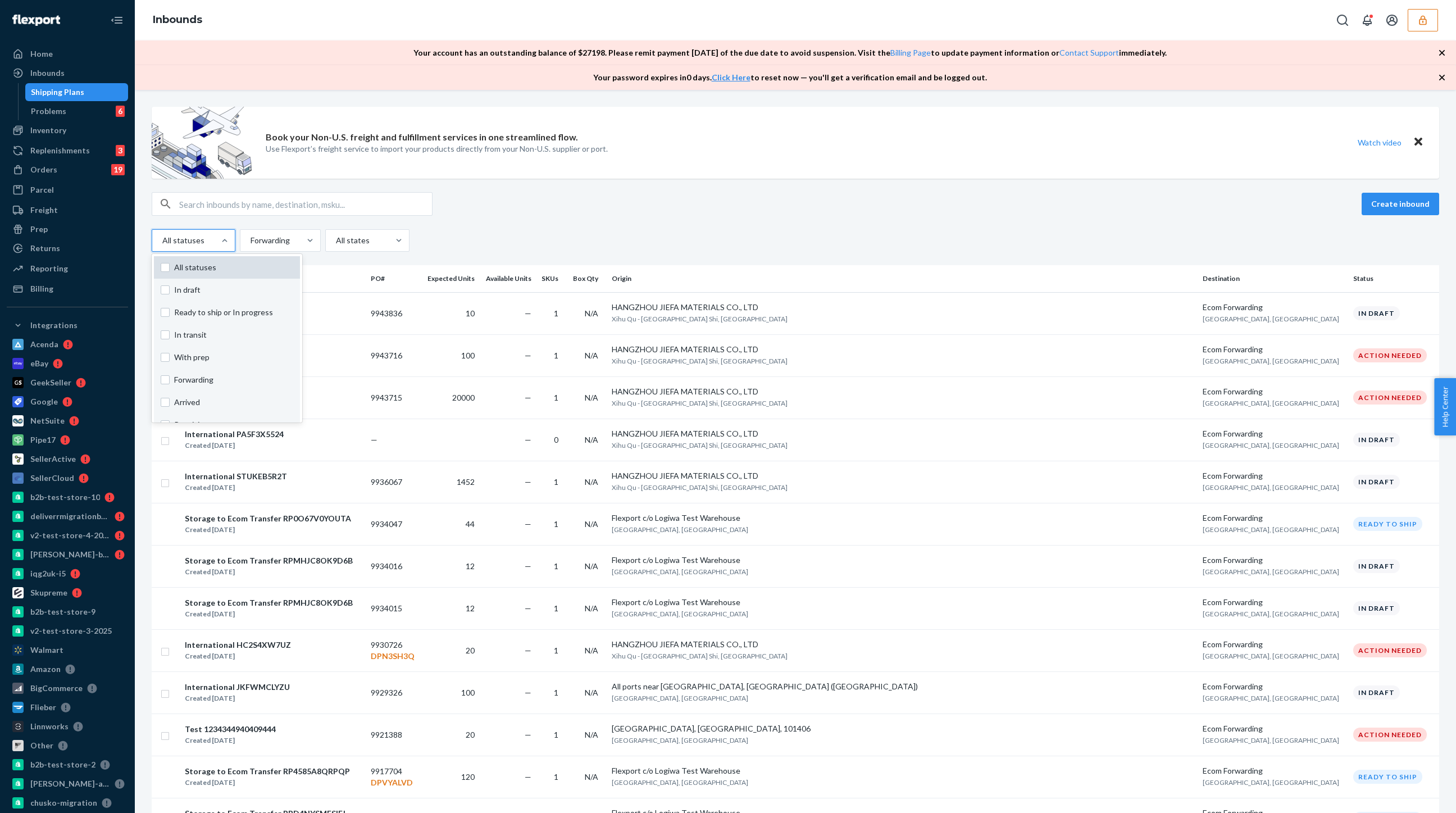
checkbox input "false"
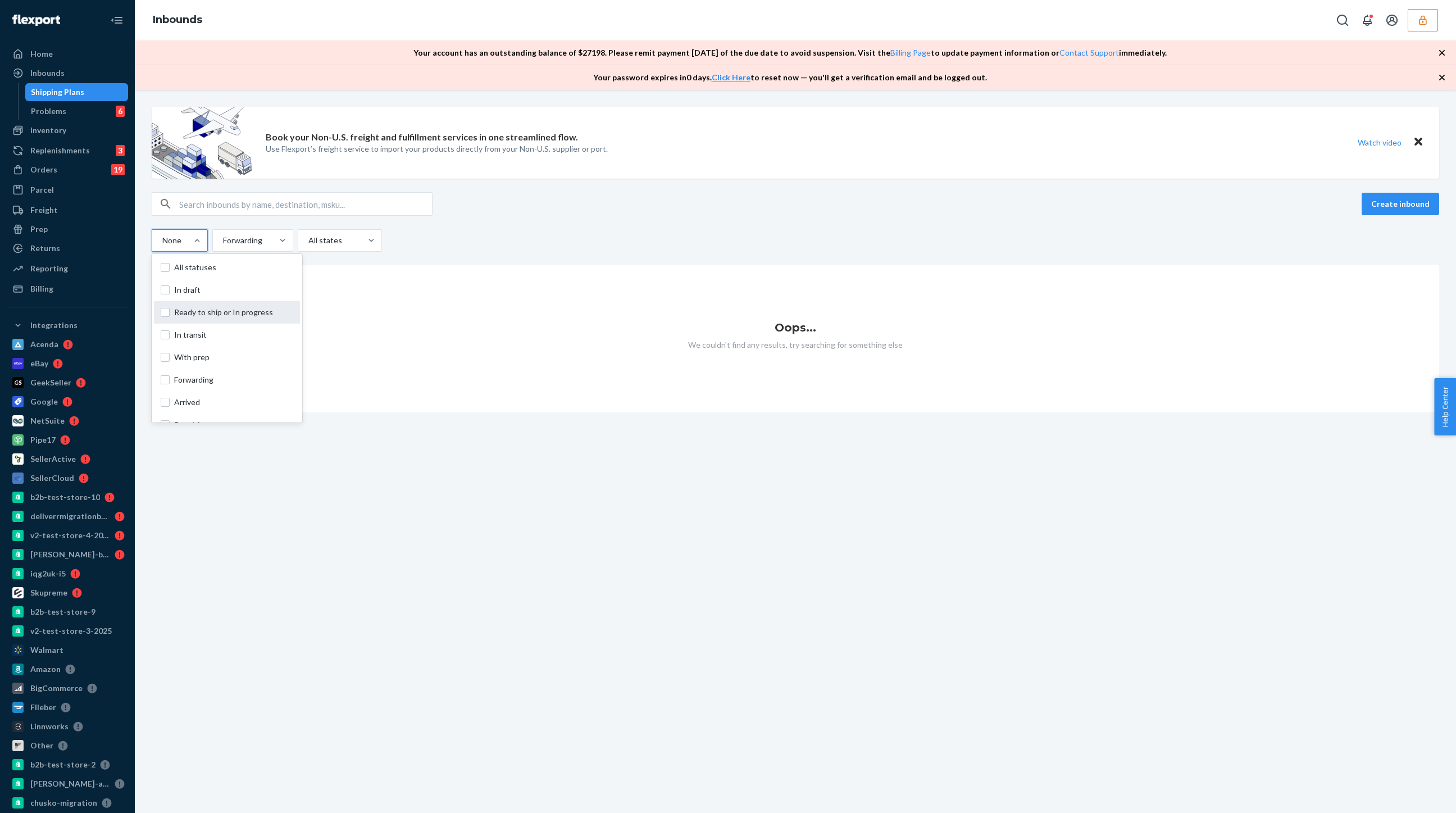
click at [167, 314] on label "Ready to ship or In progress" at bounding box center [226, 312] width 133 height 11
checkbox input "true"
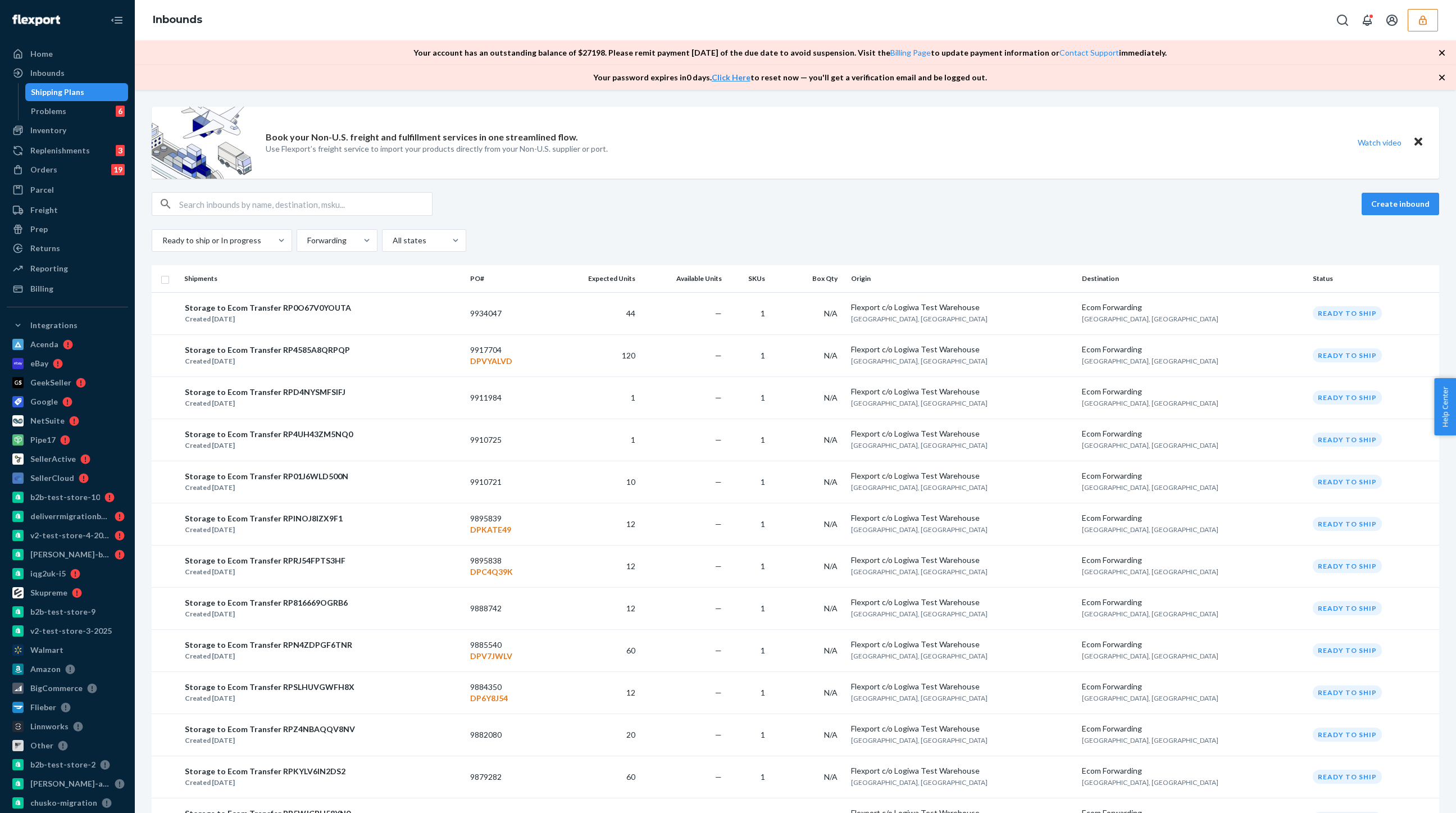
click at [631, 168] on div "Book your Non-U.S. freight and fulfillment services in one streamlined flow. Us…" at bounding box center [795, 142] width 1288 height 72
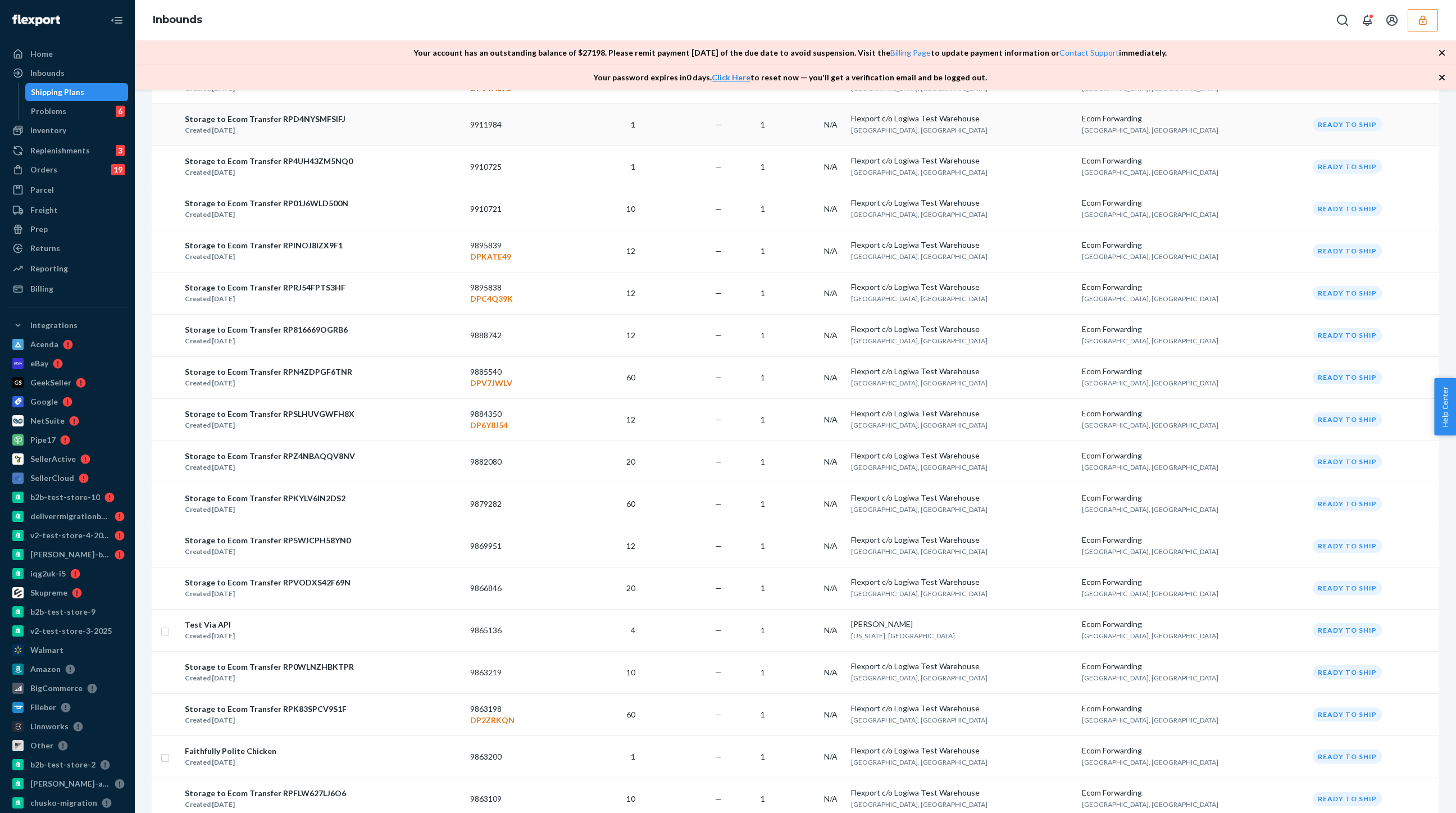
scroll to position [283, 0]
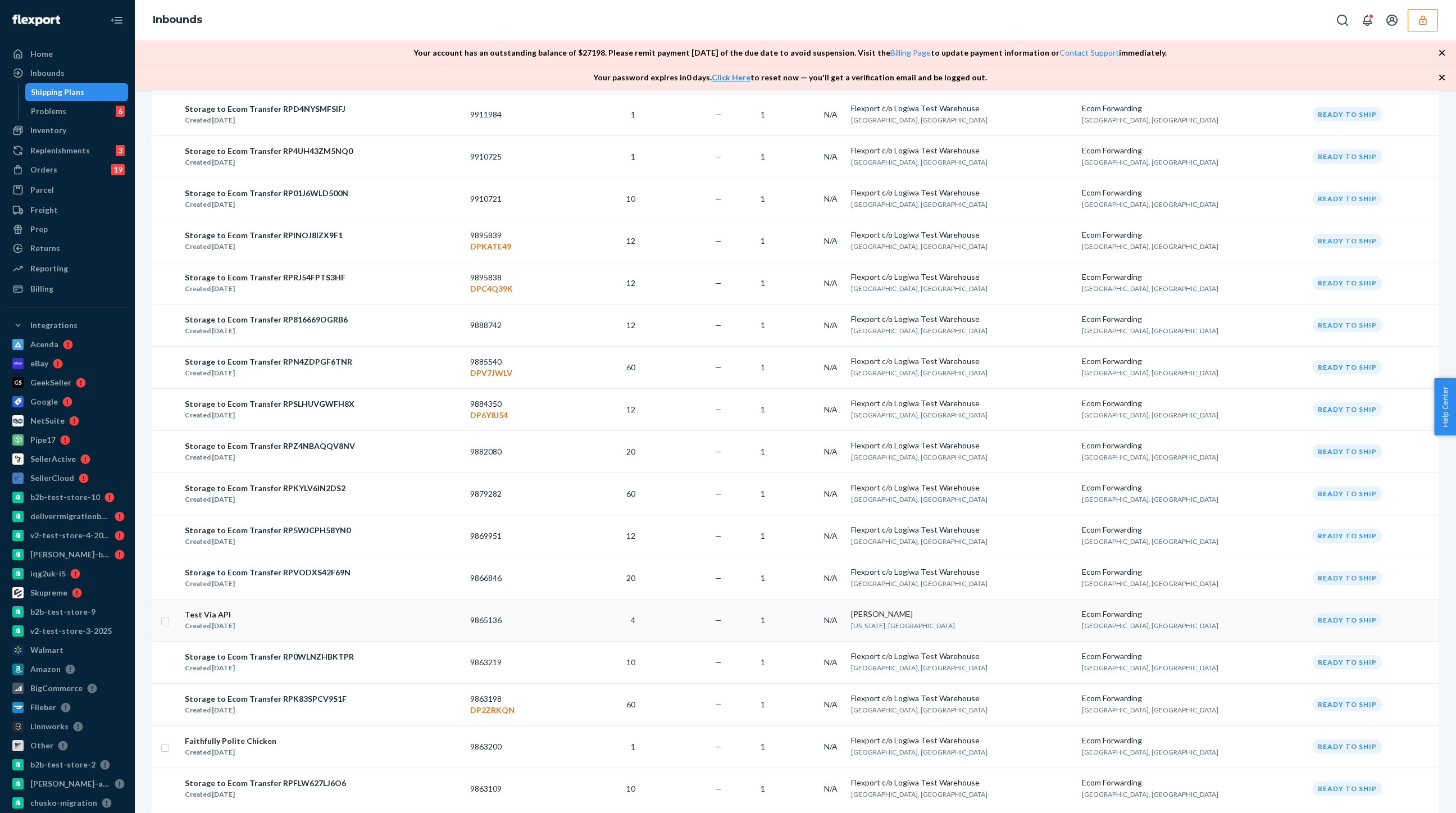
click at [208, 609] on div "Test Via API" at bounding box center [210, 613] width 50 height 11
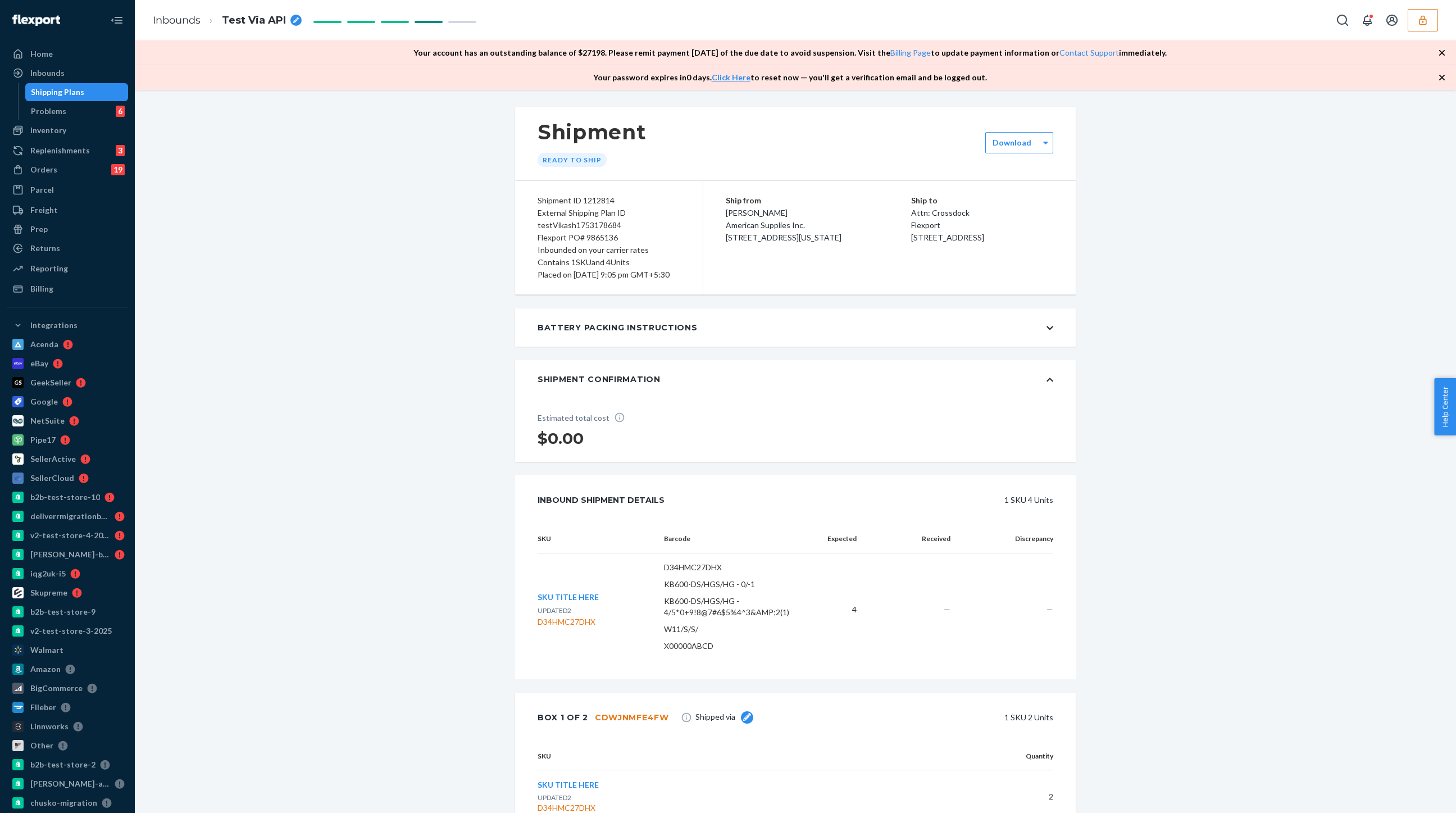
click at [61, 95] on div "Shipping Plans" at bounding box center [57, 92] width 53 height 11
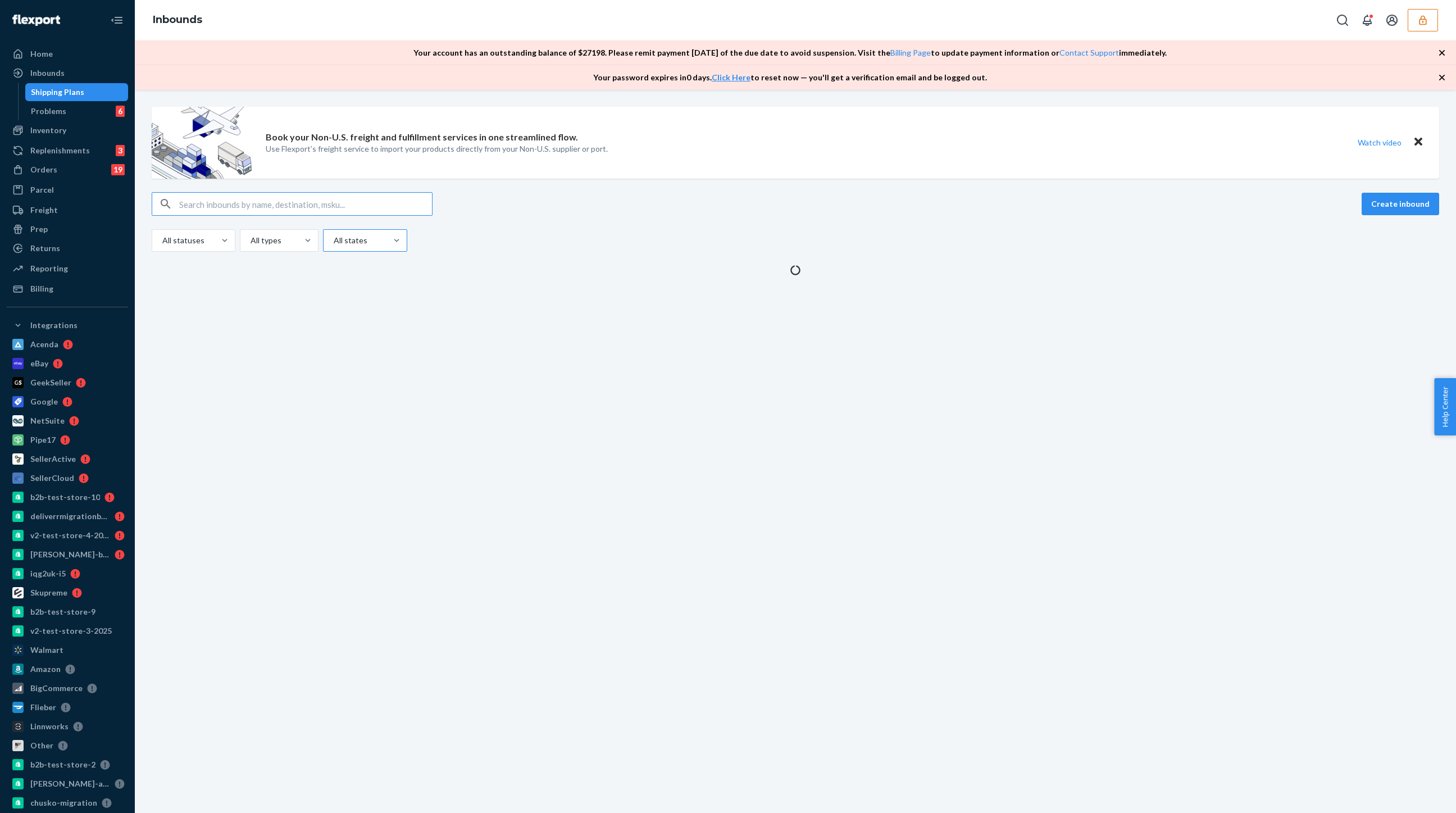
click at [347, 242] on div at bounding box center [364, 240] width 63 height 14
click at [334, 242] on input "All states" at bounding box center [333, 239] width 1 height 11
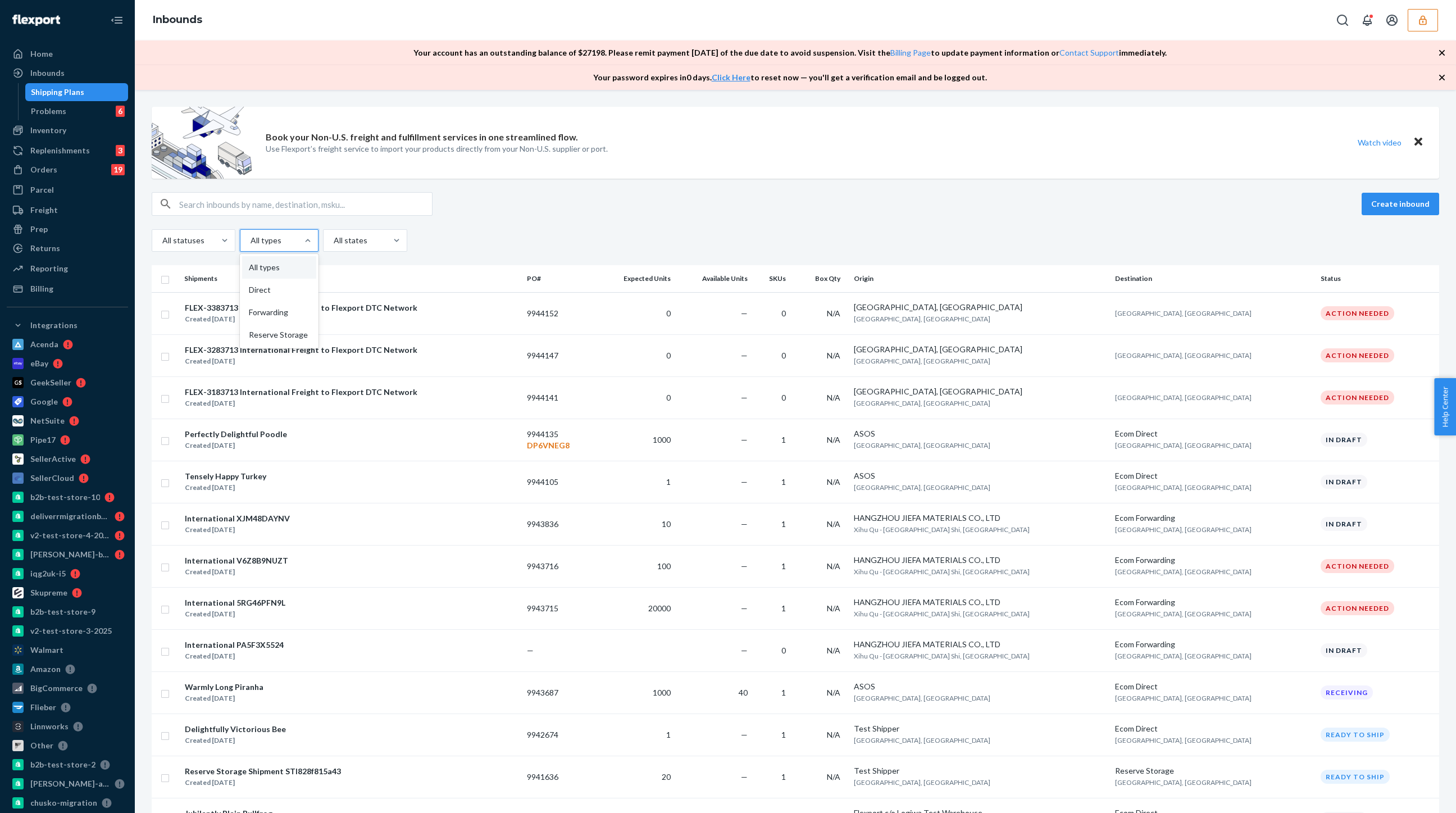
click at [284, 248] on div "All types" at bounding box center [269, 240] width 57 height 21
click at [250, 246] on input "option All types focused, 1 of 4. 4 results available. Use Up and Down to choos…" at bounding box center [249, 239] width 1 height 11
click at [262, 315] on div "Forwarding" at bounding box center [279, 312] width 74 height 23
click at [250, 246] on input "option Forwarding focused, 3 of 4. 4 results available. Use Up and Down to choo…" at bounding box center [249, 239] width 1 height 11
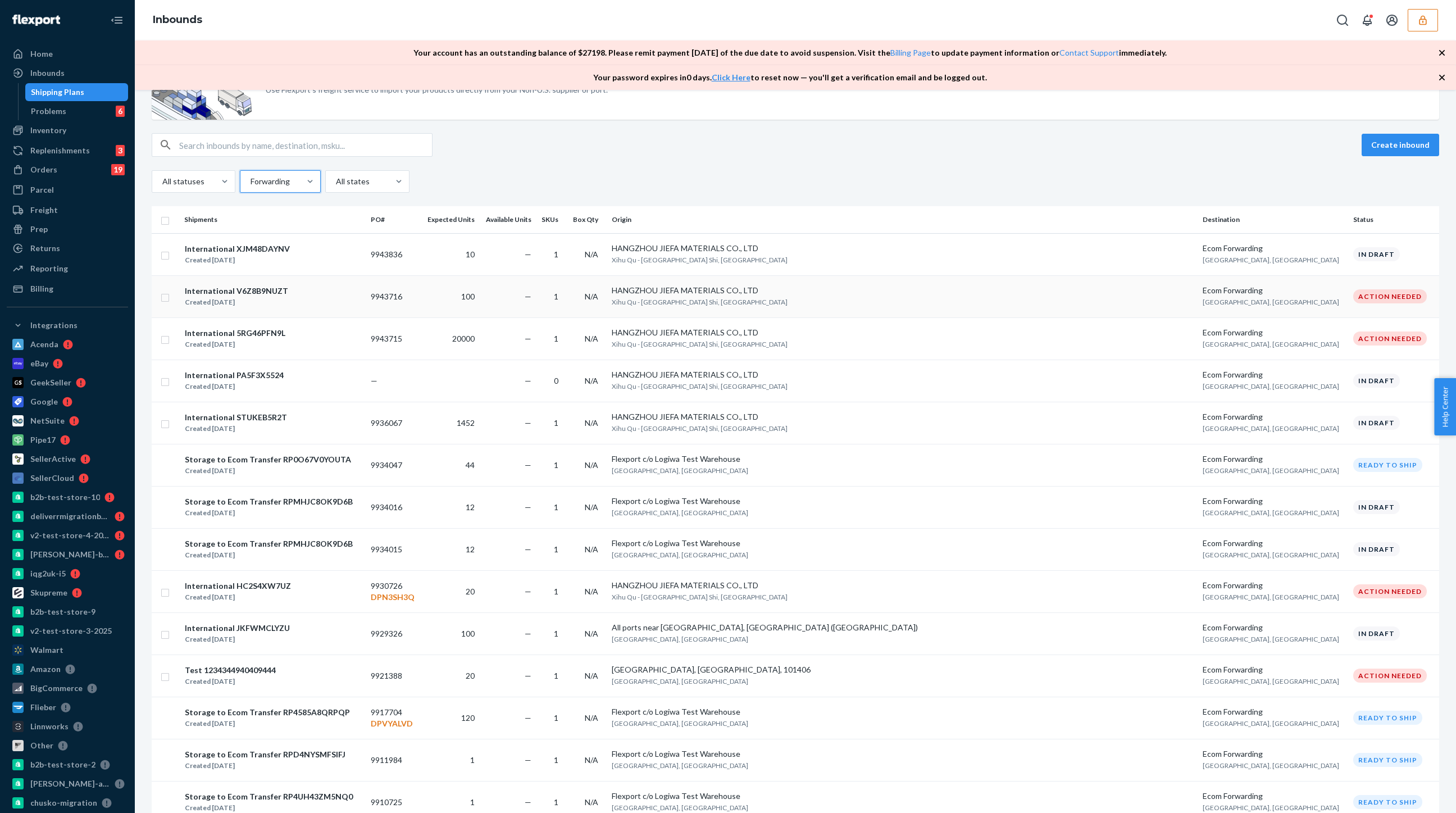
scroll to position [59, 0]
click at [233, 255] on div "Created [DATE]" at bounding box center [237, 259] width 105 height 11
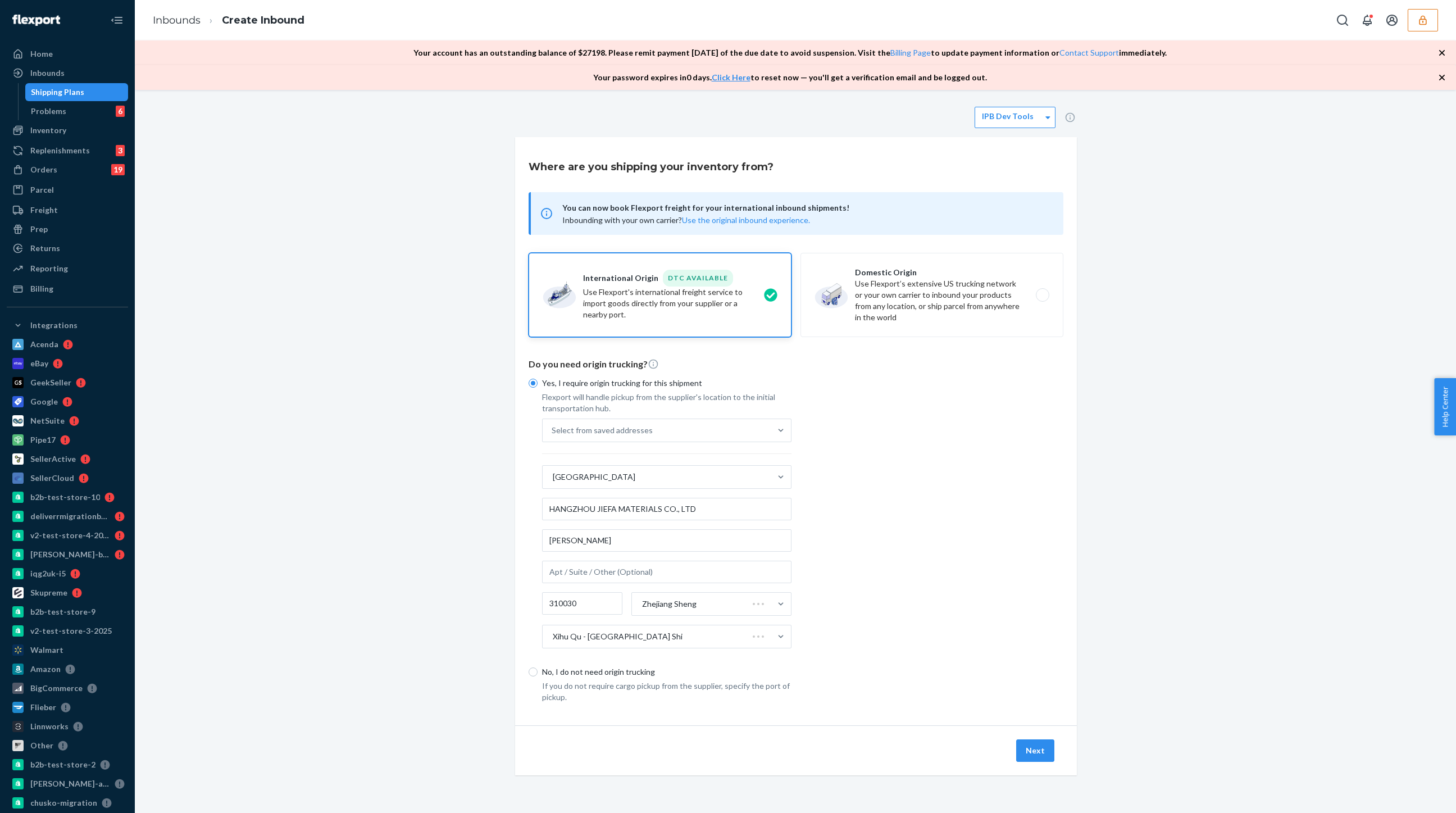
click at [69, 88] on div "Shipping Plans" at bounding box center [57, 92] width 53 height 11
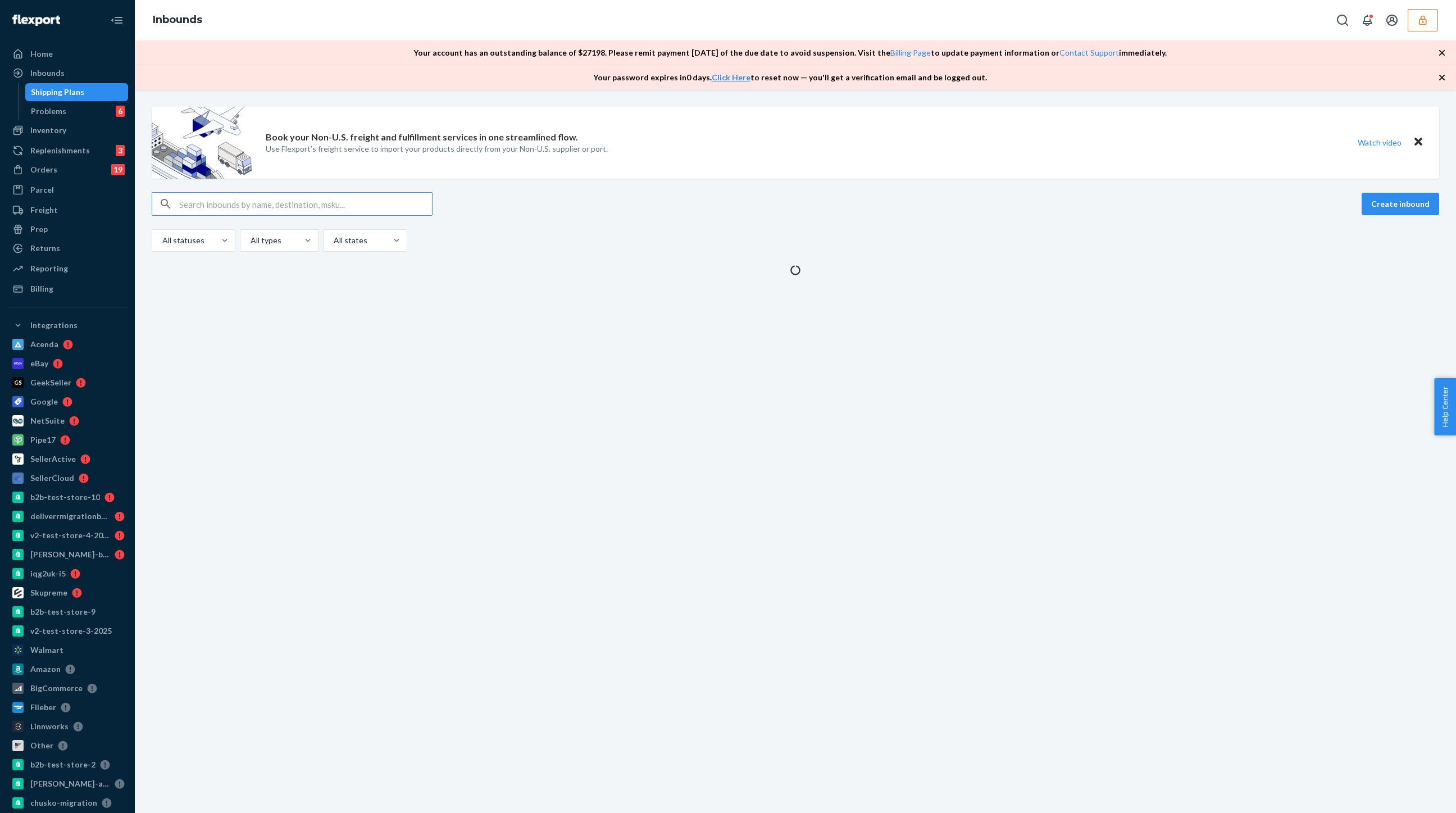
click at [316, 244] on div "All statuses All types All states" at bounding box center [282, 240] width 260 height 23
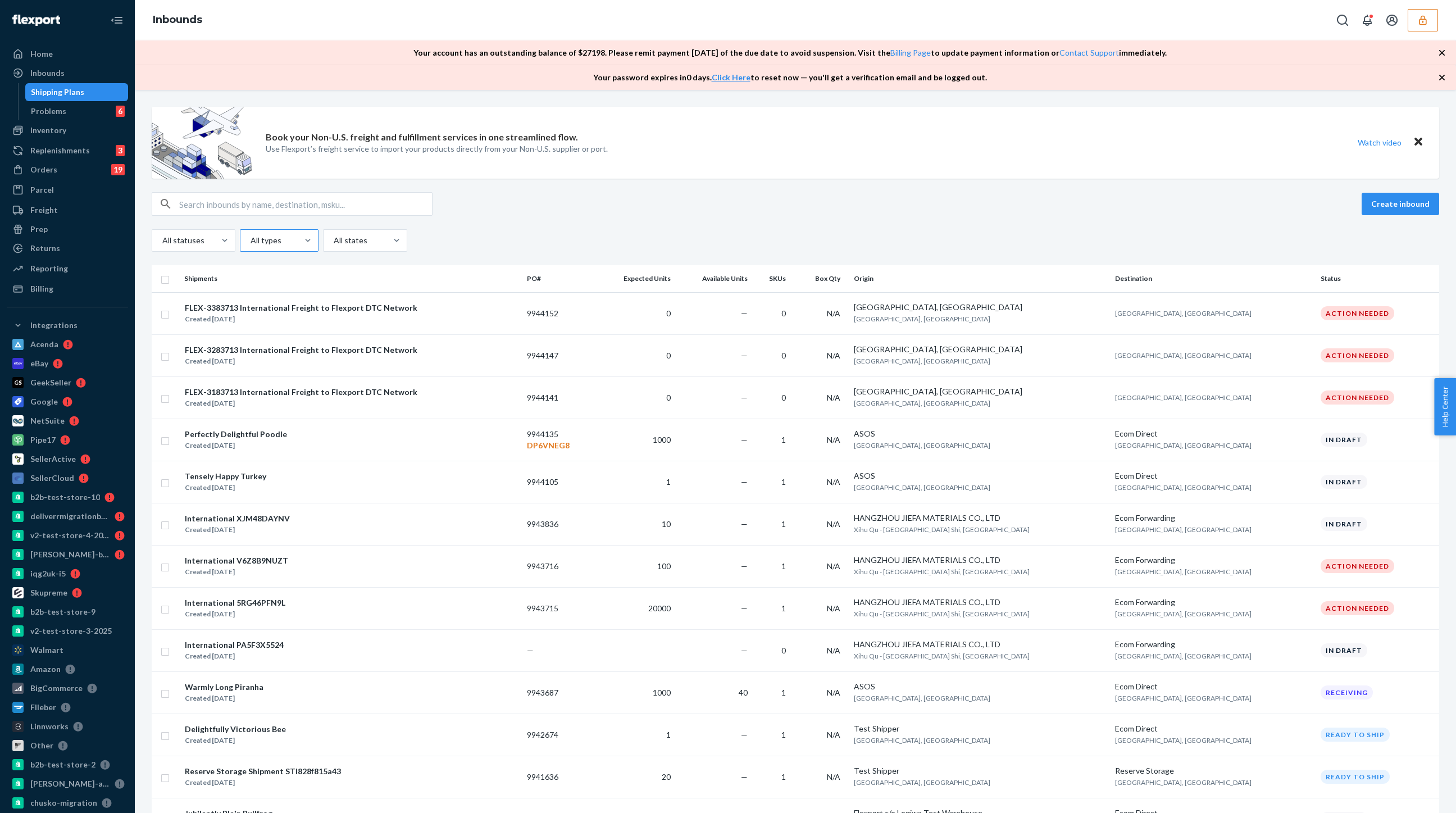
click at [275, 244] on div at bounding box center [278, 240] width 57 height 14
click at [250, 244] on input "All types" at bounding box center [249, 239] width 1 height 11
drag, startPoint x: 281, startPoint y: 344, endPoint x: 268, endPoint y: 318, distance: 29.1
click at [268, 318] on div "All types Direct Forwarding Reserve Storage" at bounding box center [280, 301] width 79 height 94
click at [250, 246] on input "option Forwarding focused, 3 of 4. 4 results available. Use Up and Down to choo…" at bounding box center [249, 239] width 1 height 11
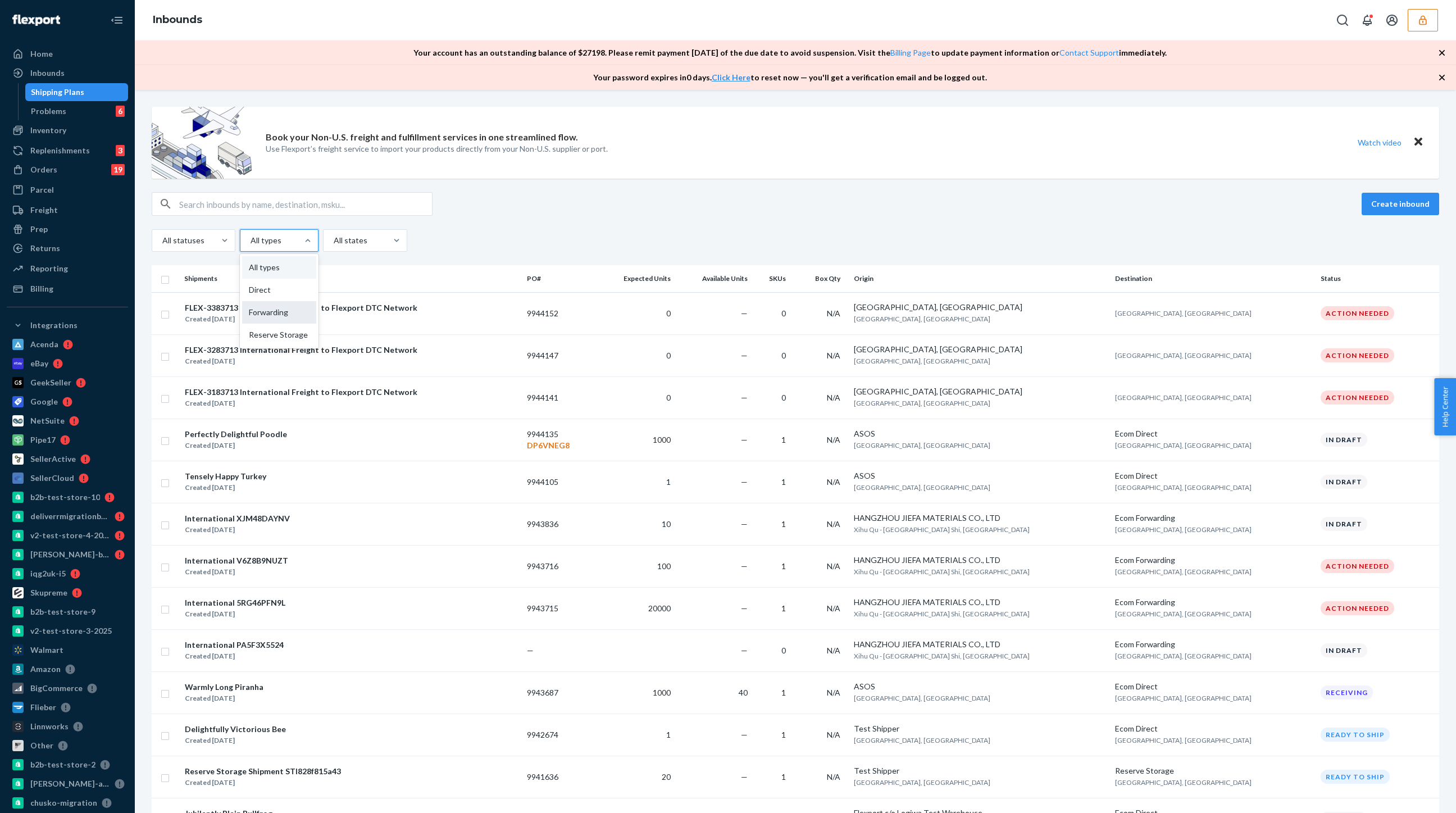
click at [268, 318] on div "Forwarding" at bounding box center [279, 312] width 74 height 23
click at [250, 246] on input "option Forwarding focused, 3 of 4. 4 results available. Use Up and Down to choo…" at bounding box center [249, 239] width 1 height 11
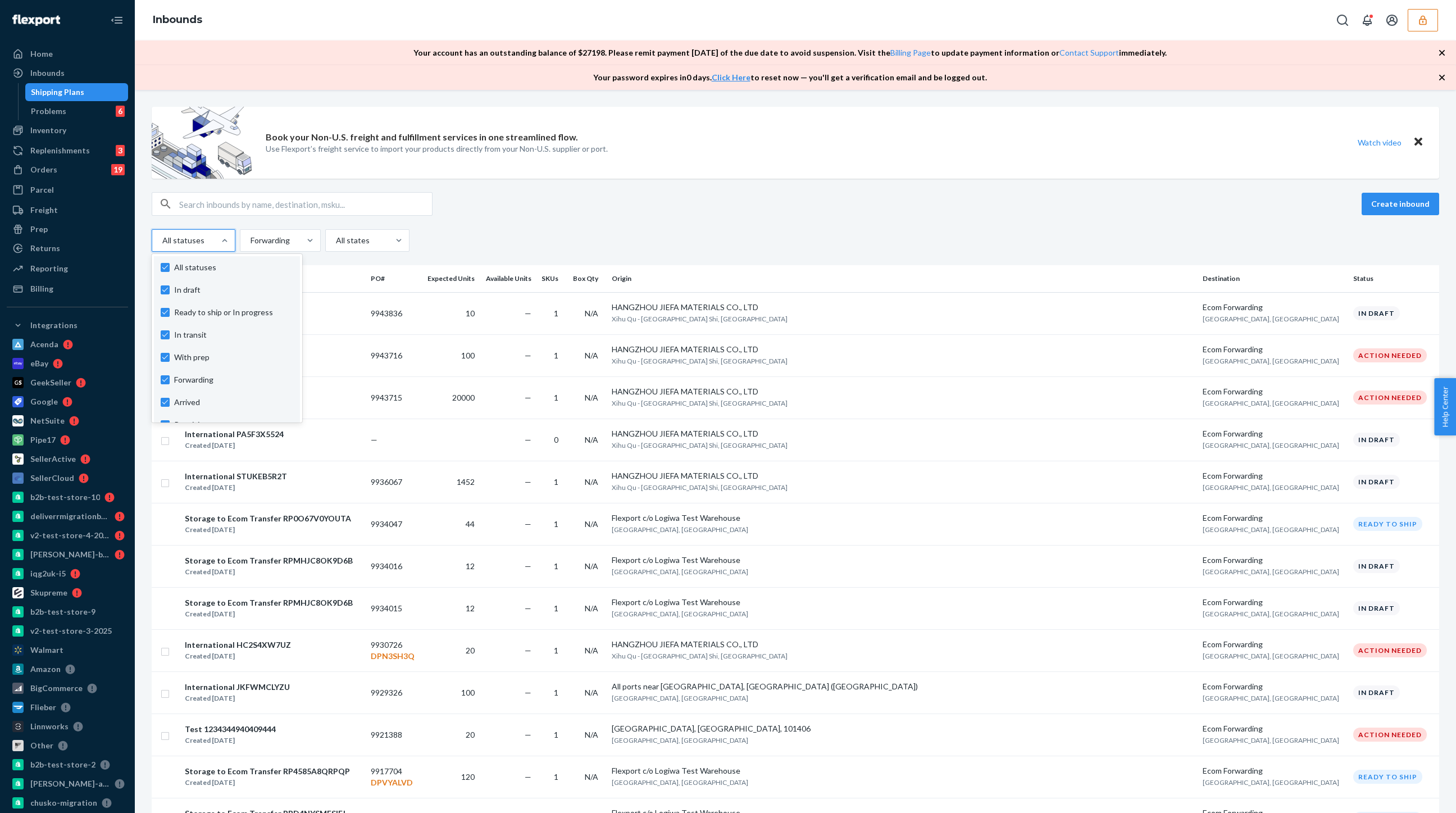
click at [182, 241] on div at bounding box center [192, 240] width 62 height 14
click at [162, 241] on input "option In draft focused, 1 of 10. 10 results available. Use Up and Down to choo…" at bounding box center [161, 239] width 1 height 11
click at [160, 264] on label "All statuses" at bounding box center [226, 267] width 133 height 11
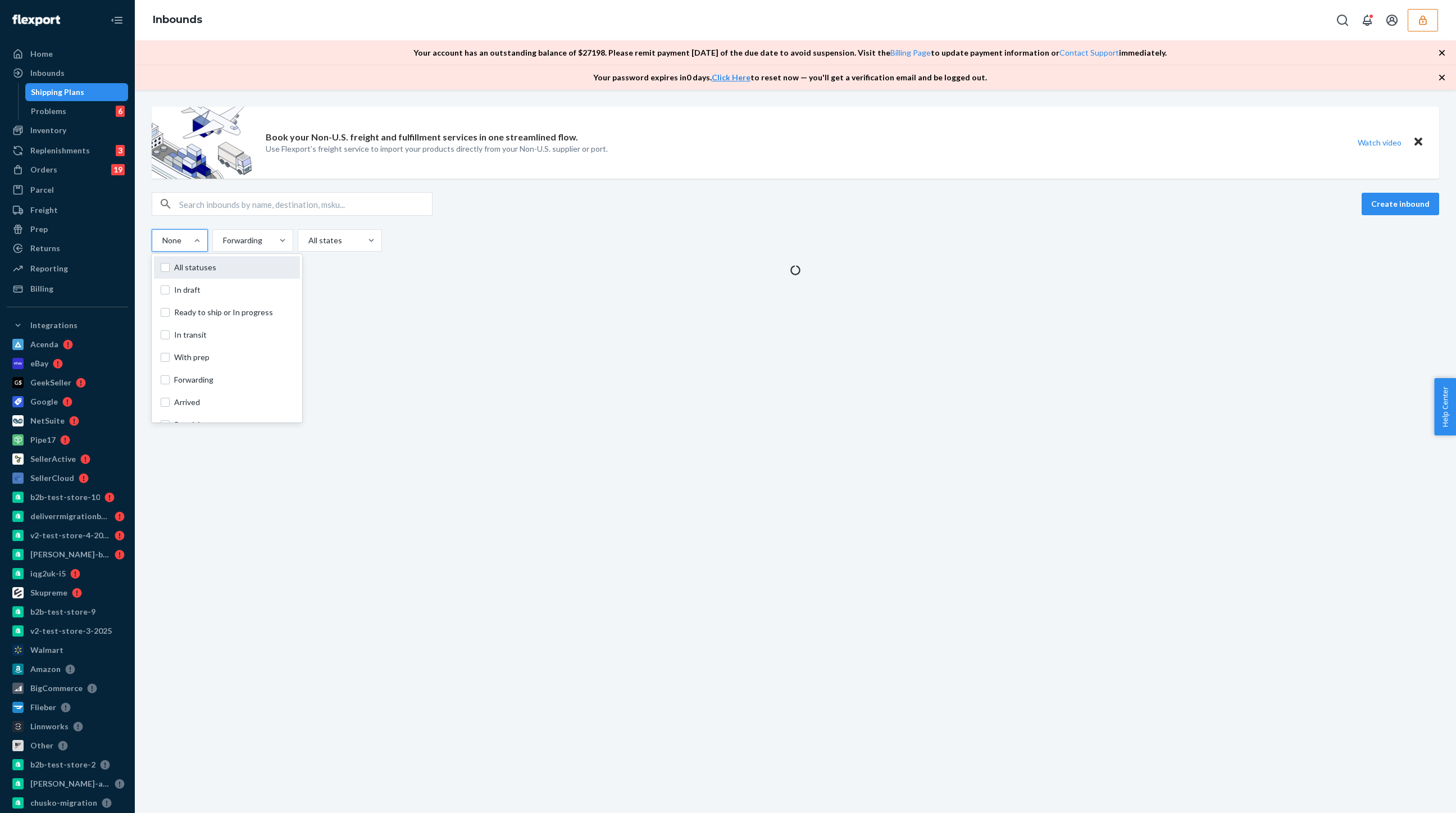
checkbox input "false"
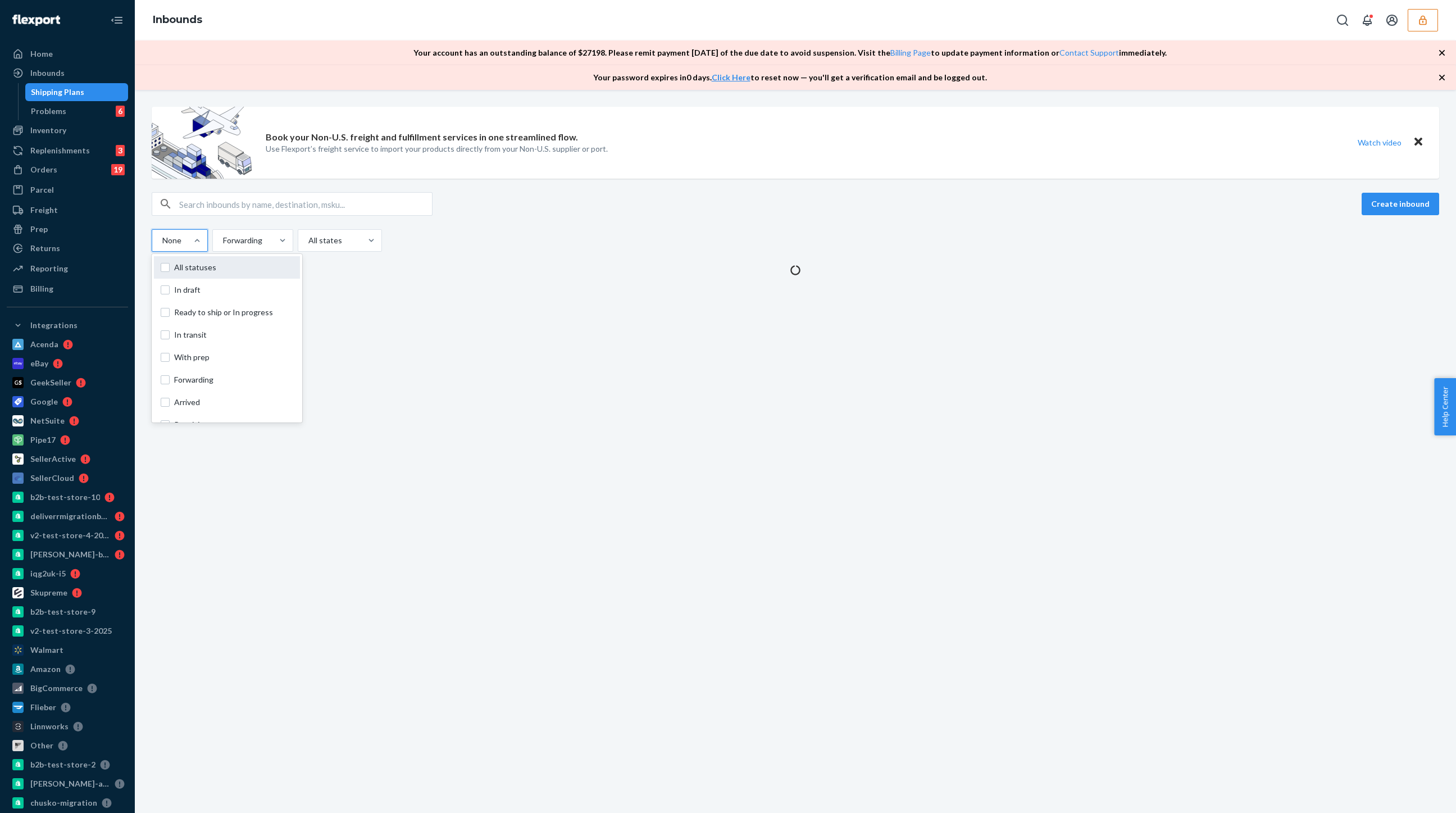
checkbox input "false"
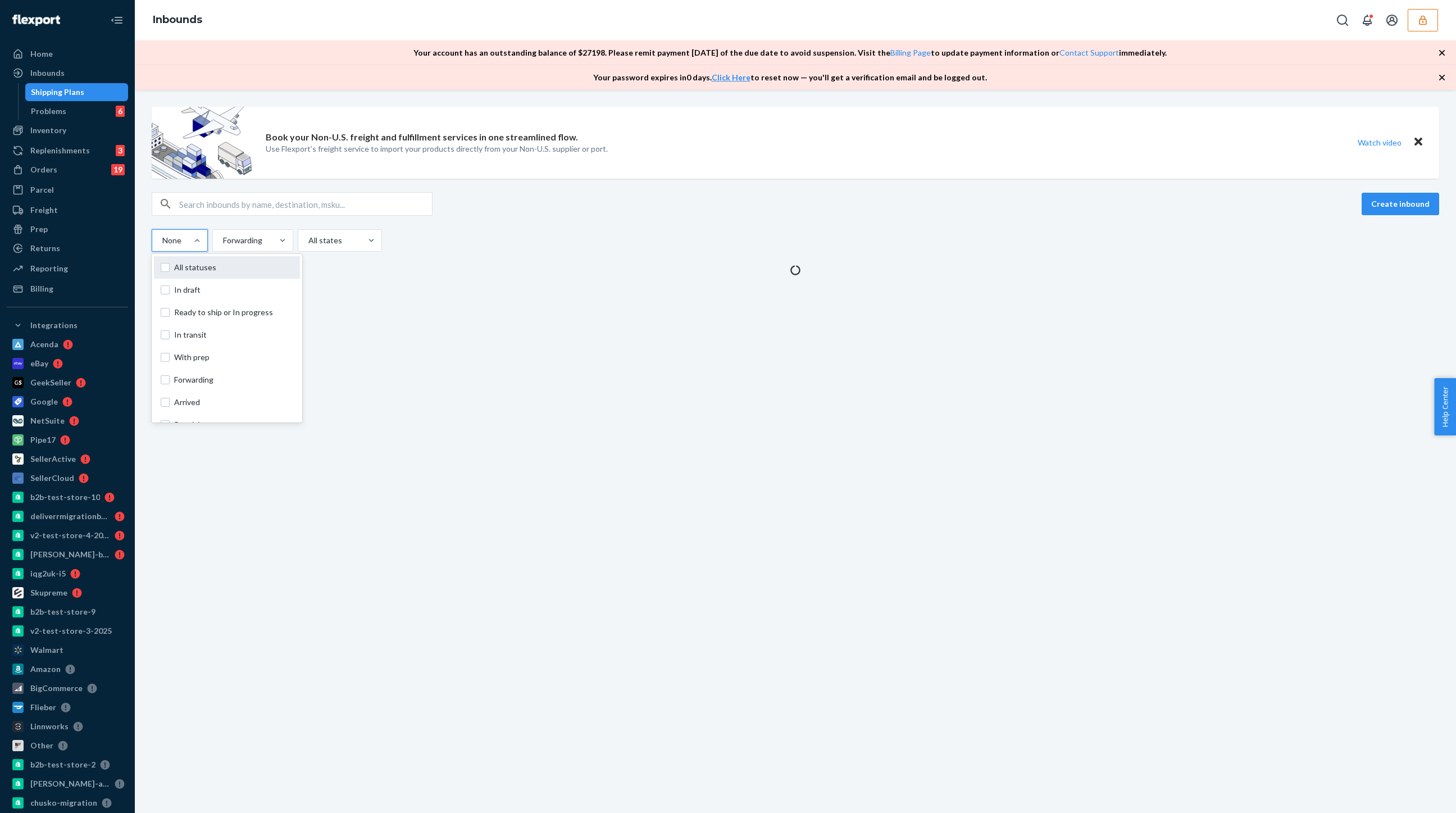
checkbox input "false"
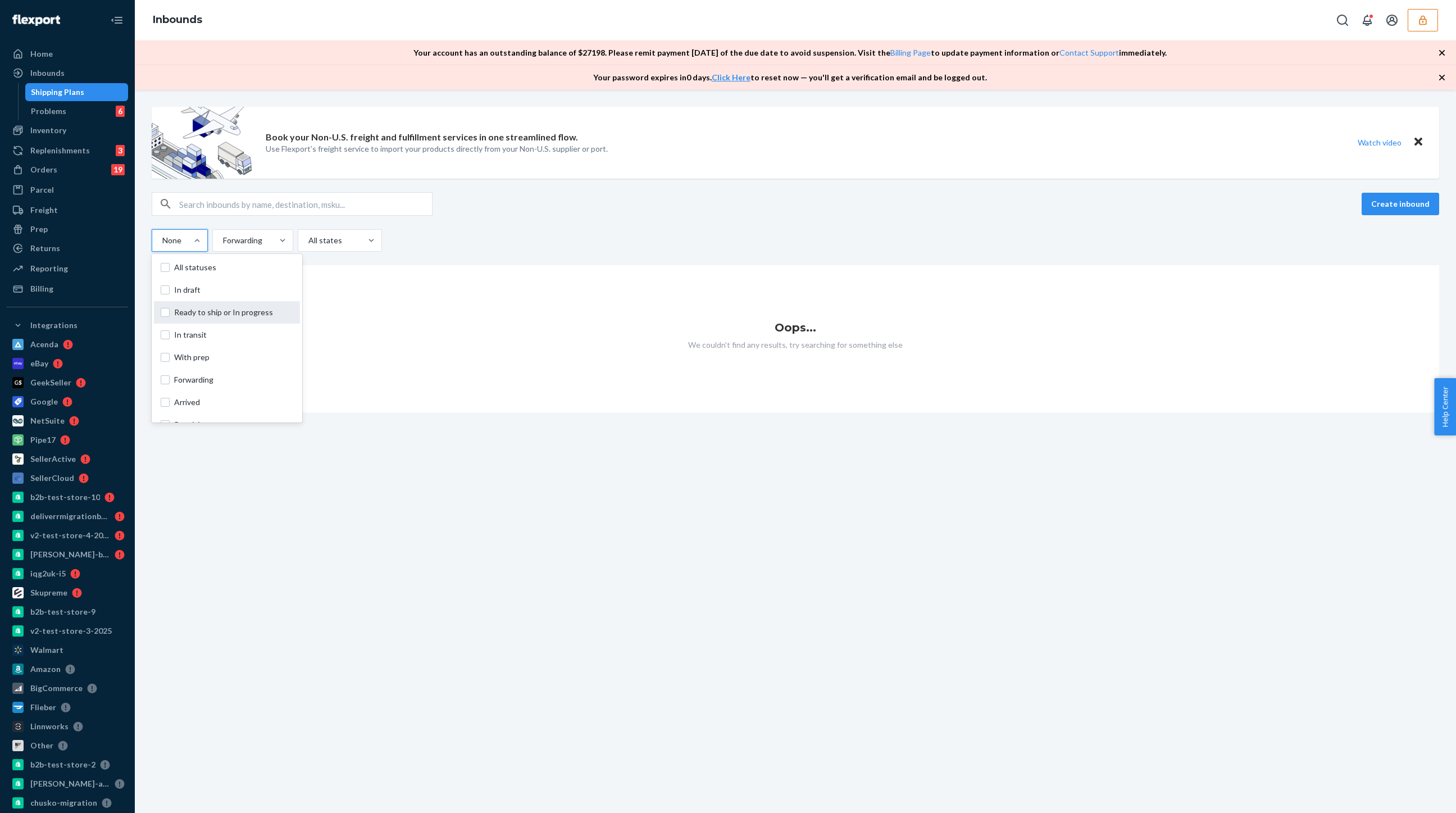
click at [167, 304] on div "Ready to ship or In progress" at bounding box center [226, 312] width 146 height 23
click at [162, 246] on input "option Ready to ship or In progress focused, 0 of 10. 10 results available. Use…" at bounding box center [161, 239] width 1 height 11
checkbox input "true"
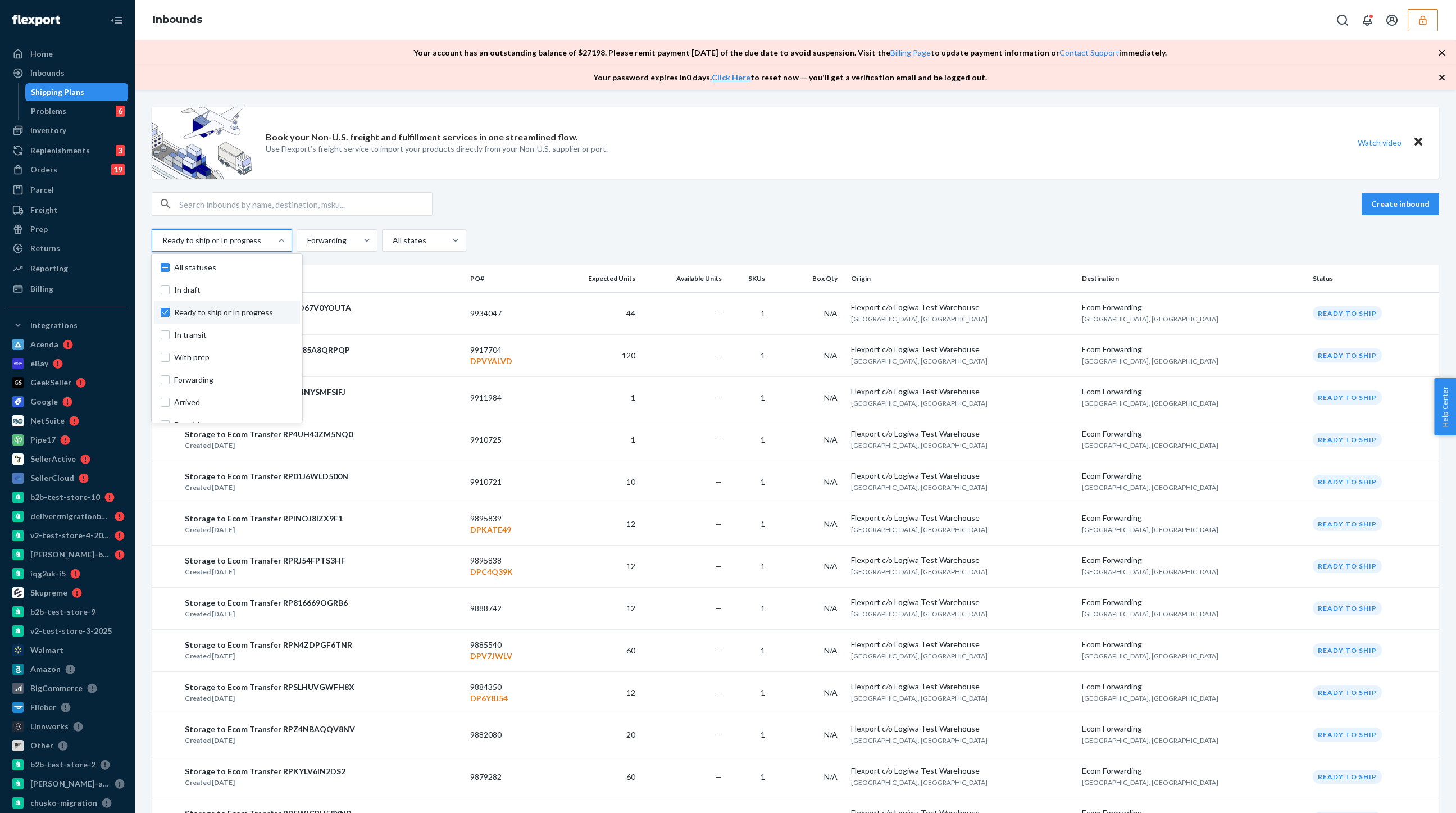
click at [548, 212] on div "Create inbound" at bounding box center [795, 204] width 1288 height 24
click at [250, 305] on div "Storage to Ecom Transfer RP0O67V0YOUTA" at bounding box center [268, 307] width 166 height 11
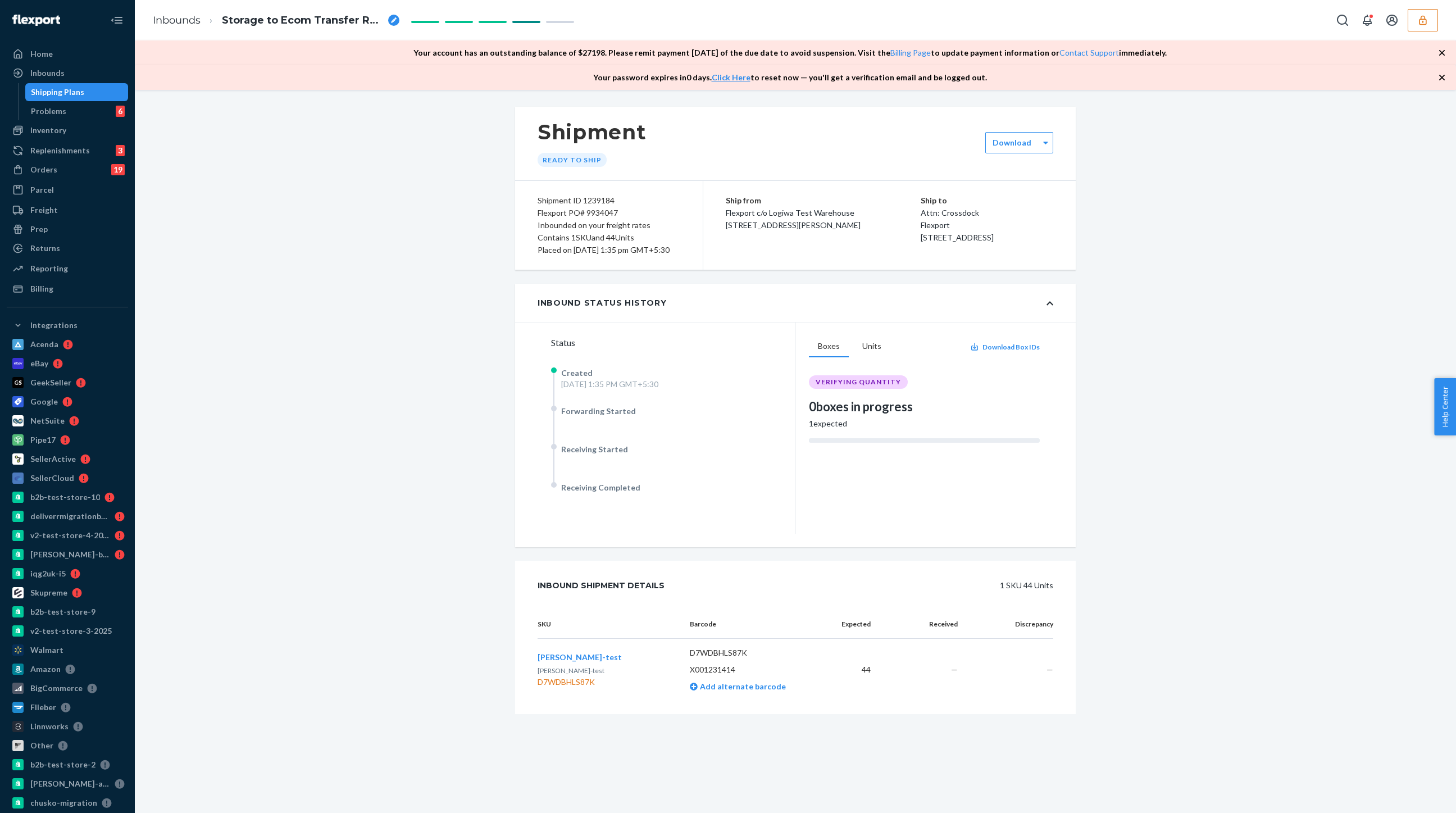
click at [44, 87] on div "Shipping Plans" at bounding box center [57, 92] width 53 height 11
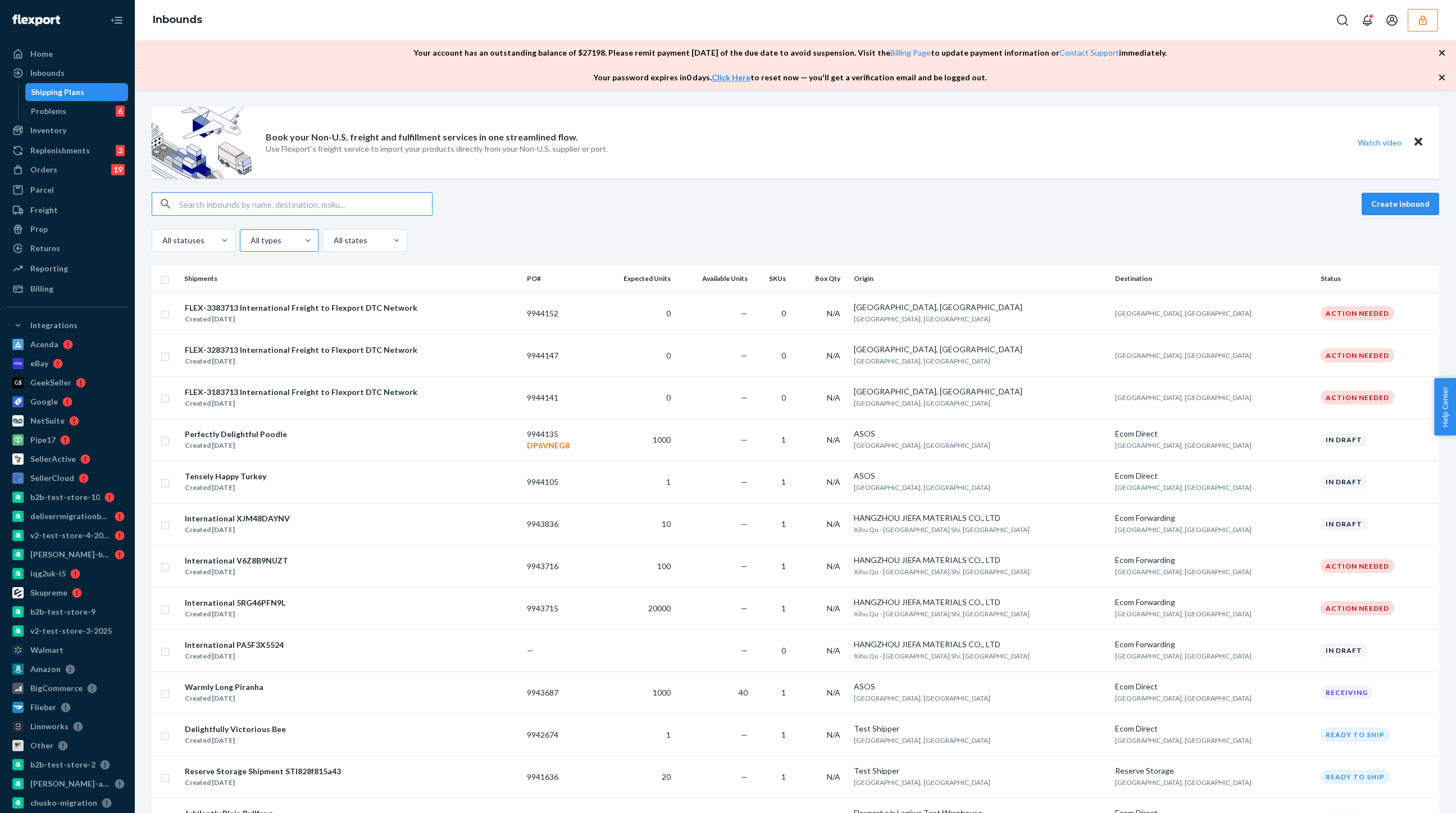
click at [268, 239] on div at bounding box center [278, 240] width 57 height 14
click at [250, 239] on input "All types" at bounding box center [249, 239] width 1 height 11
click at [254, 292] on div "Direct" at bounding box center [279, 289] width 74 height 23
click at [250, 246] on input "option Direct focused, 2 of 4. 4 results available. Use Up and Down to choose o…" at bounding box center [249, 239] width 1 height 11
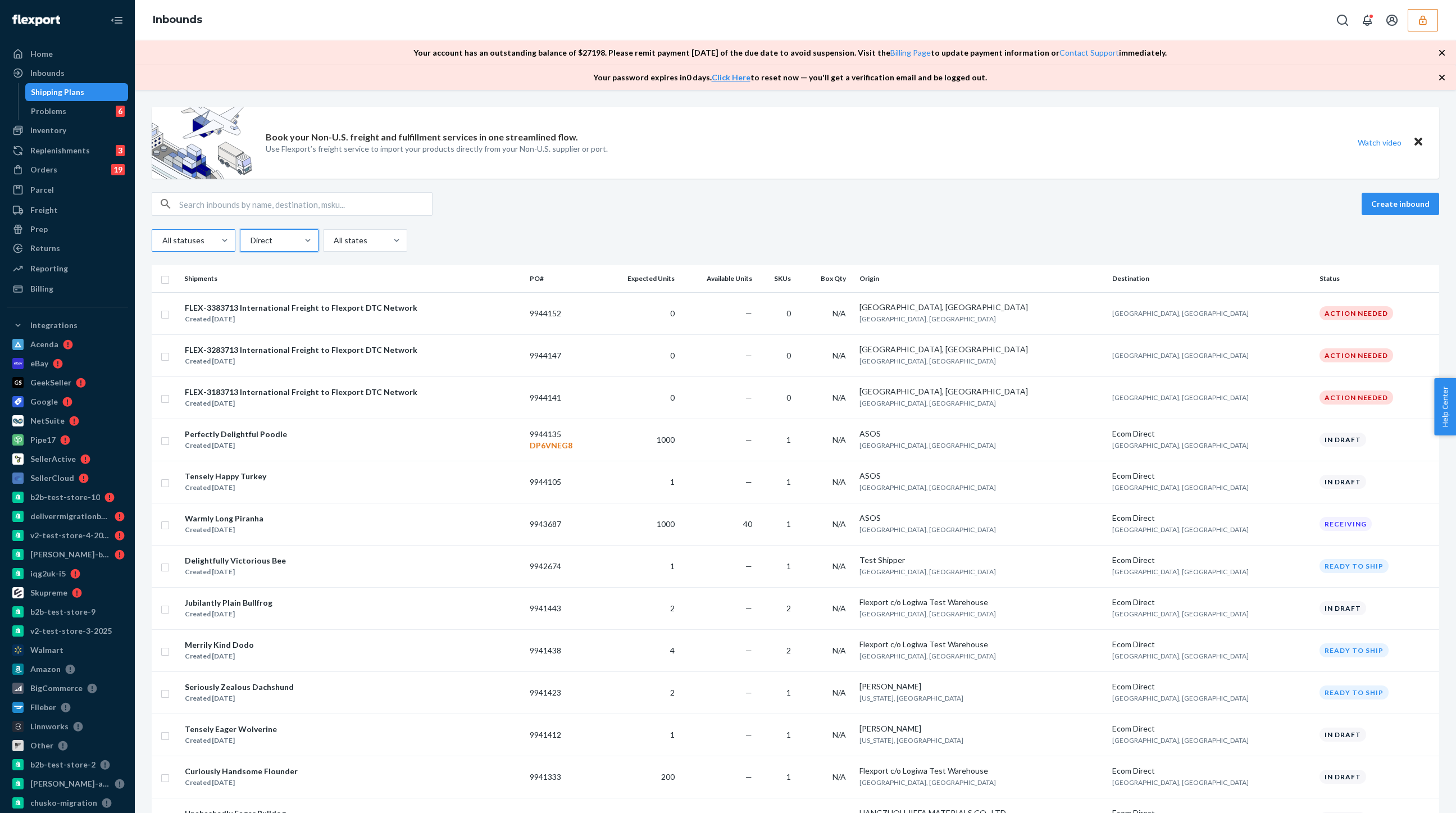
click at [190, 232] on div "All statuses" at bounding box center [183, 240] width 62 height 21
click at [162, 234] on input "All statuses" at bounding box center [161, 239] width 1 height 11
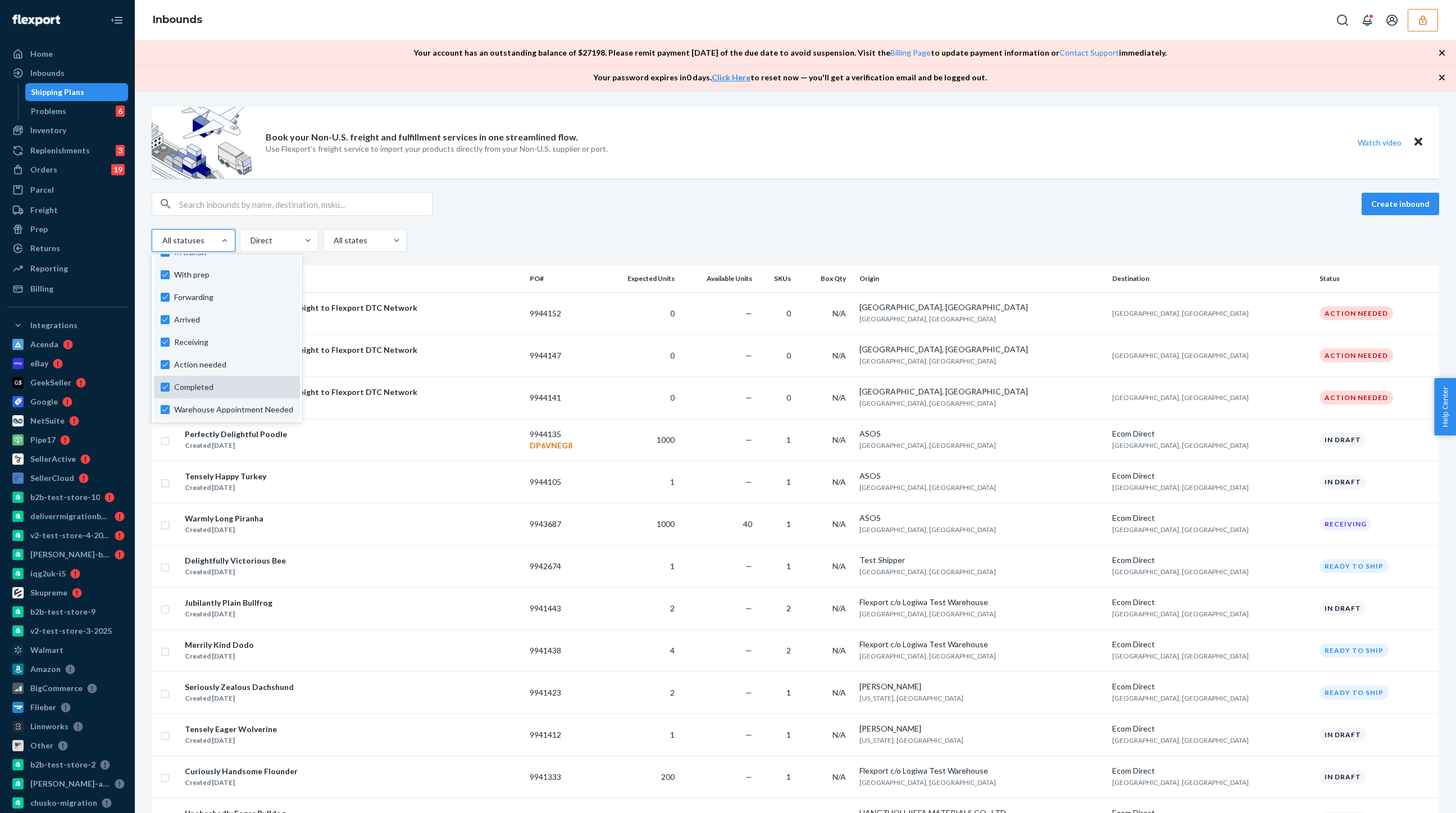
click at [216, 385] on span "Completed" at bounding box center [233, 386] width 119 height 11
checkbox input "false"
click at [166, 266] on label "All statuses" at bounding box center [226, 267] width 133 height 11
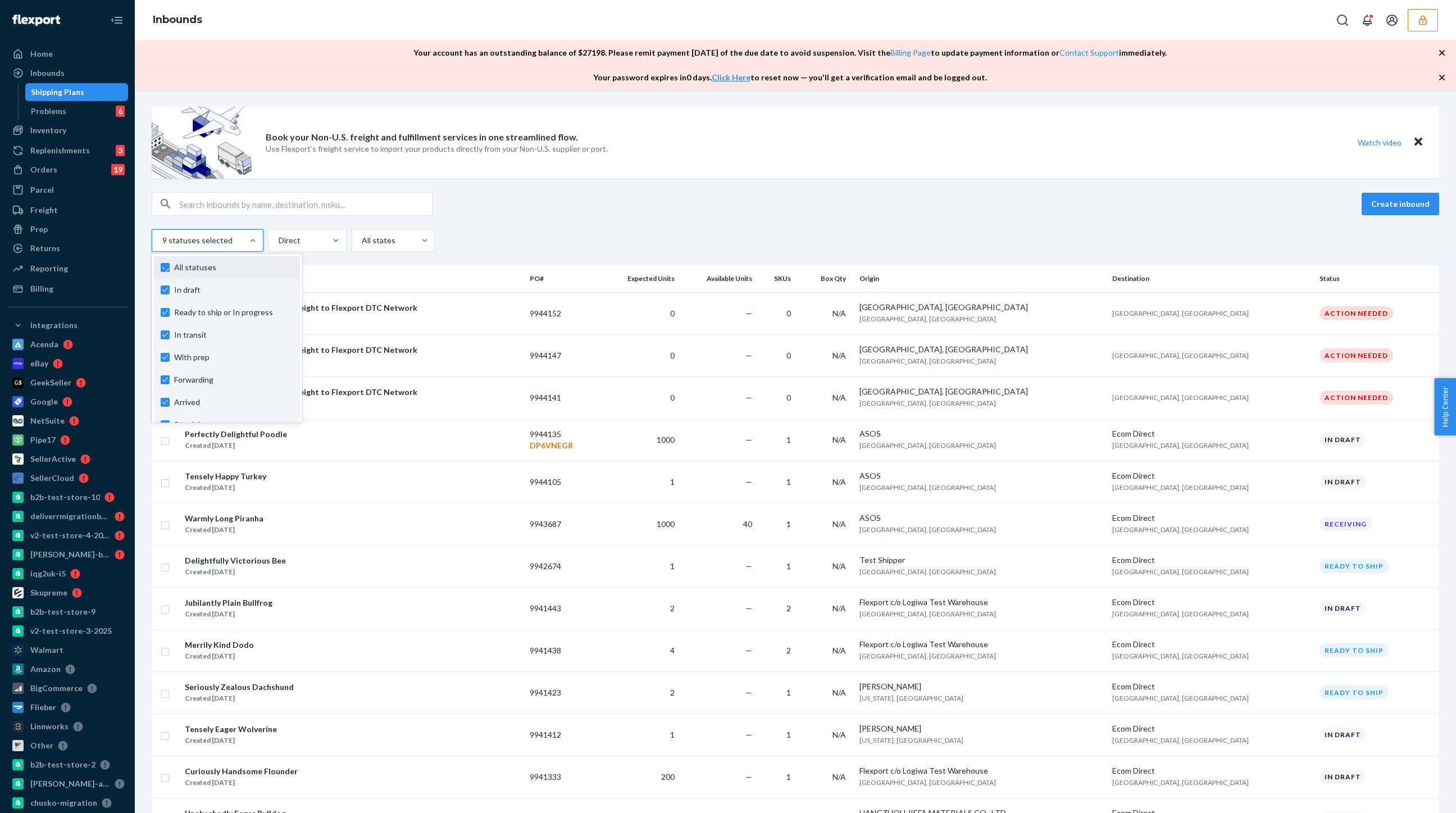
checkbox input "true"
click at [188, 382] on span "Completed" at bounding box center [233, 386] width 119 height 11
checkbox input "false"
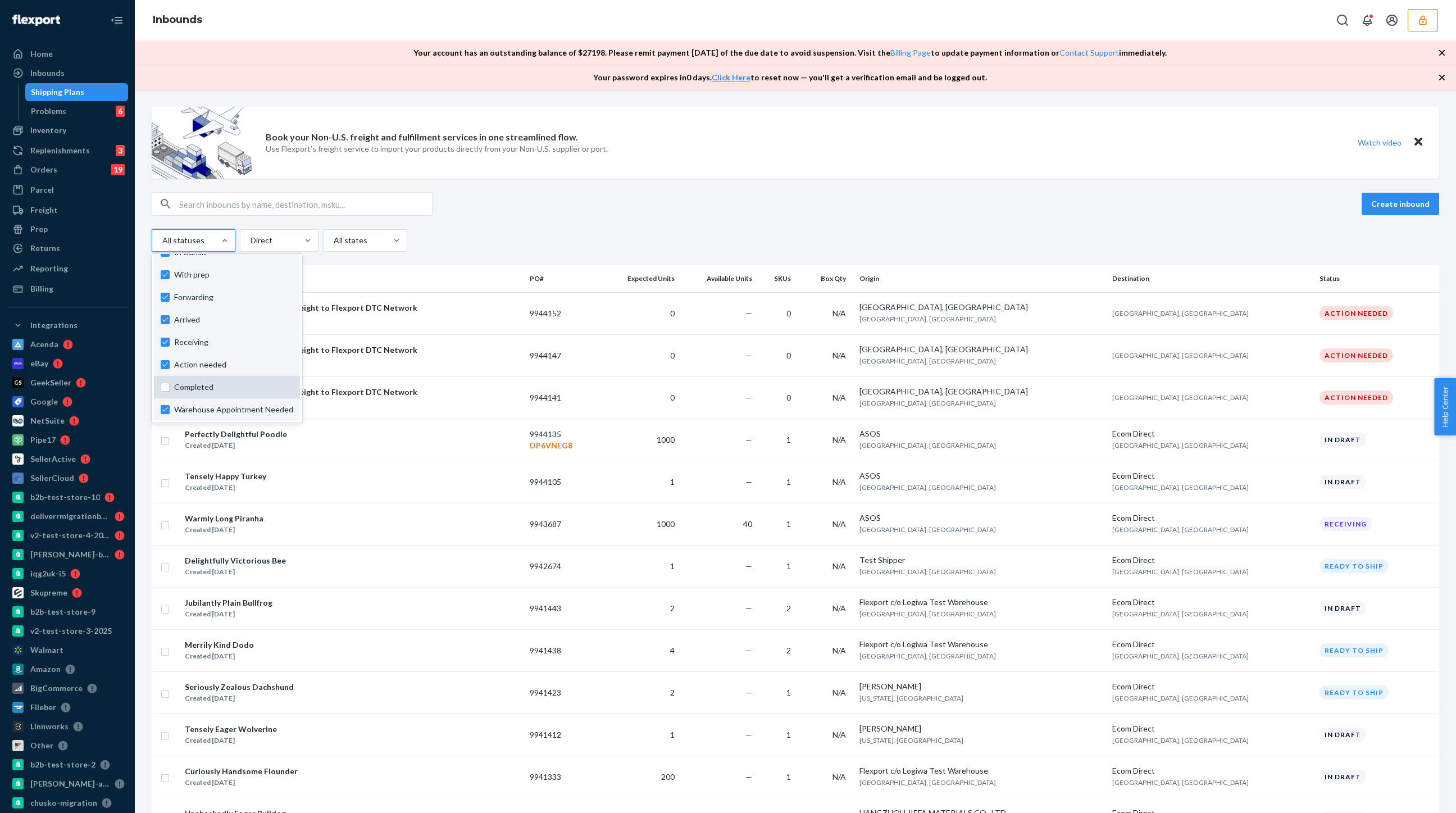
checkbox input "false"
click at [188, 382] on span "Completed" at bounding box center [233, 386] width 119 height 11
checkbox input "true"
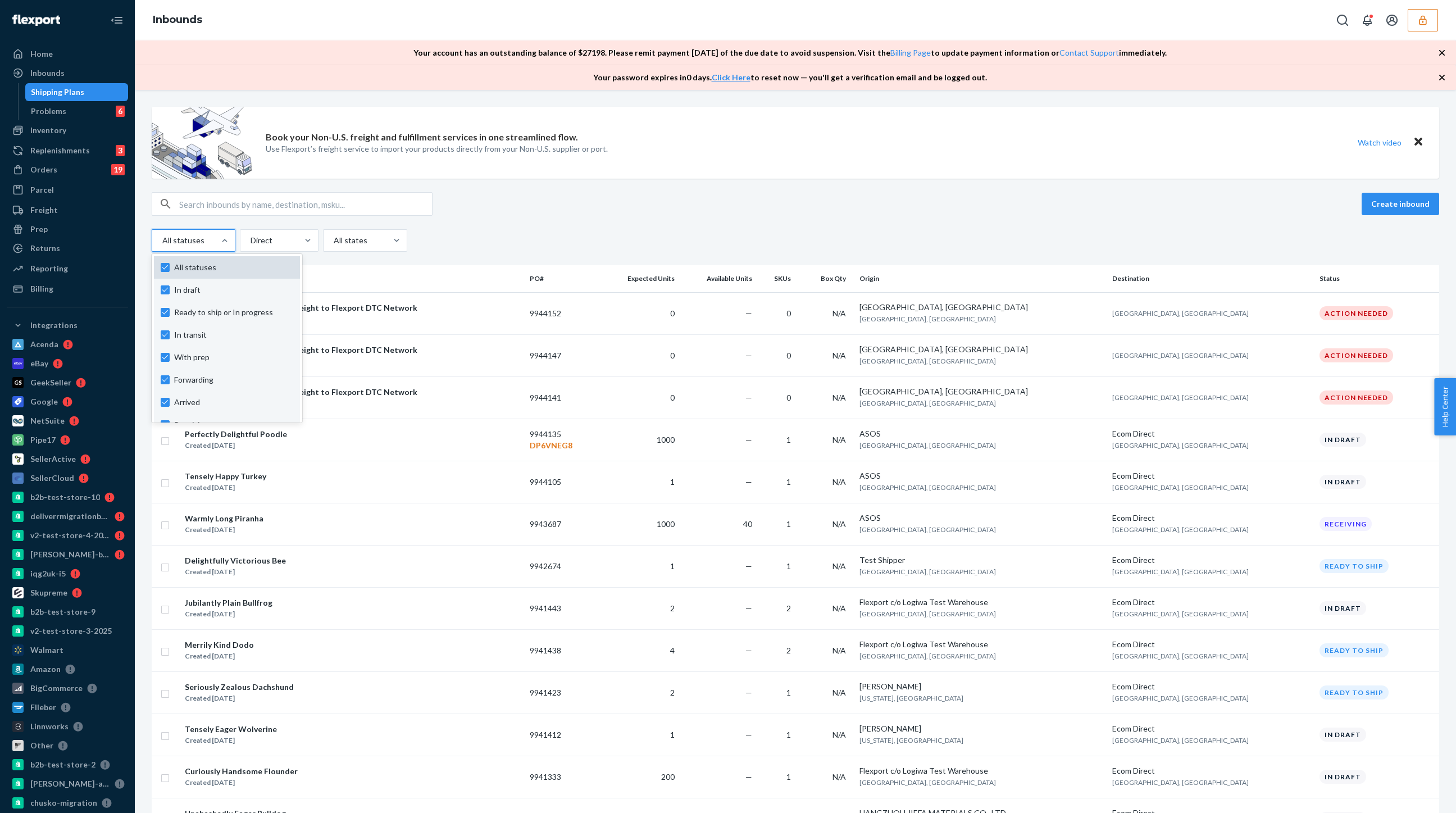
click at [158, 265] on div "All statuses" at bounding box center [226, 267] width 146 height 23
click at [161, 246] on input "option Completed, selected. option In draft focused, 0 of 10. 10 results availa…" at bounding box center [161, 239] width 1 height 11
checkbox input "false"
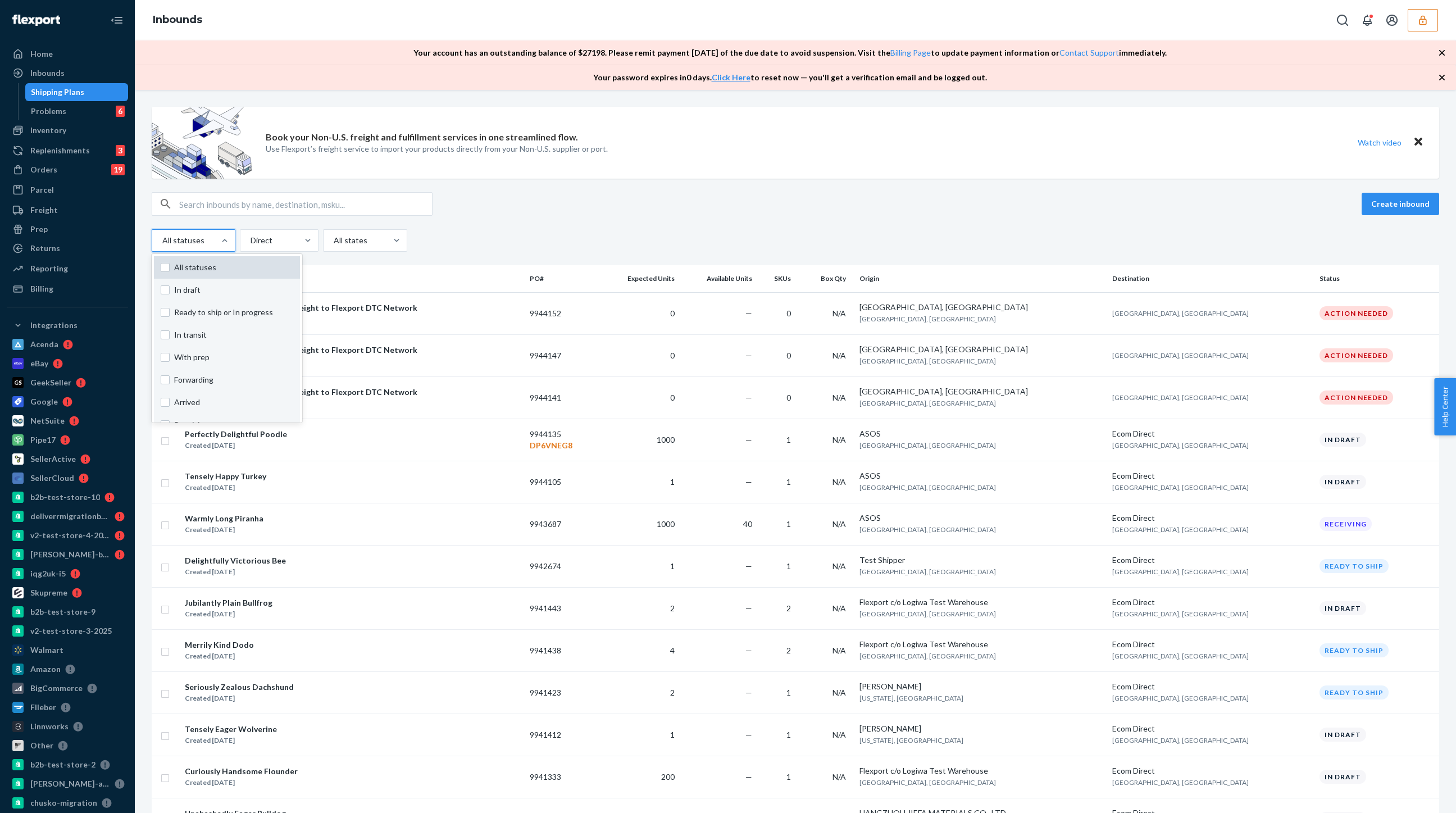
checkbox input "false"
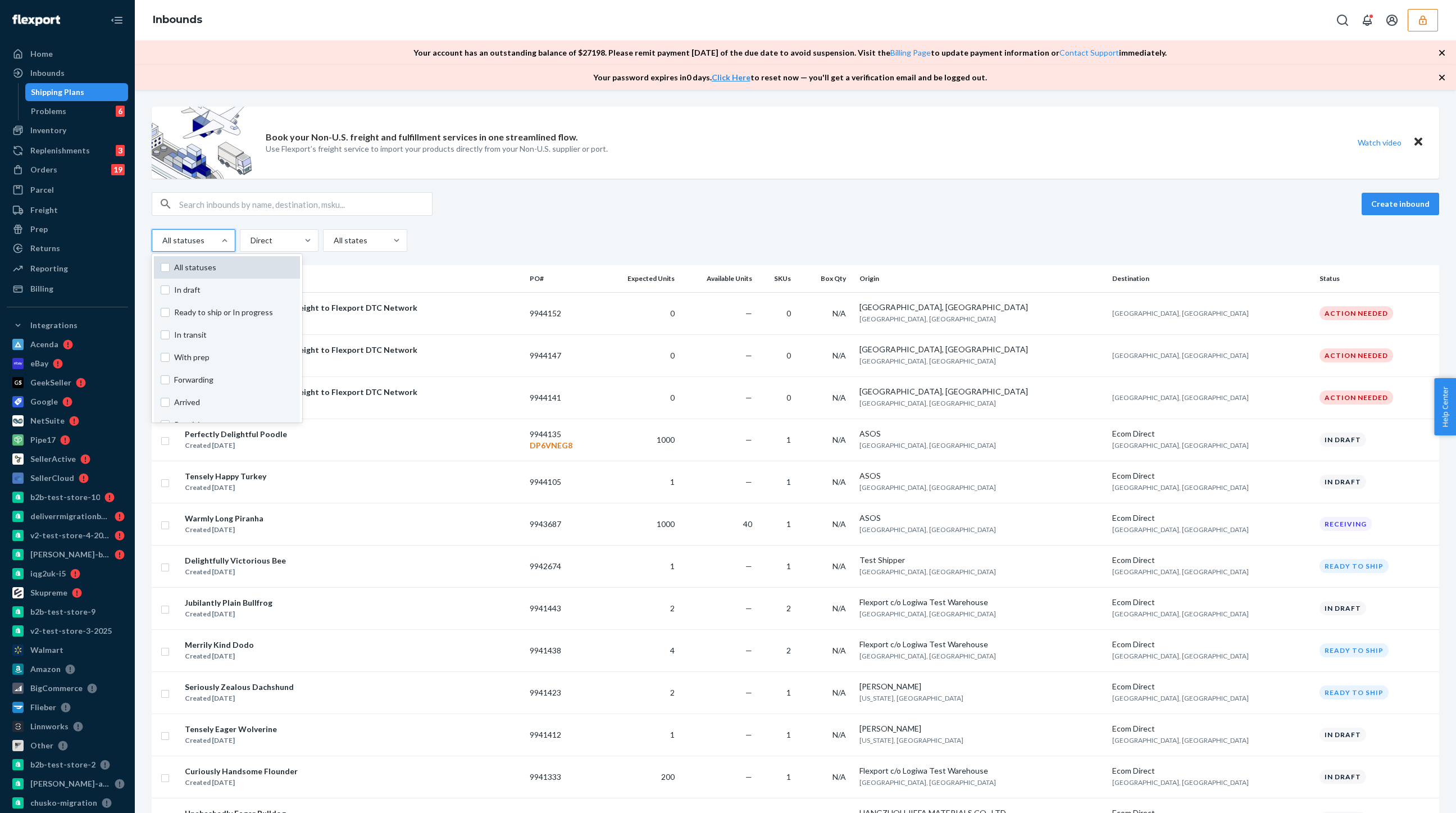
checkbox input "false"
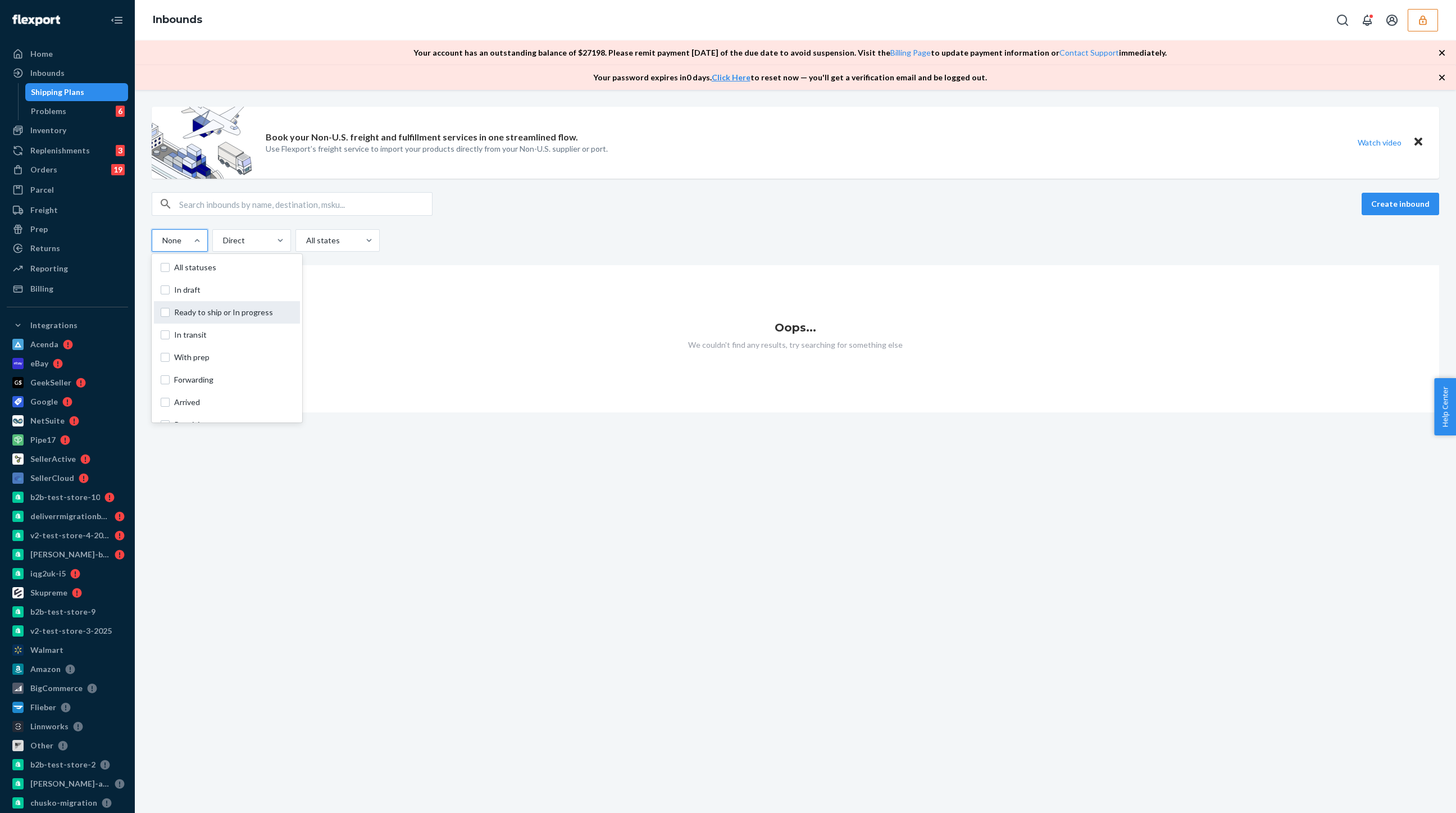
scroll to position [83, 0]
click at [183, 383] on span "Completed" at bounding box center [233, 386] width 119 height 11
checkbox input "true"
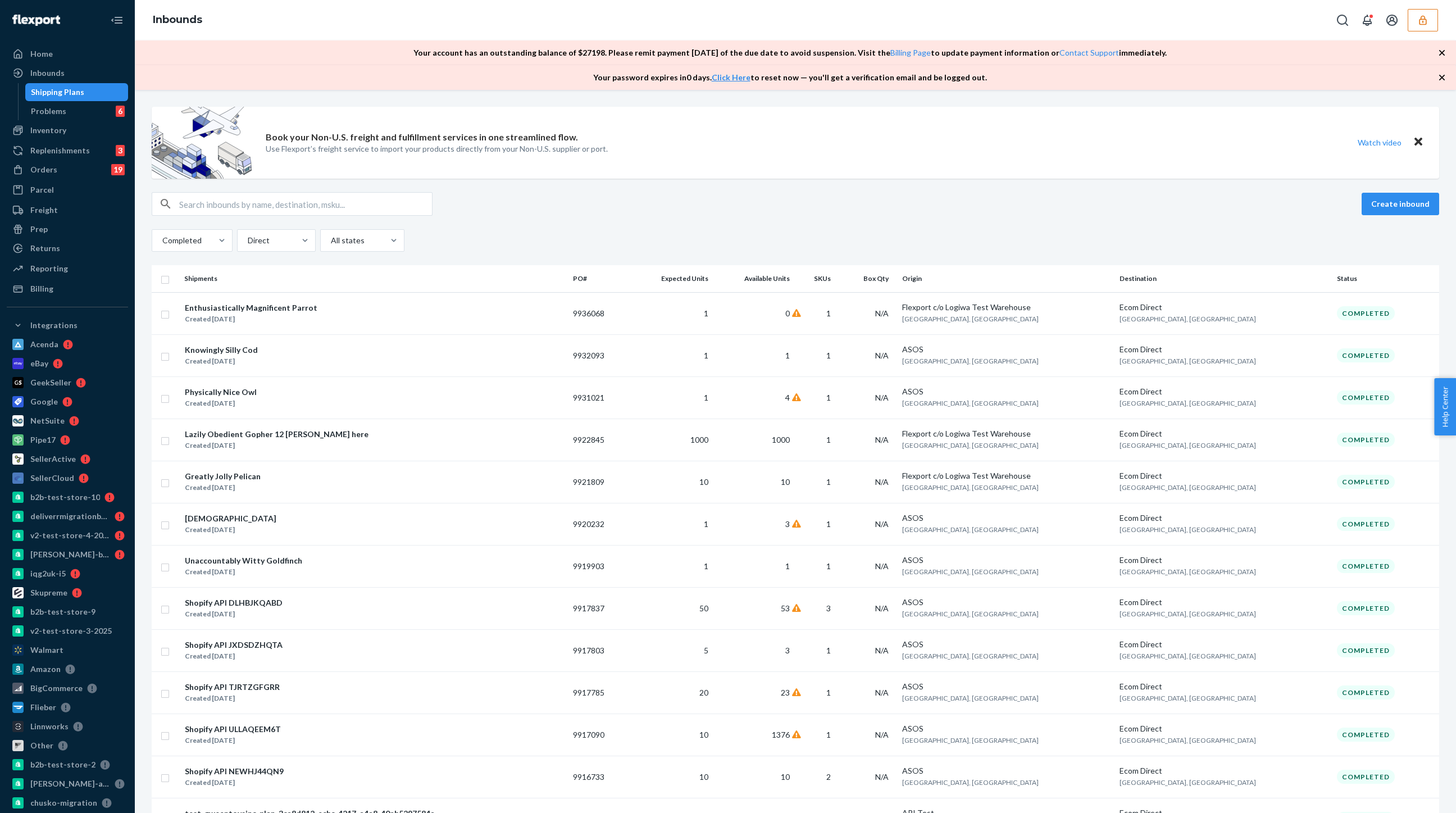
click at [604, 161] on div "Book your Non-U.S. freight and fulfillment services in one streamlined flow. Us…" at bounding box center [795, 142] width 1288 height 72
click at [257, 437] on div "Lazily Obedient Gopher 12 [PERSON_NAME] here" at bounding box center [277, 433] width 184 height 11
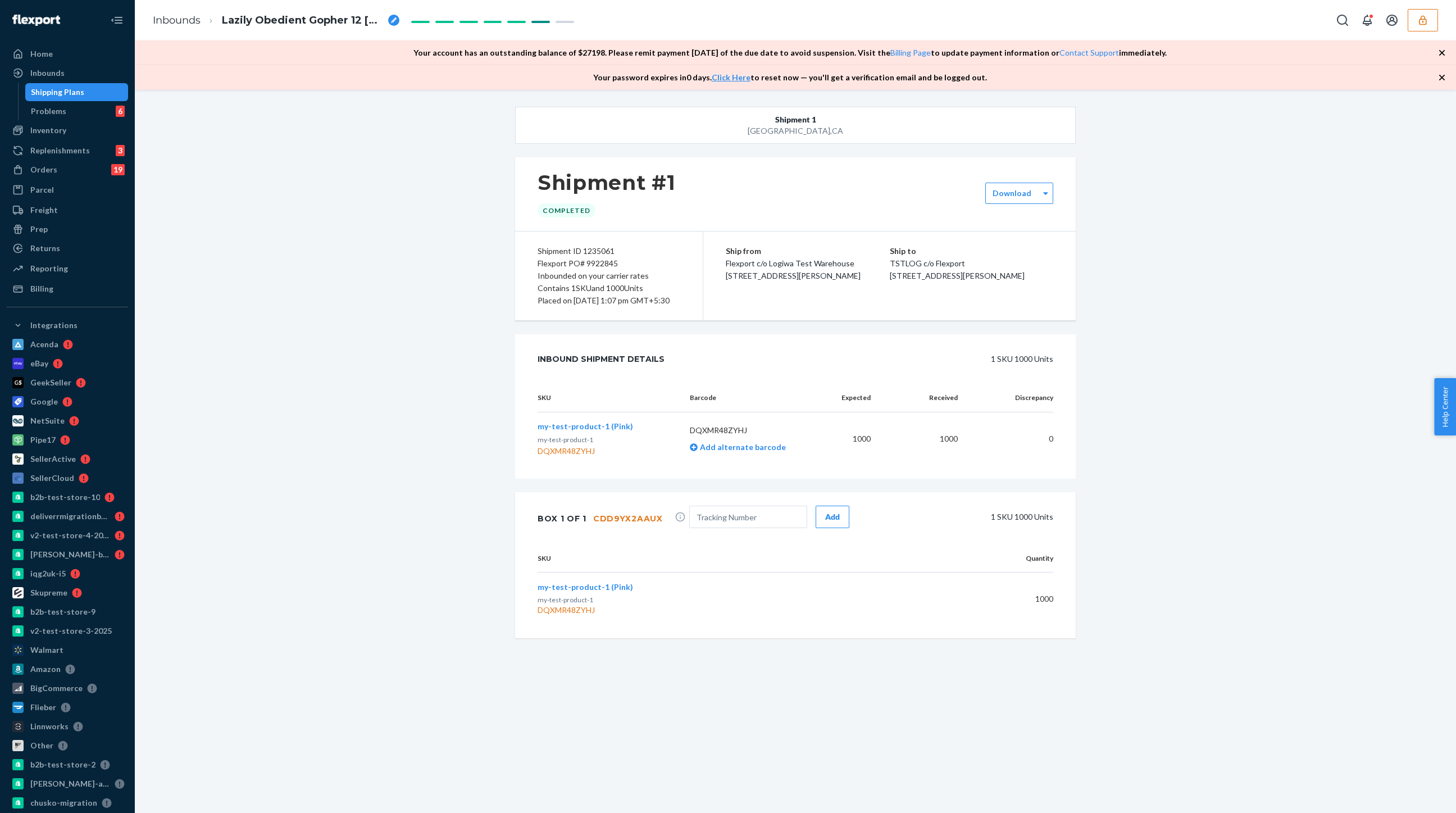
click at [42, 96] on div "Shipping Plans" at bounding box center [57, 92] width 53 height 11
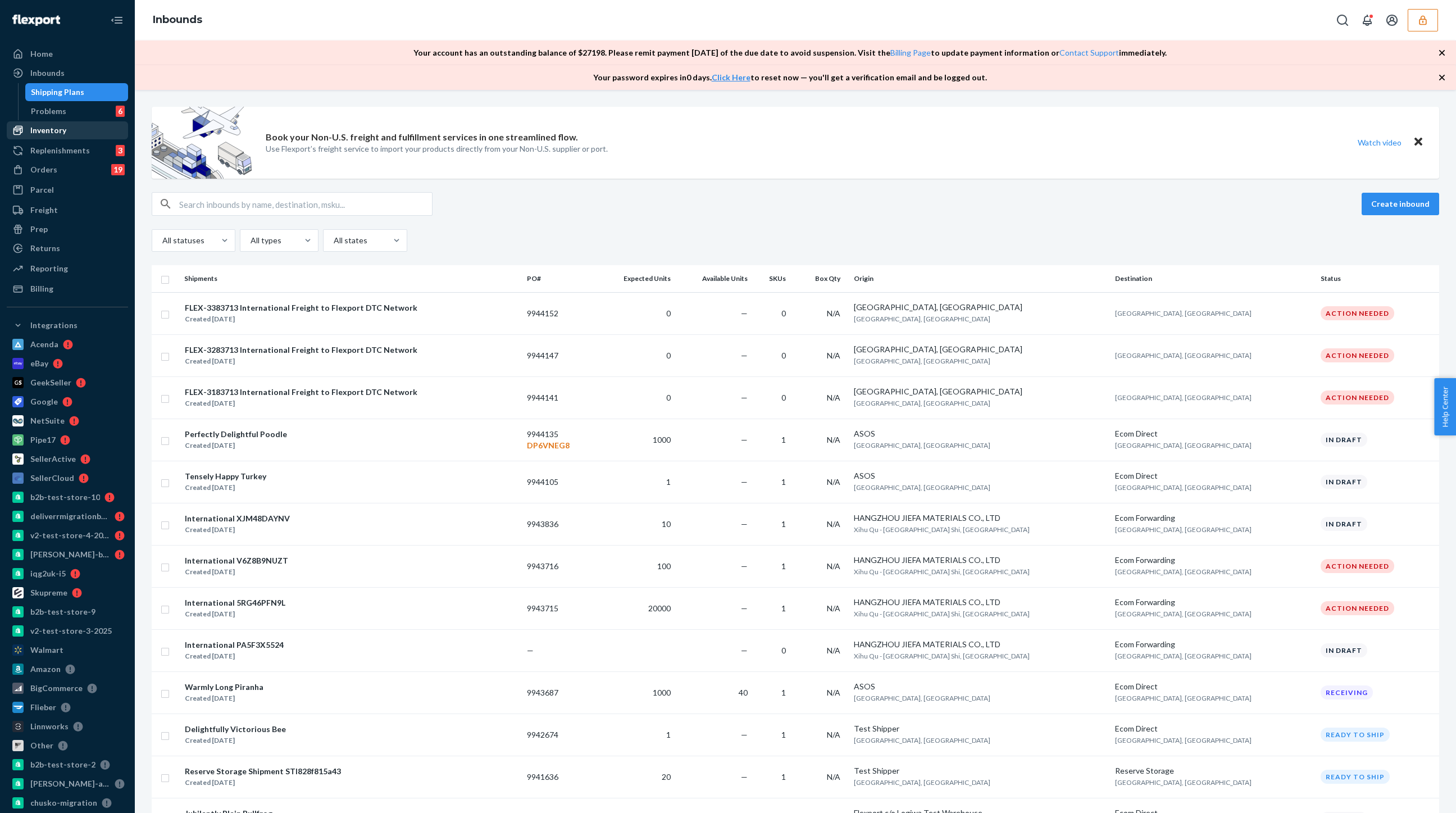
click at [45, 133] on div "Inventory" at bounding box center [48, 130] width 36 height 11
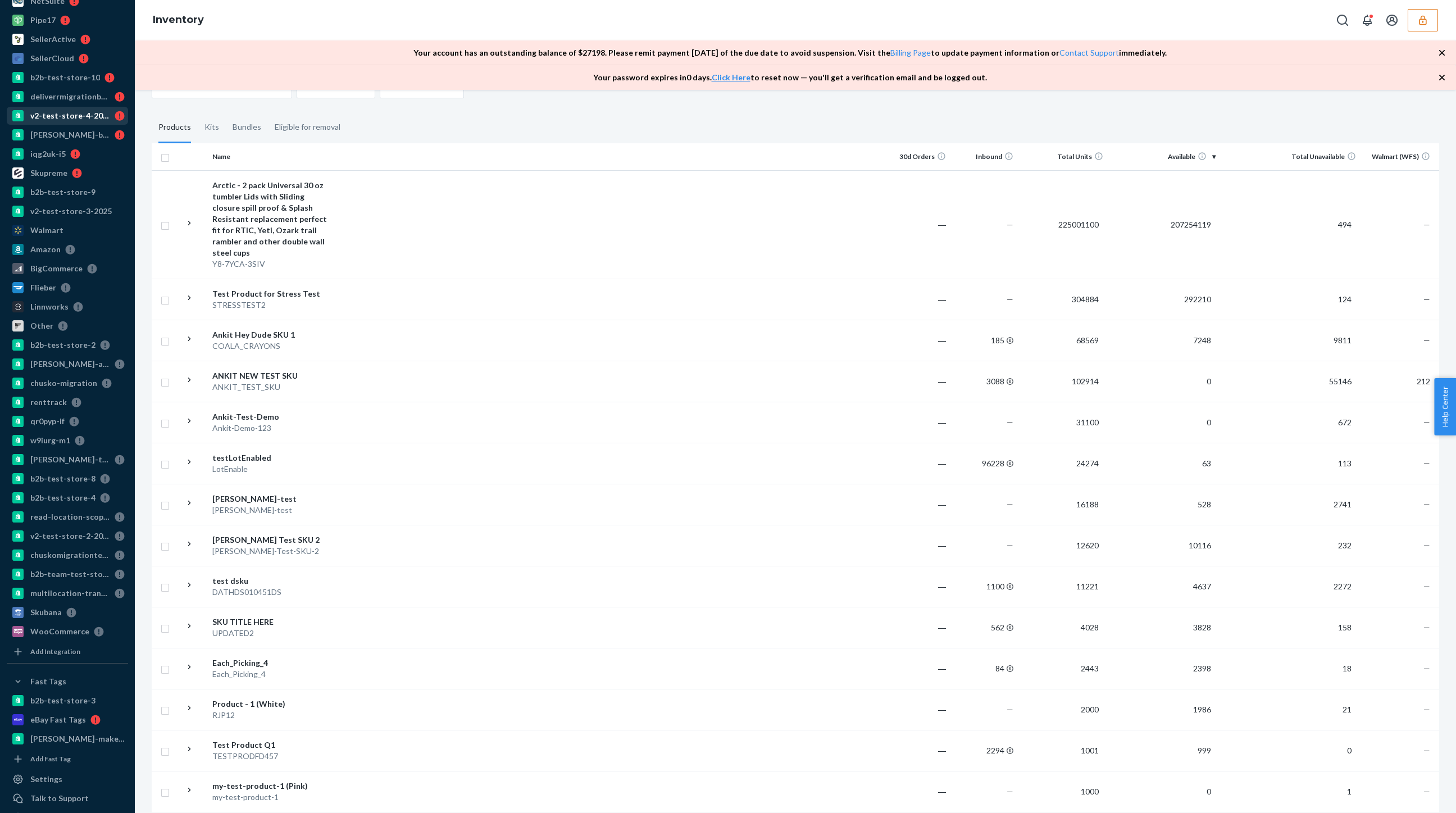
scroll to position [421, 0]
click at [56, 652] on div "Add Integration" at bounding box center [55, 650] width 50 height 10
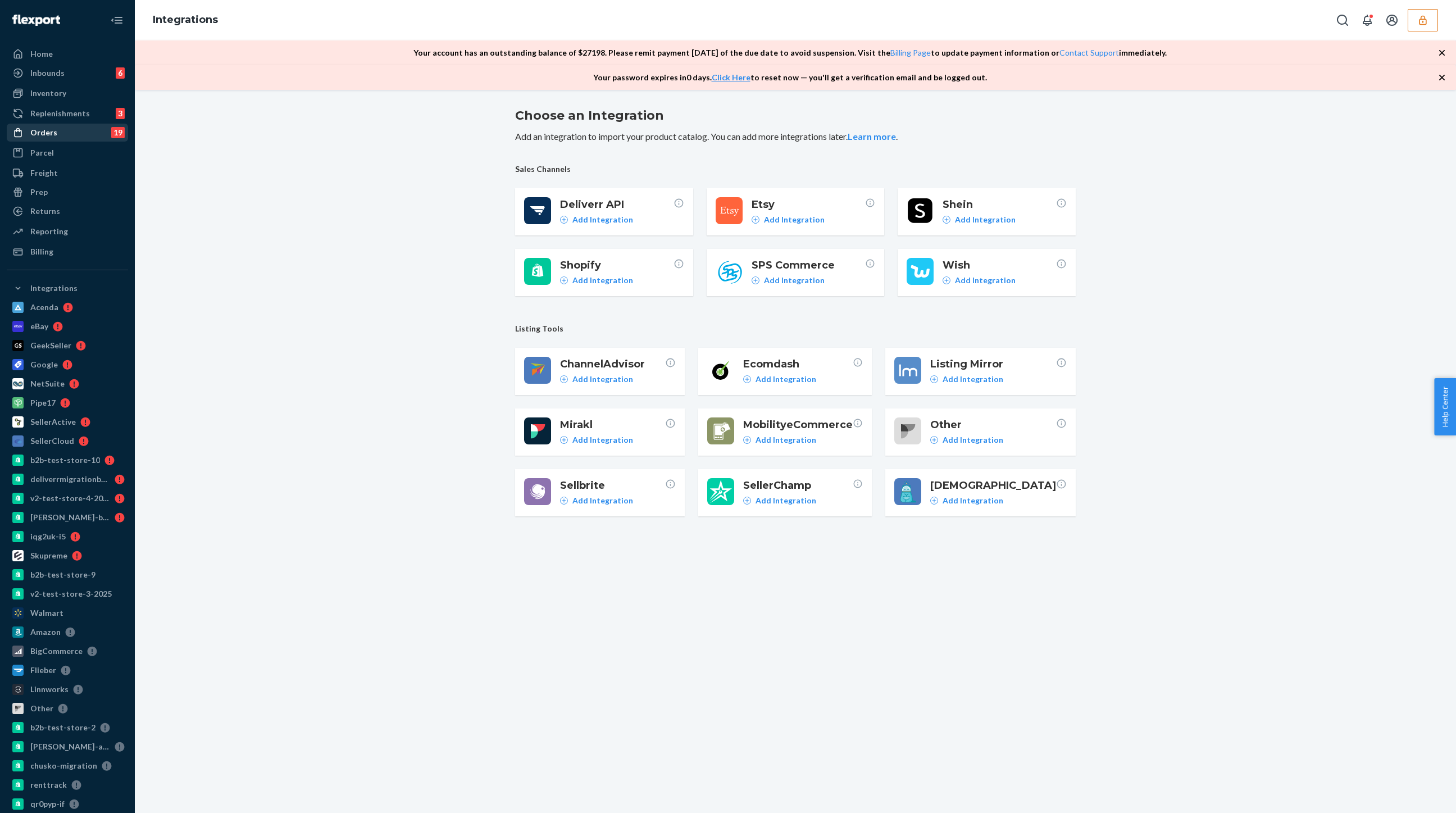
click at [45, 127] on div "Orders" at bounding box center [43, 132] width 27 height 11
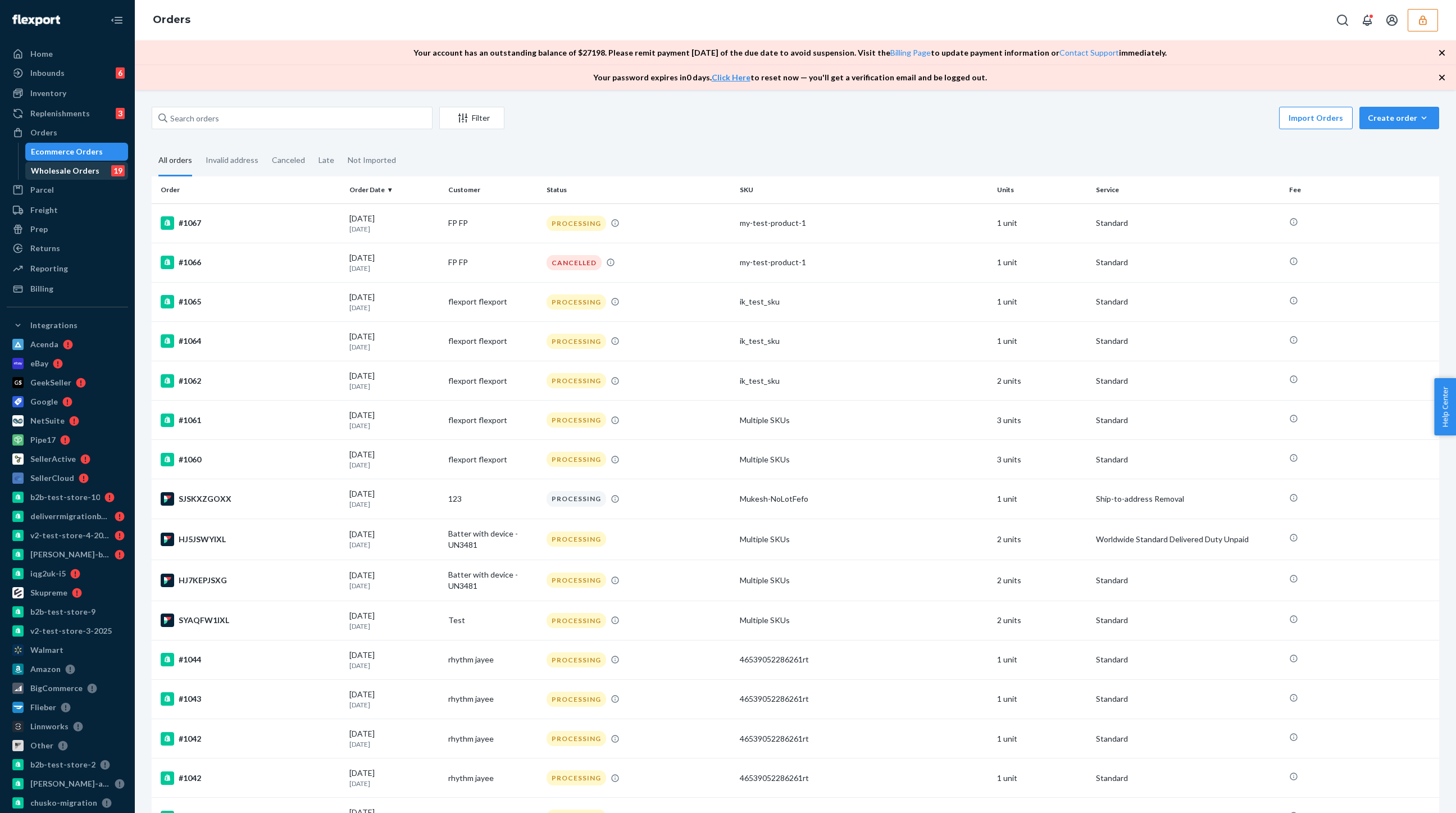
click at [65, 170] on div "Wholesale Orders" at bounding box center [65, 170] width 69 height 11
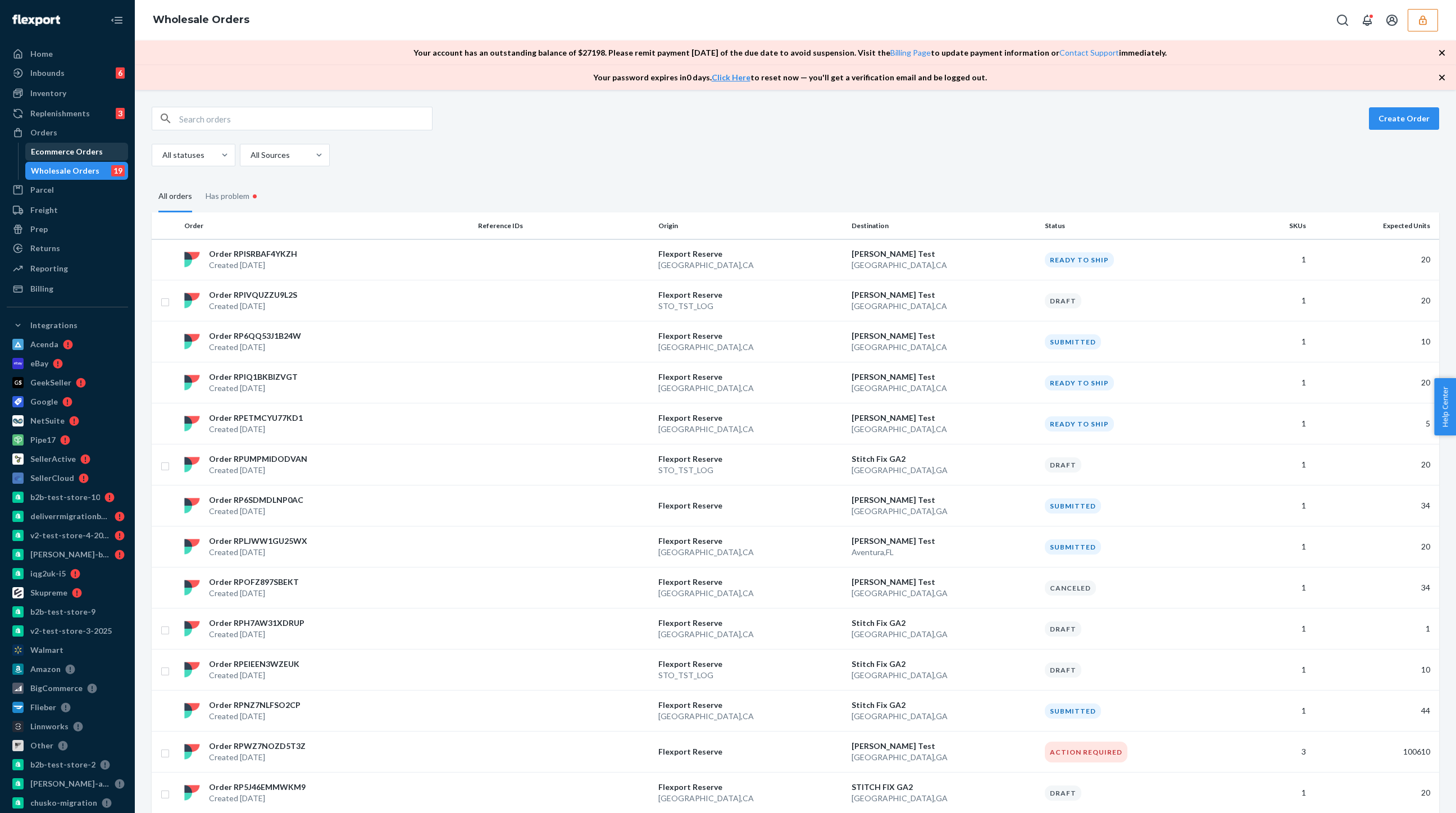
click at [63, 156] on div "Ecommerce Orders" at bounding box center [66, 151] width 72 height 11
